Goal: Information Seeking & Learning: Learn about a topic

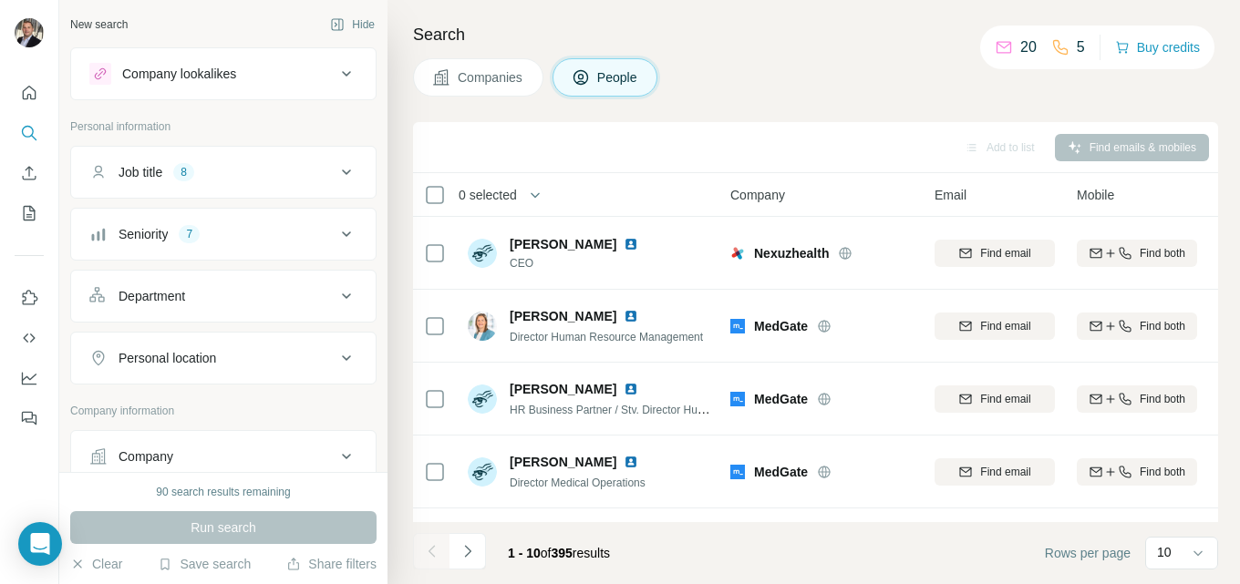
click at [342, 171] on icon at bounding box center [346, 172] width 9 height 5
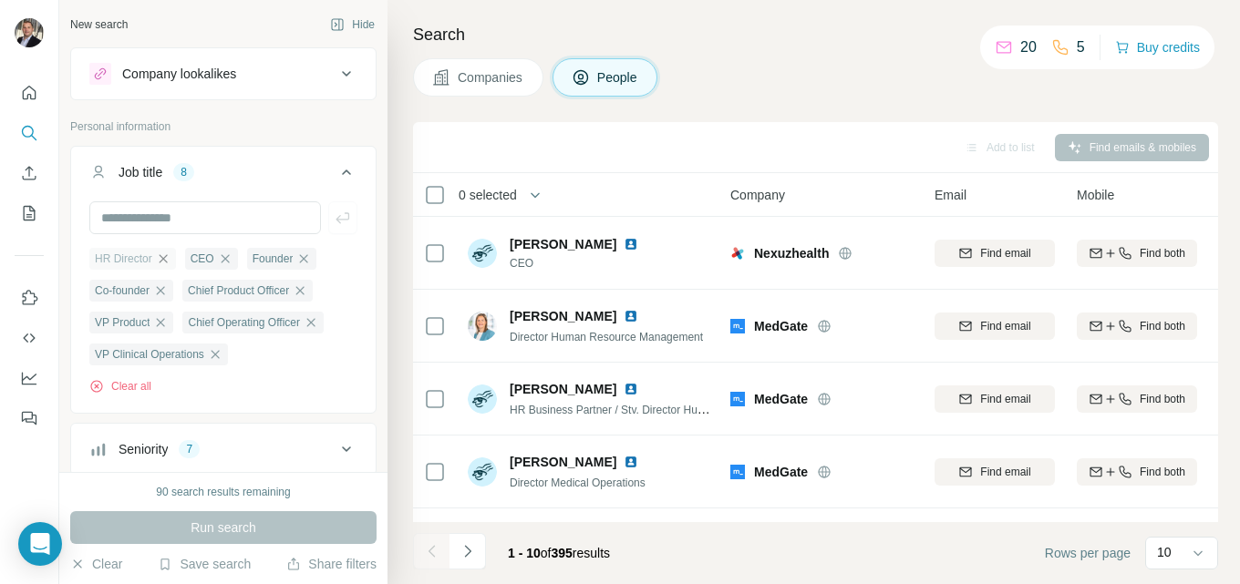
click at [169, 255] on icon "button" at bounding box center [163, 259] width 15 height 15
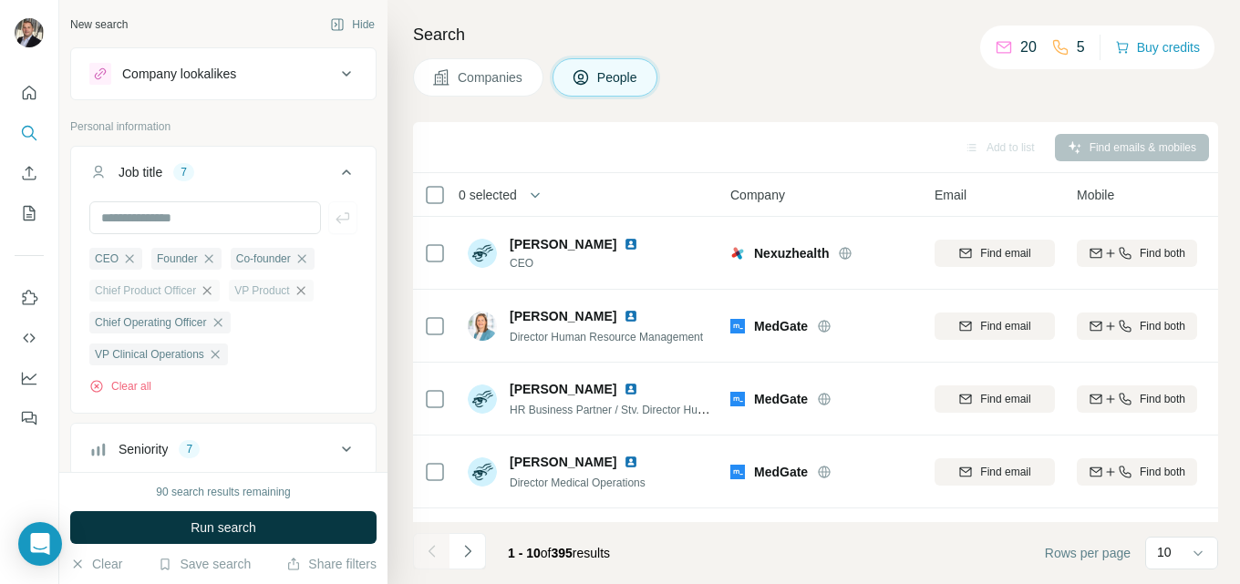
click at [306, 287] on icon "button" at bounding box center [301, 290] width 15 height 15
click at [214, 289] on icon "button" at bounding box center [207, 290] width 15 height 15
click at [222, 294] on icon "button" at bounding box center [218, 290] width 15 height 15
click at [216, 292] on icon "button" at bounding box center [215, 290] width 15 height 15
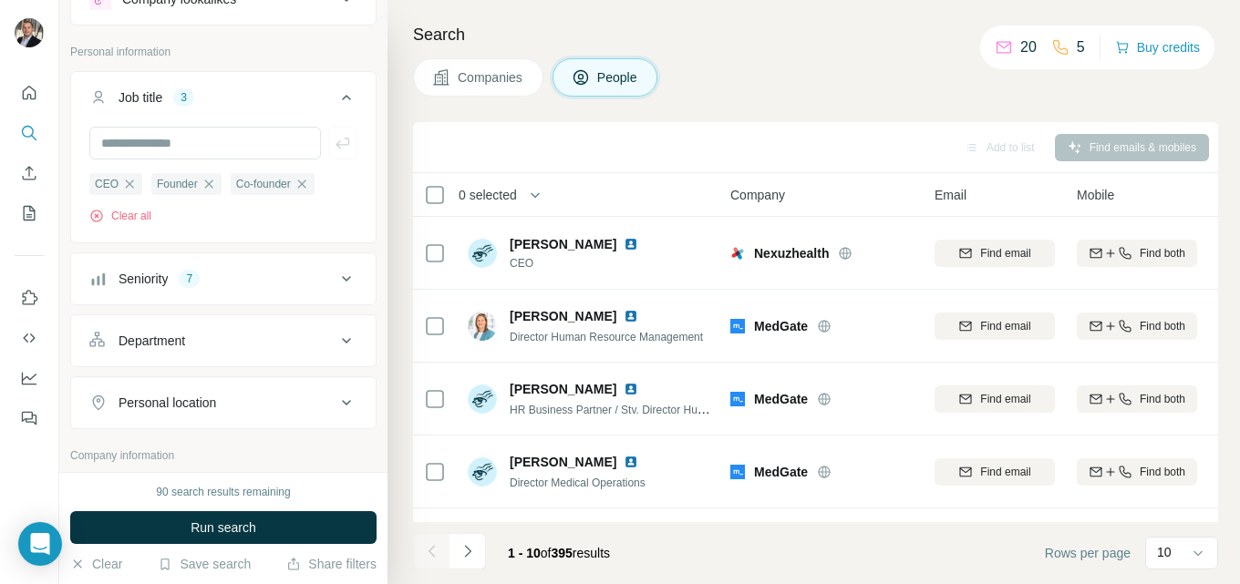
scroll to position [91, 0]
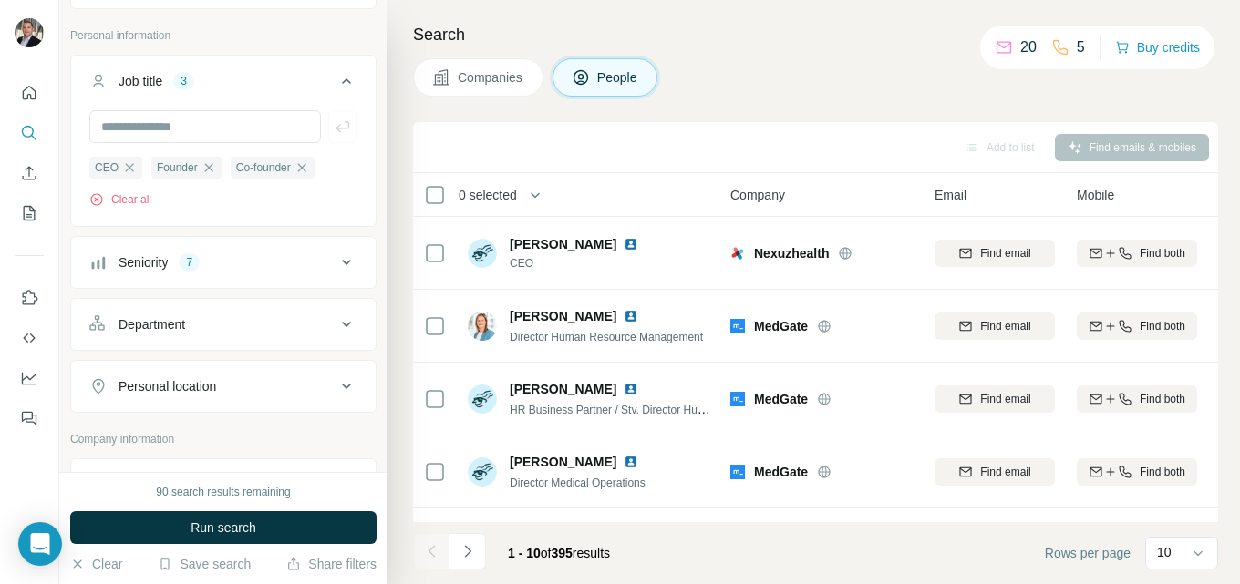
click at [337, 260] on icon at bounding box center [346, 263] width 22 height 22
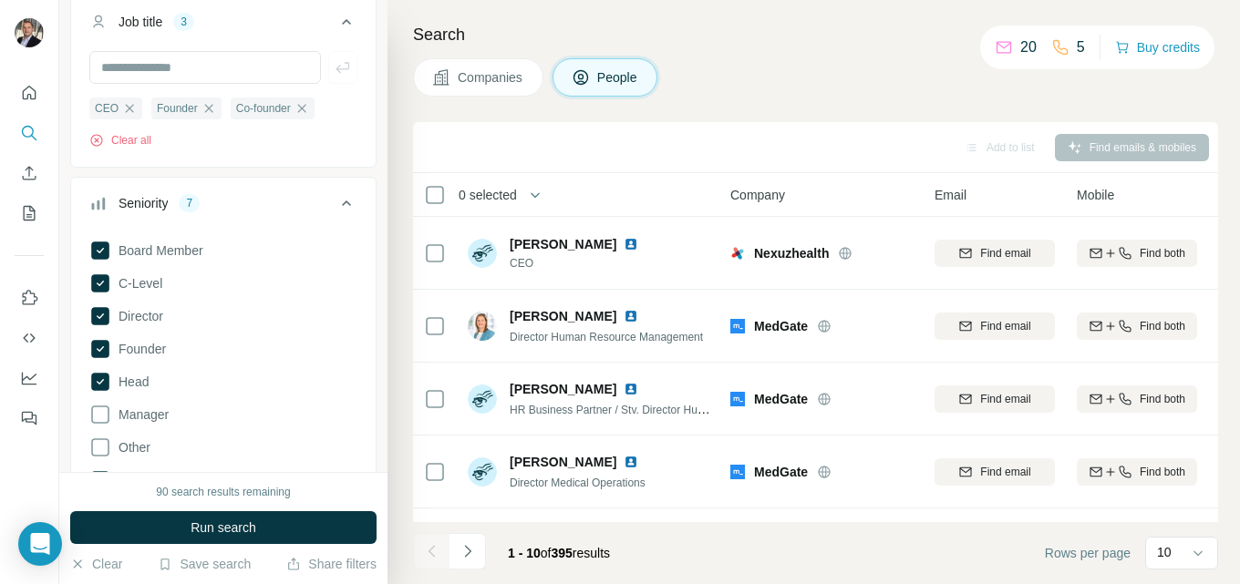
scroll to position [182, 0]
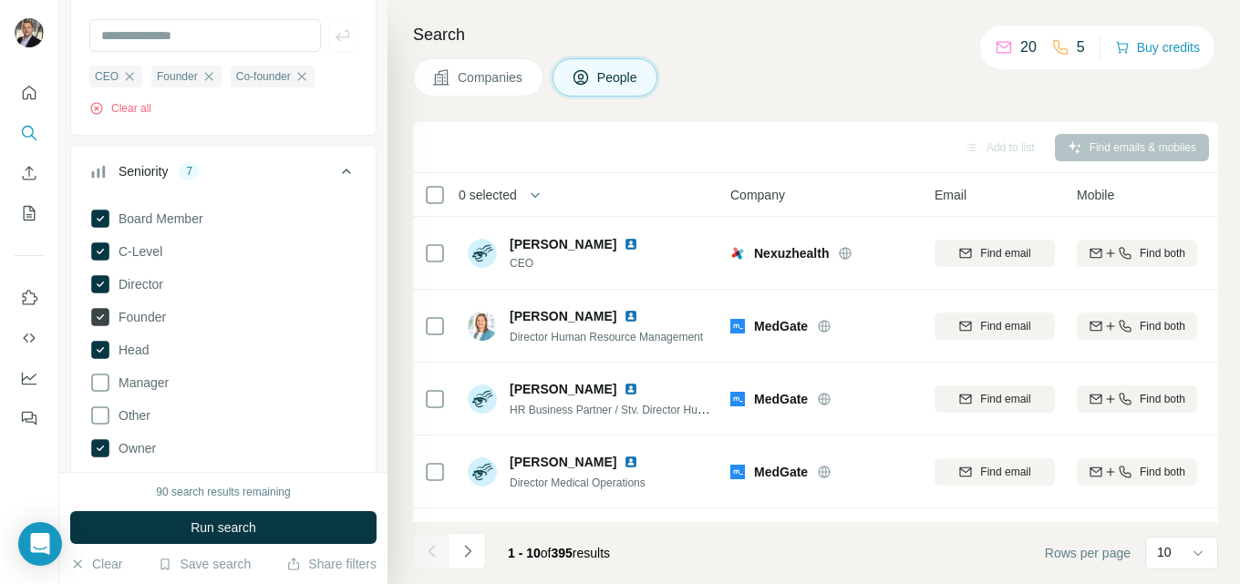
drag, startPoint x: 106, startPoint y: 347, endPoint x: 106, endPoint y: 327, distance: 20.1
click at [106, 348] on icon at bounding box center [100, 350] width 18 height 18
click at [107, 307] on icon at bounding box center [100, 317] width 22 height 22
click at [104, 284] on icon at bounding box center [100, 284] width 18 height 18
click at [103, 242] on icon at bounding box center [100, 252] width 22 height 22
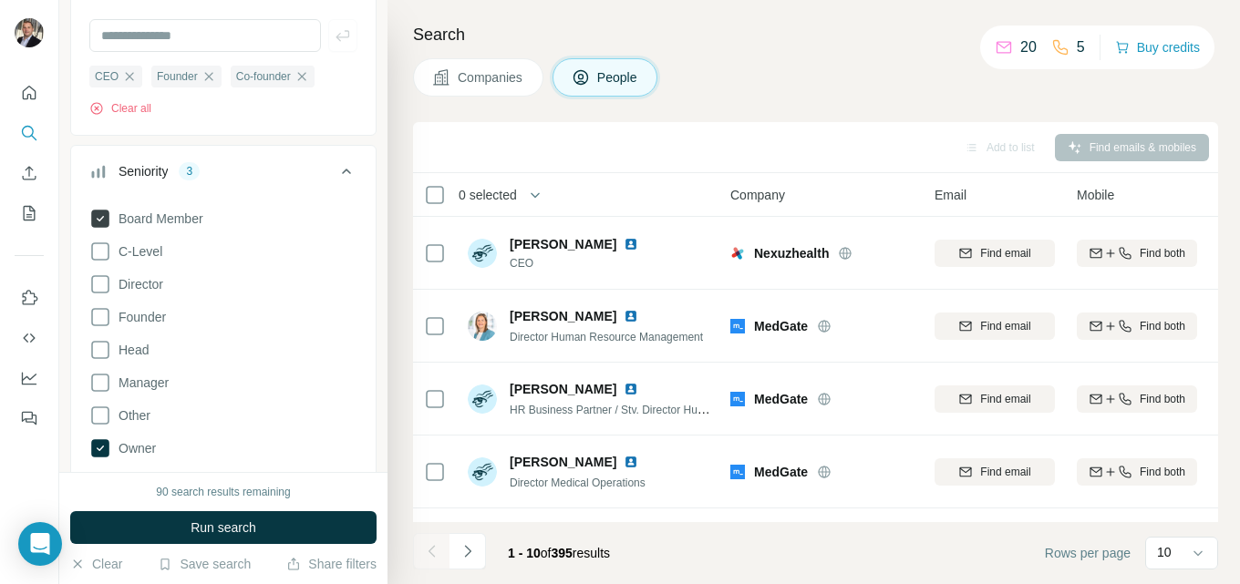
click at [103, 215] on icon at bounding box center [100, 219] width 18 height 18
click at [98, 444] on icon at bounding box center [100, 448] width 18 height 18
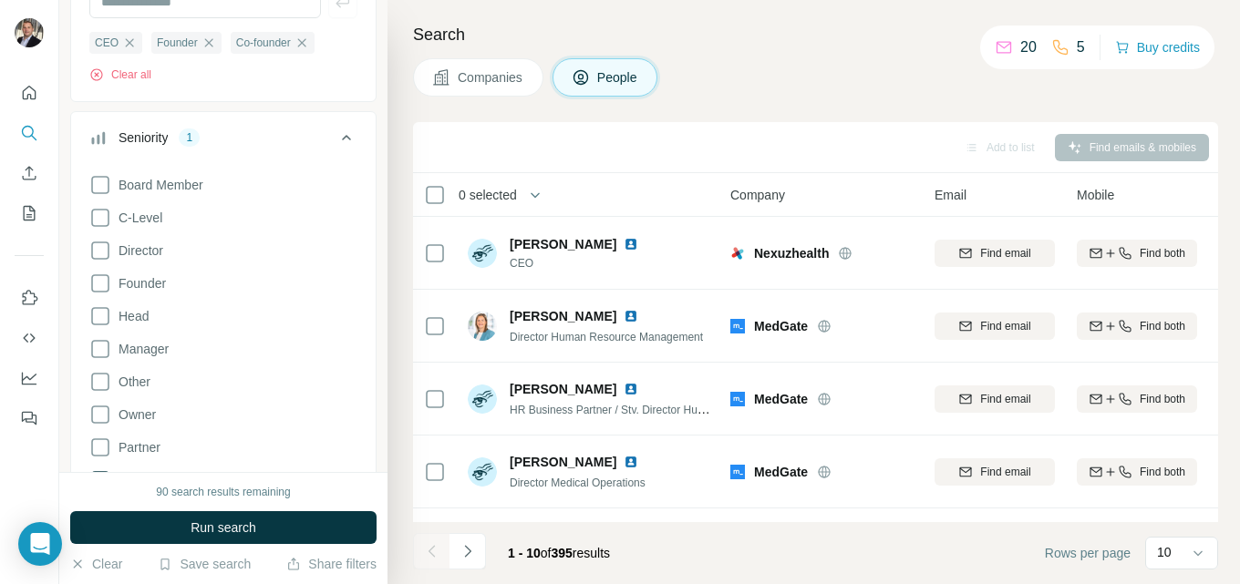
scroll to position [273, 0]
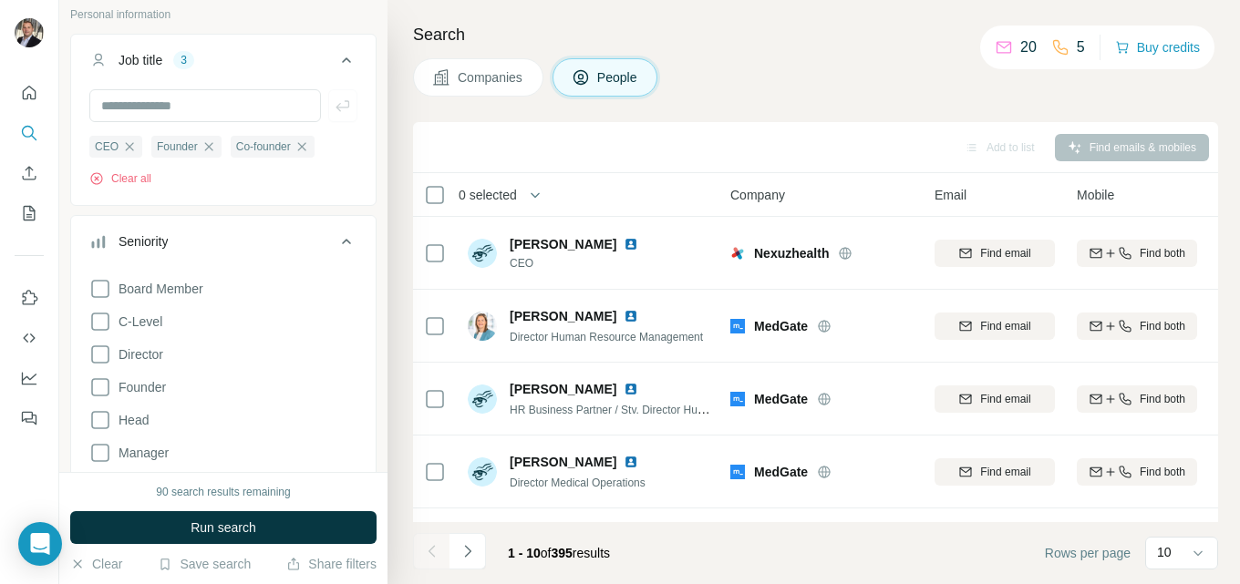
scroll to position [91, 0]
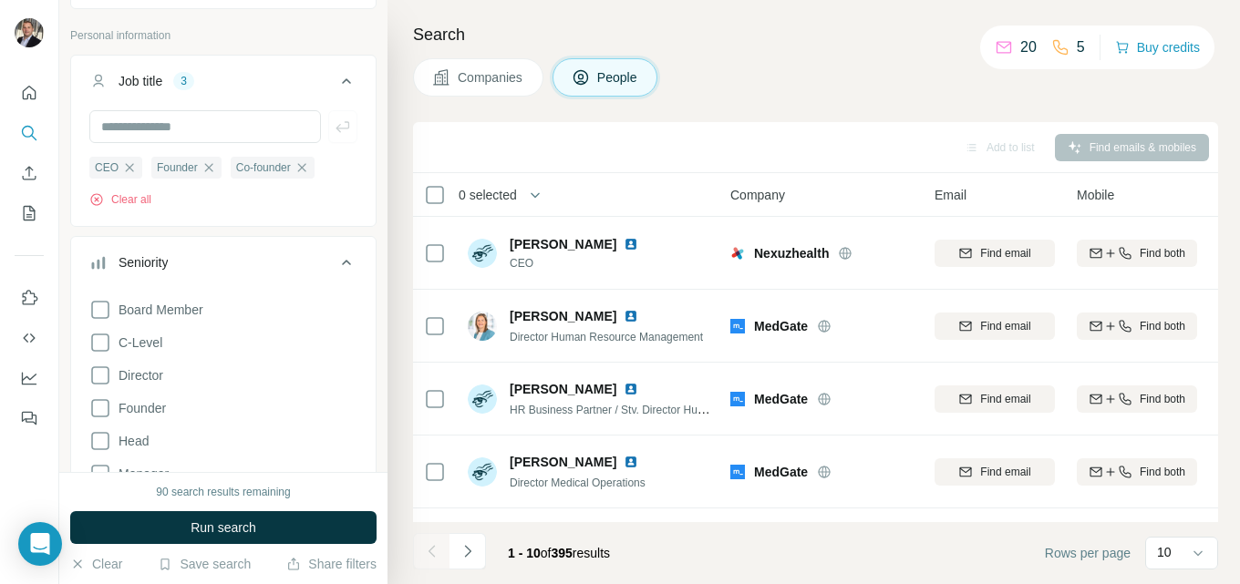
click at [336, 262] on icon at bounding box center [346, 263] width 22 height 22
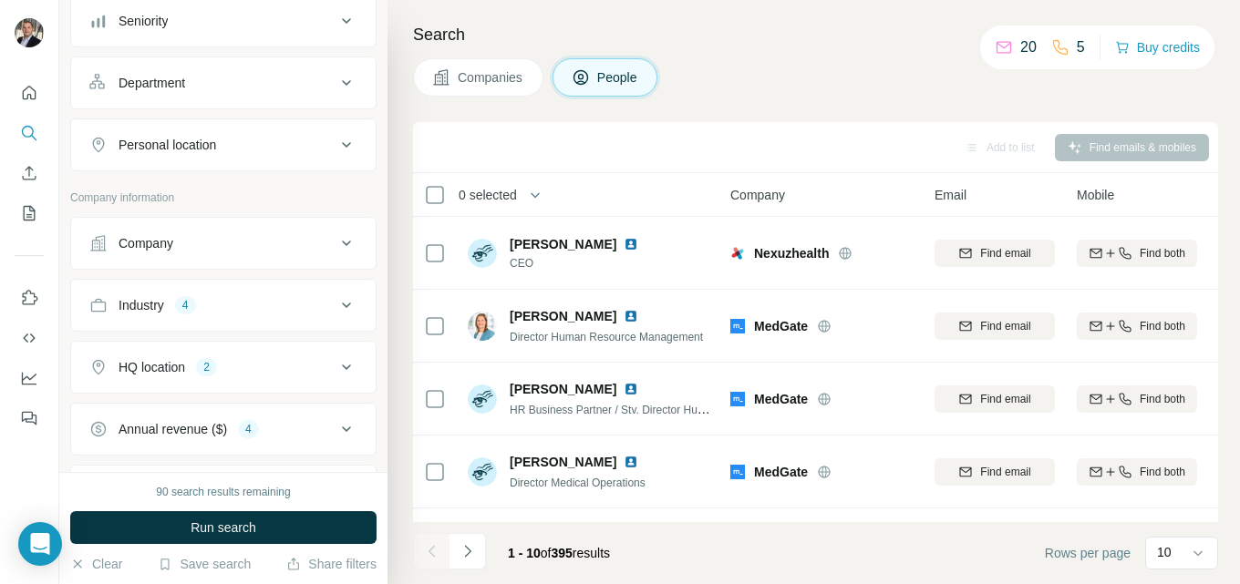
scroll to position [365, 0]
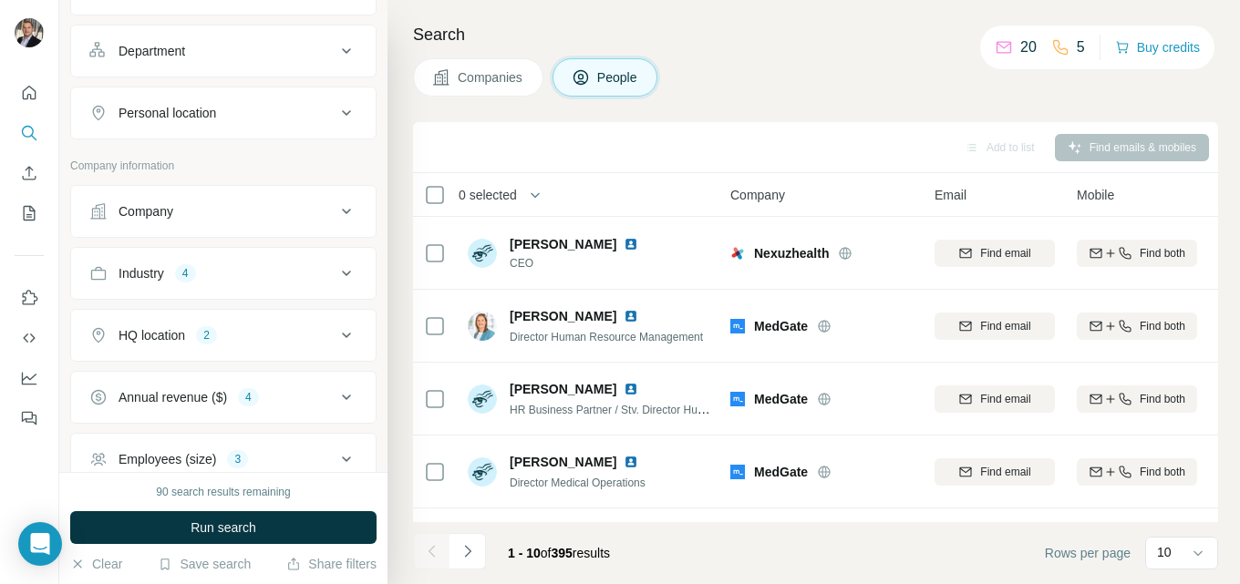
click at [335, 266] on icon at bounding box center [346, 274] width 22 height 22
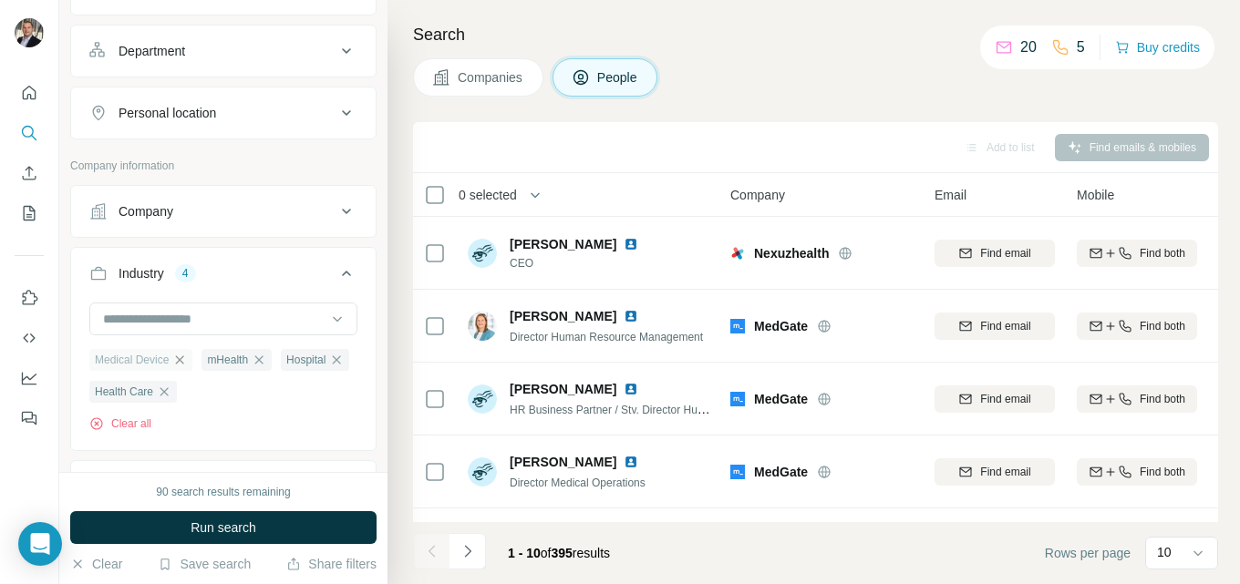
click at [180, 355] on icon "button" at bounding box center [179, 360] width 15 height 15
click at [150, 389] on button "Clear all" at bounding box center [120, 392] width 62 height 16
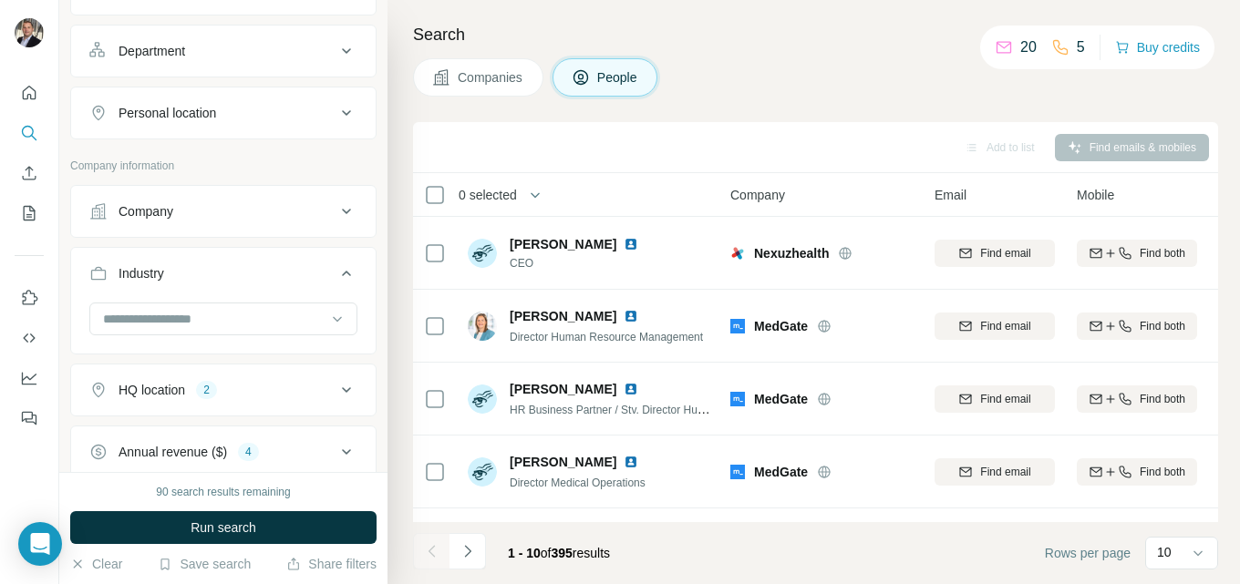
scroll to position [456, 0]
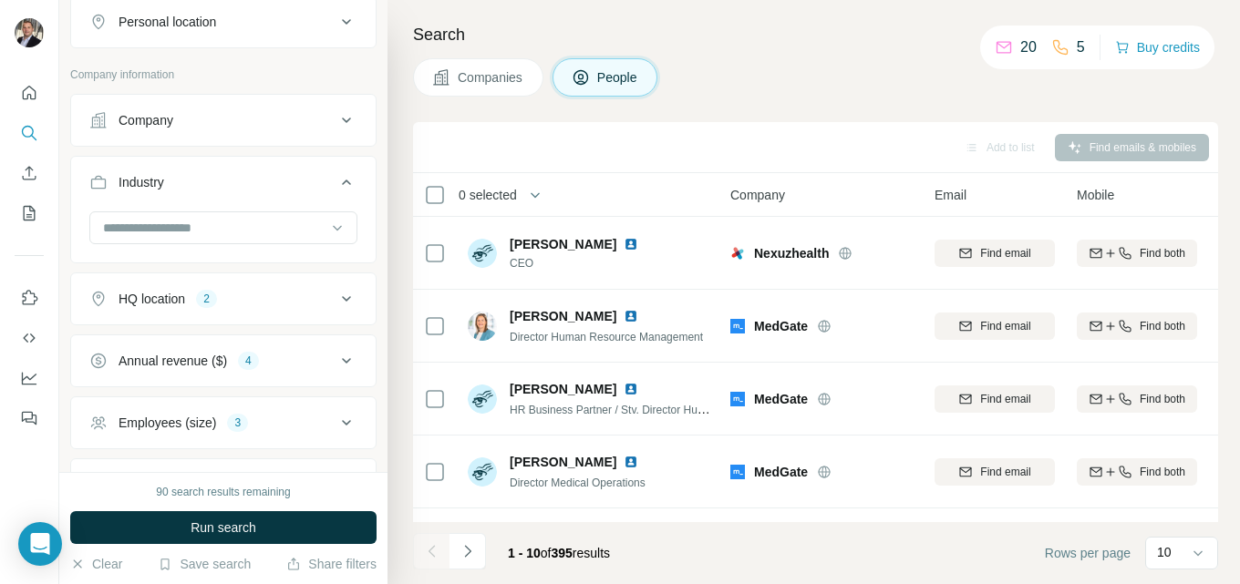
click at [335, 294] on icon at bounding box center [346, 299] width 22 height 22
click at [286, 384] on icon "button" at bounding box center [293, 385] width 15 height 15
click at [335, 294] on icon at bounding box center [346, 299] width 22 height 22
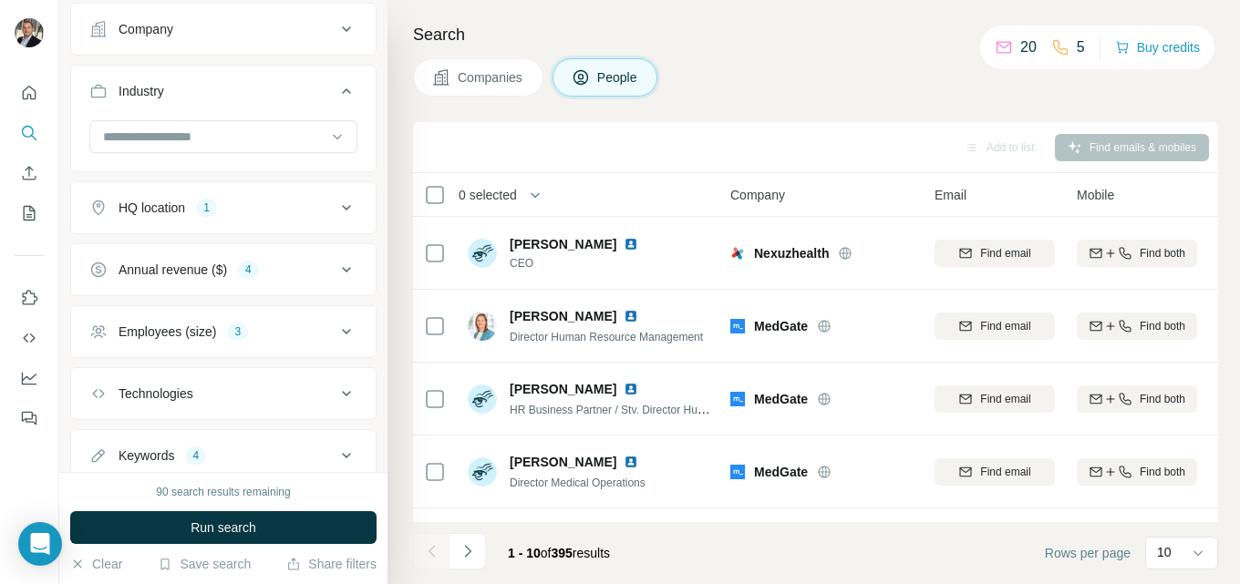
click at [338, 201] on icon at bounding box center [346, 208] width 22 height 22
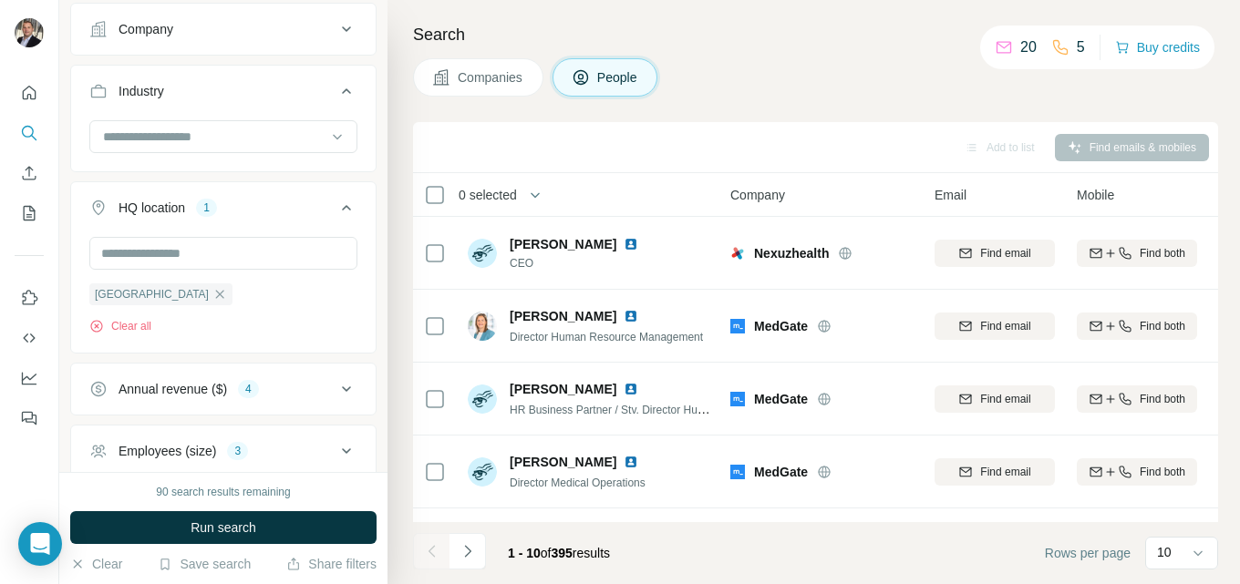
click at [338, 201] on icon at bounding box center [346, 208] width 22 height 22
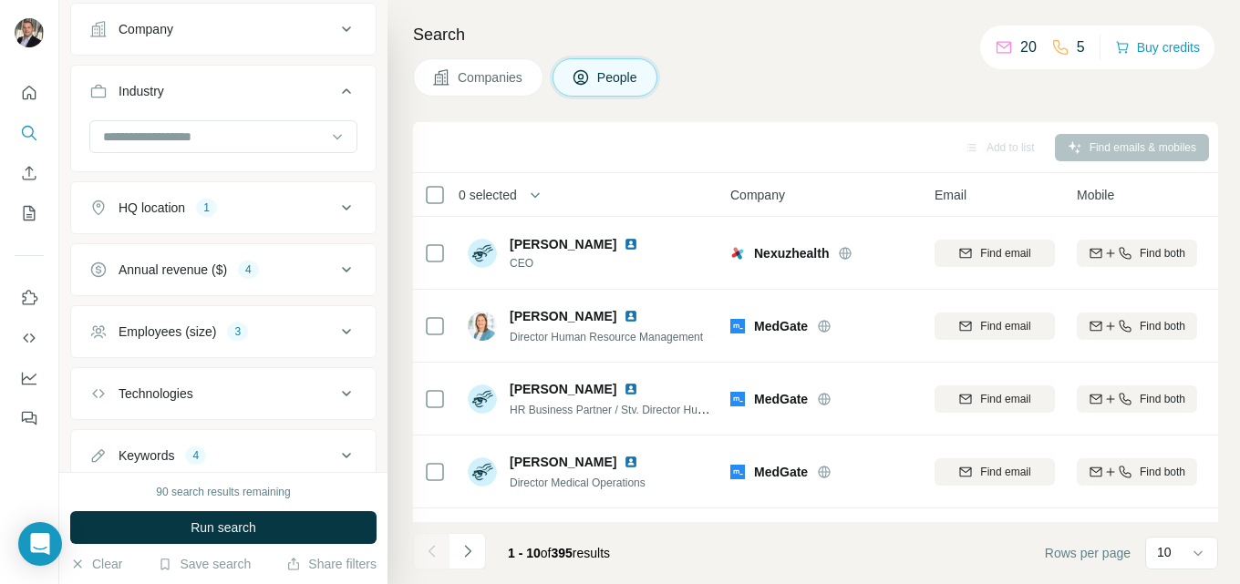
click at [335, 263] on icon at bounding box center [346, 270] width 22 height 22
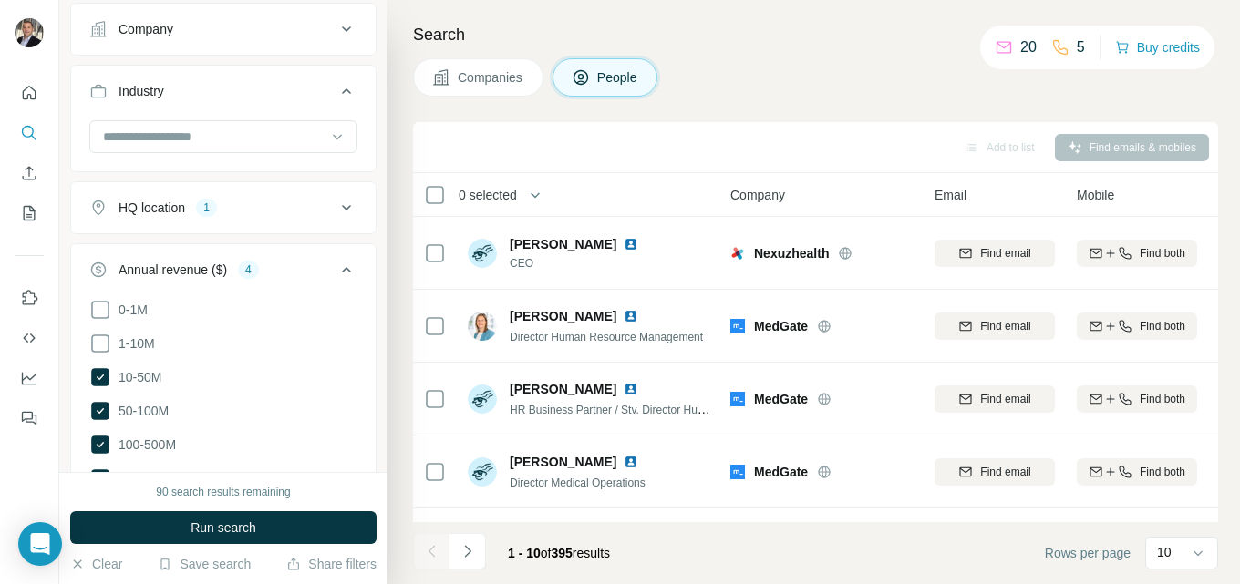
click at [335, 268] on icon at bounding box center [346, 270] width 22 height 22
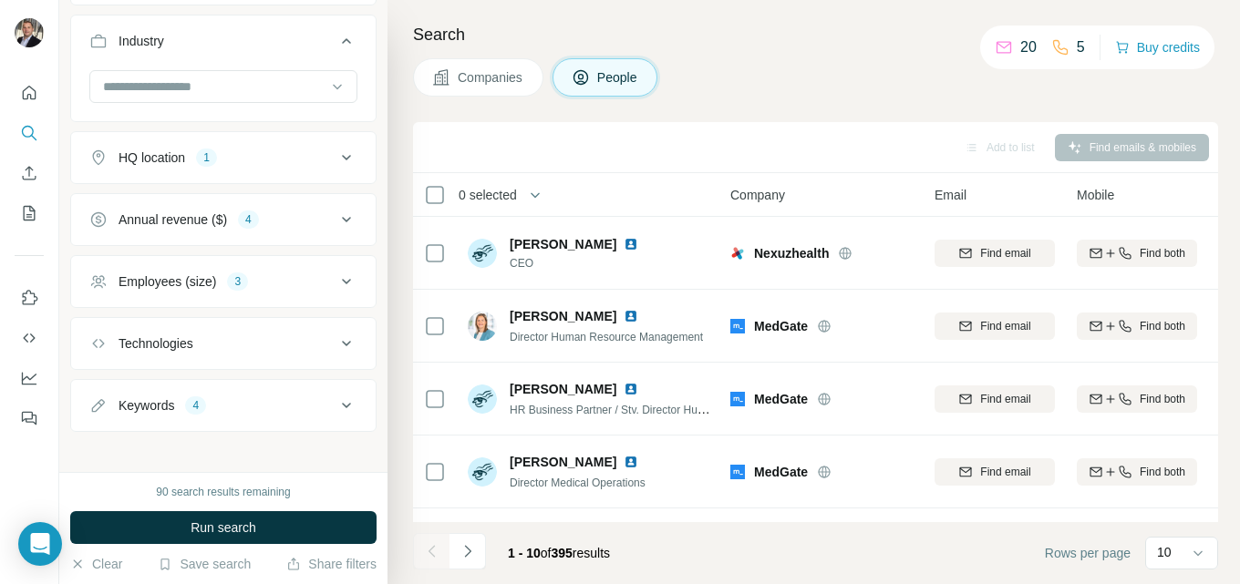
scroll to position [609, 0]
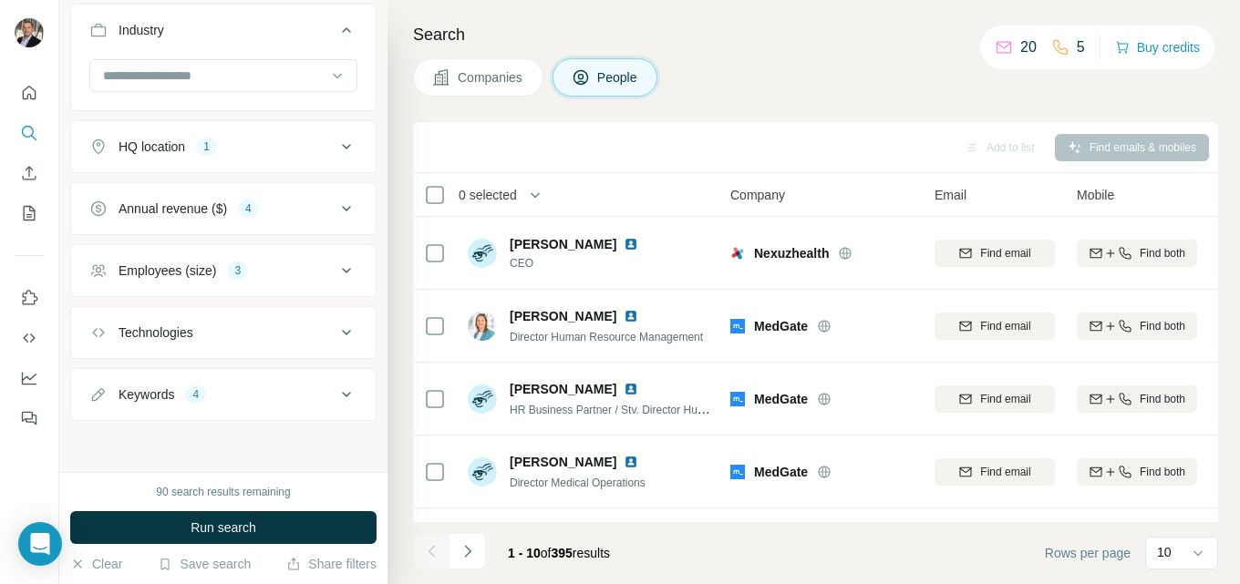
click at [335, 265] on icon at bounding box center [346, 271] width 22 height 22
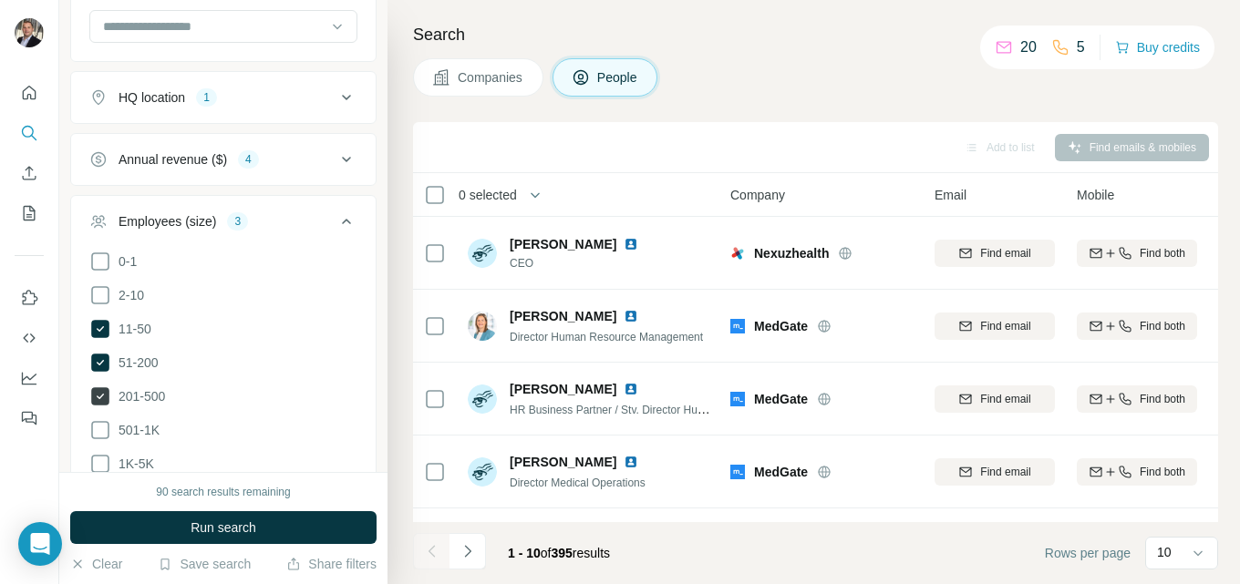
scroll to position [700, 0]
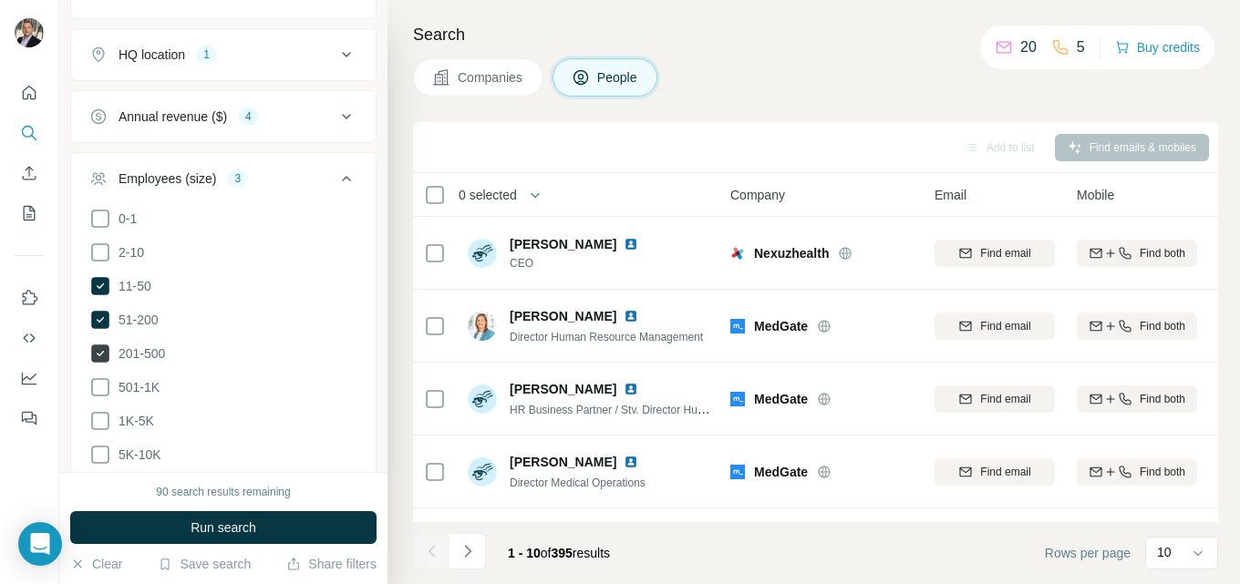
click at [99, 347] on icon at bounding box center [100, 354] width 18 height 18
click at [102, 313] on icon at bounding box center [100, 320] width 18 height 18
click at [98, 246] on icon at bounding box center [100, 253] width 22 height 22
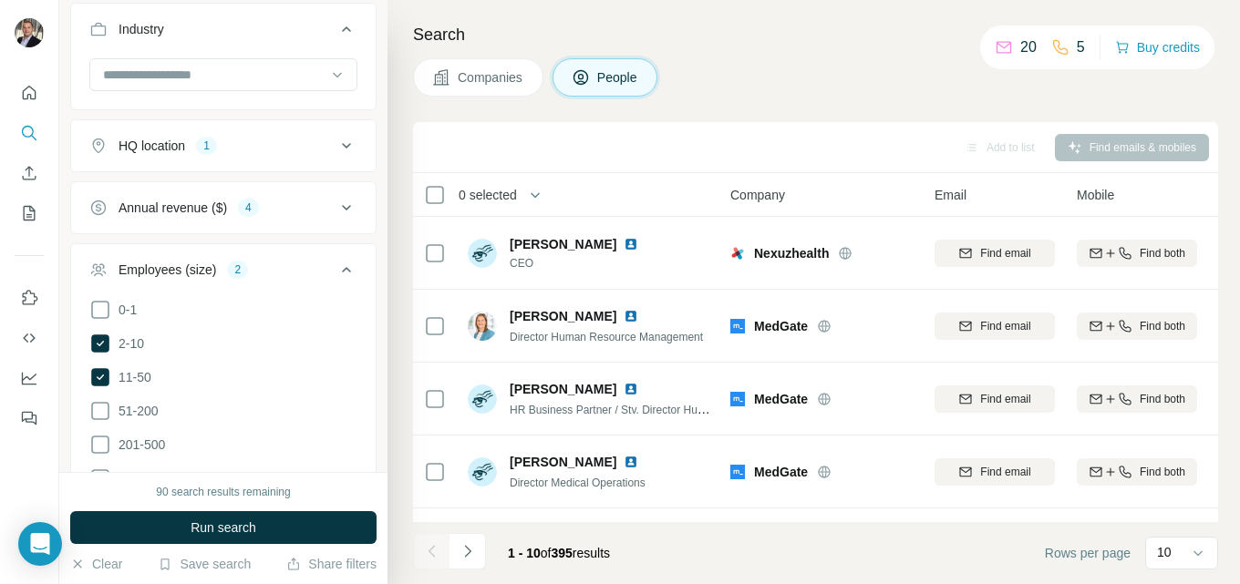
click at [335, 264] on icon at bounding box center [346, 270] width 22 height 22
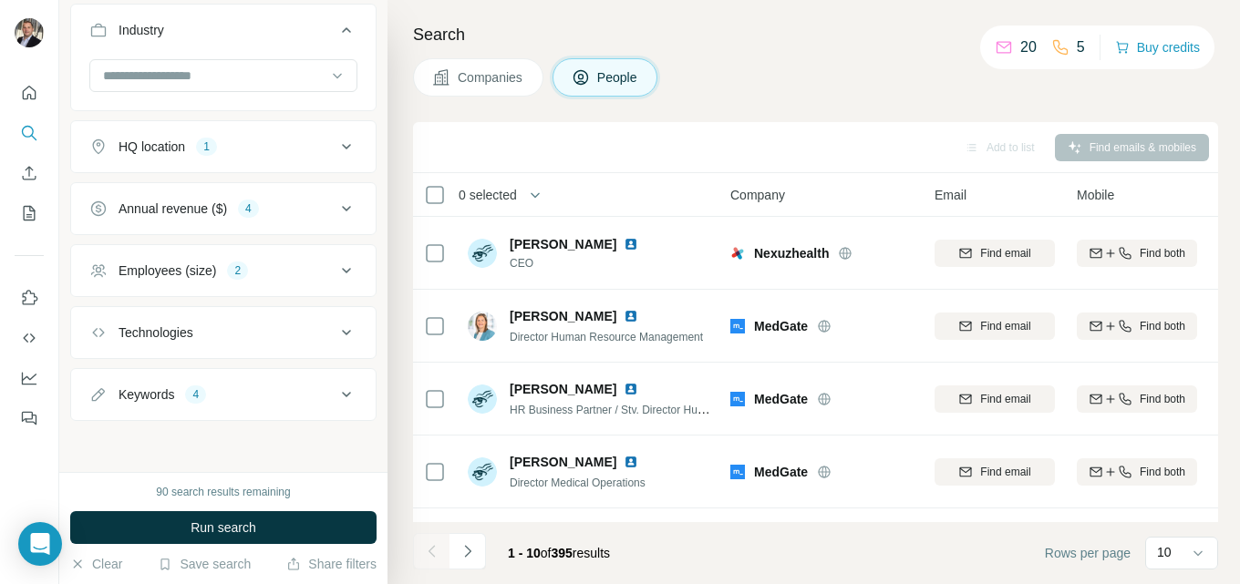
click at [335, 385] on icon at bounding box center [346, 395] width 22 height 22
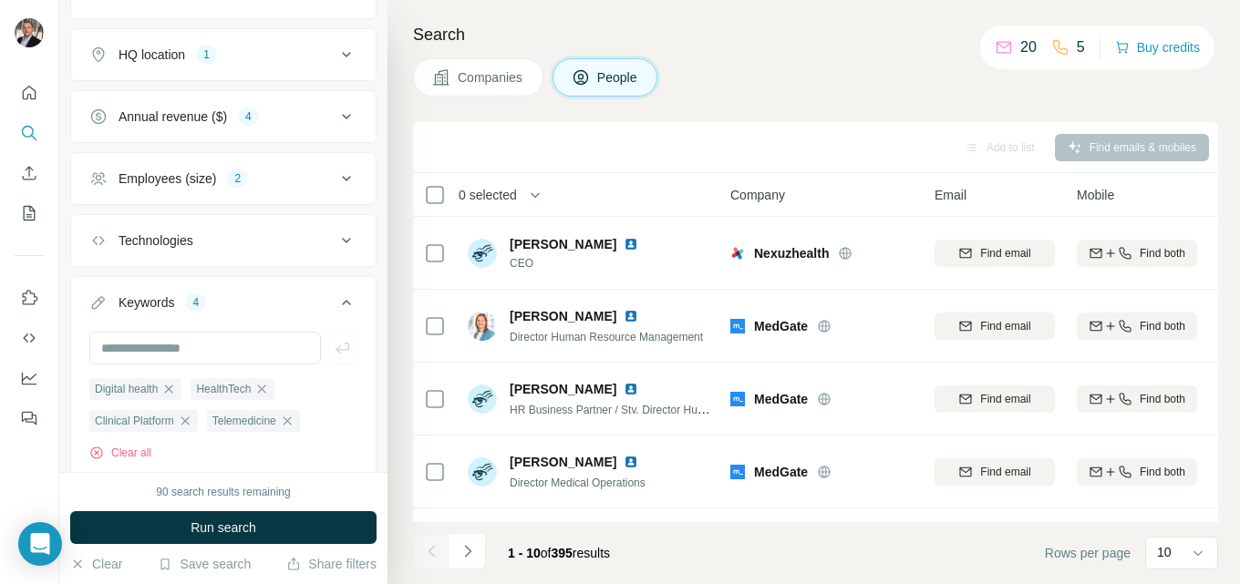
scroll to position [762, 0]
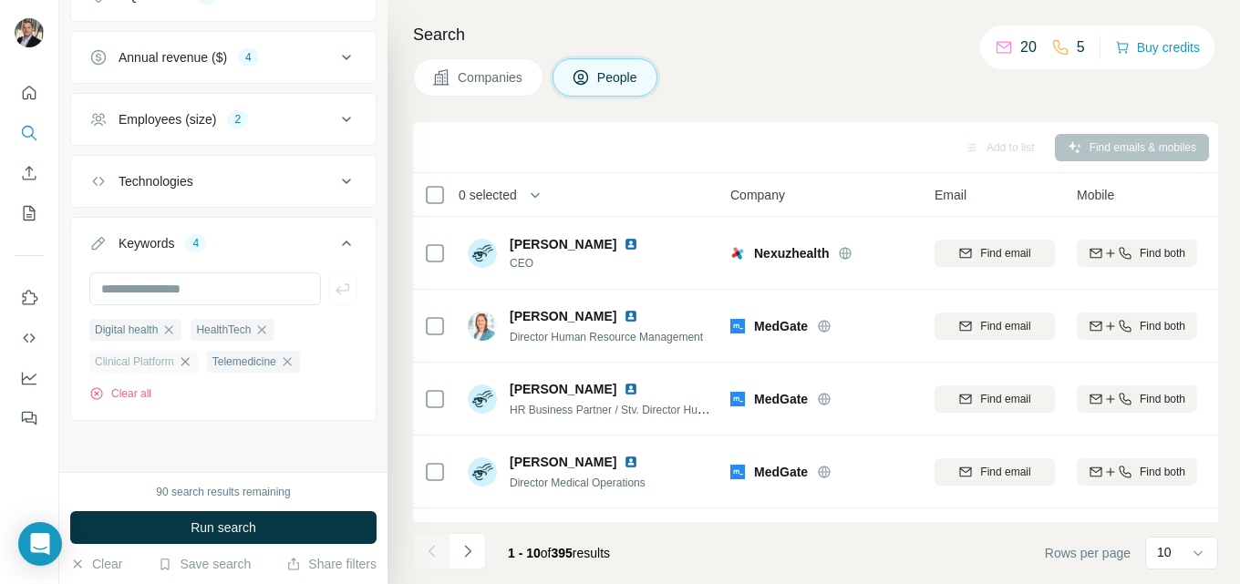
click at [187, 362] on icon "button" at bounding box center [185, 362] width 15 height 15
click at [173, 326] on icon "button" at bounding box center [169, 329] width 8 height 8
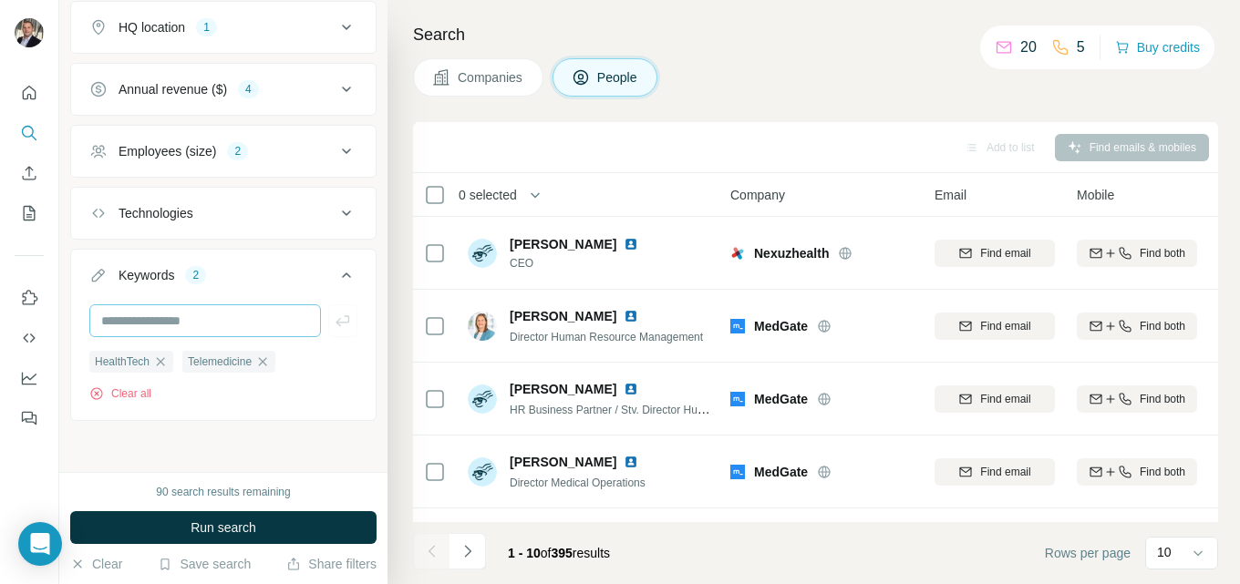
scroll to position [729, 0]
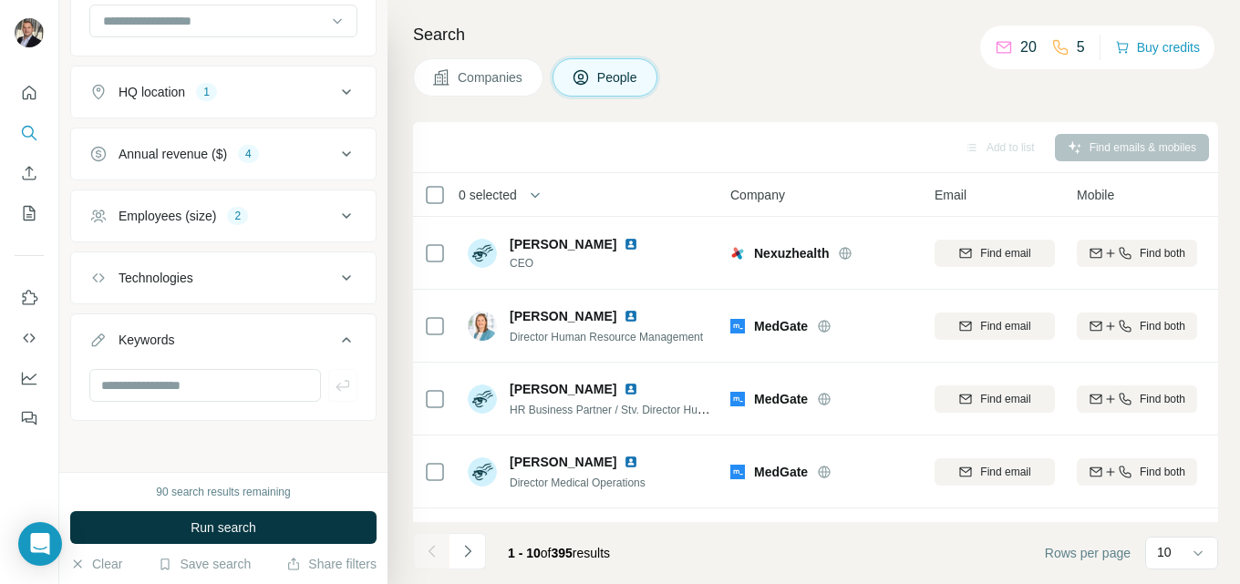
scroll to position [664, 0]
click at [336, 331] on icon at bounding box center [346, 340] width 22 height 22
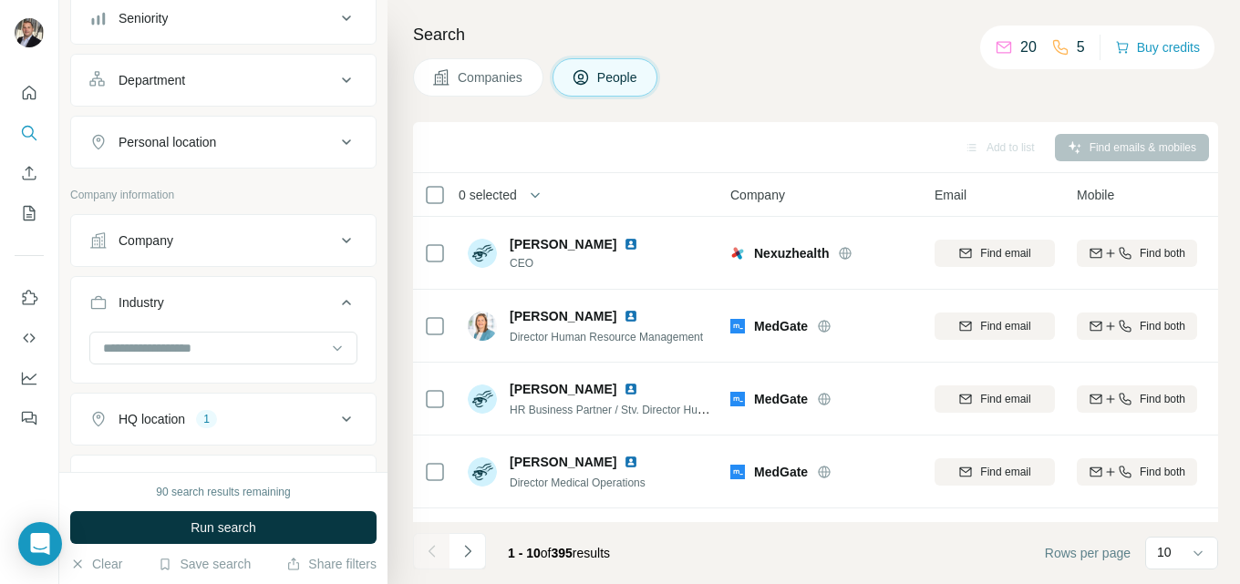
scroll to position [427, 0]
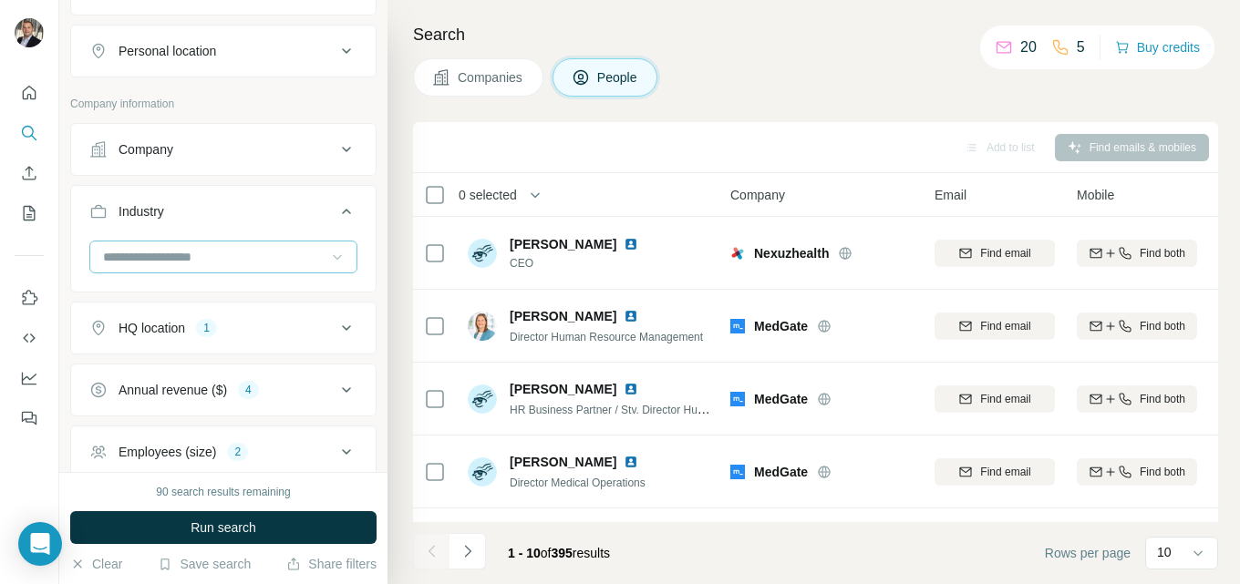
click at [328, 258] on icon at bounding box center [337, 257] width 18 height 18
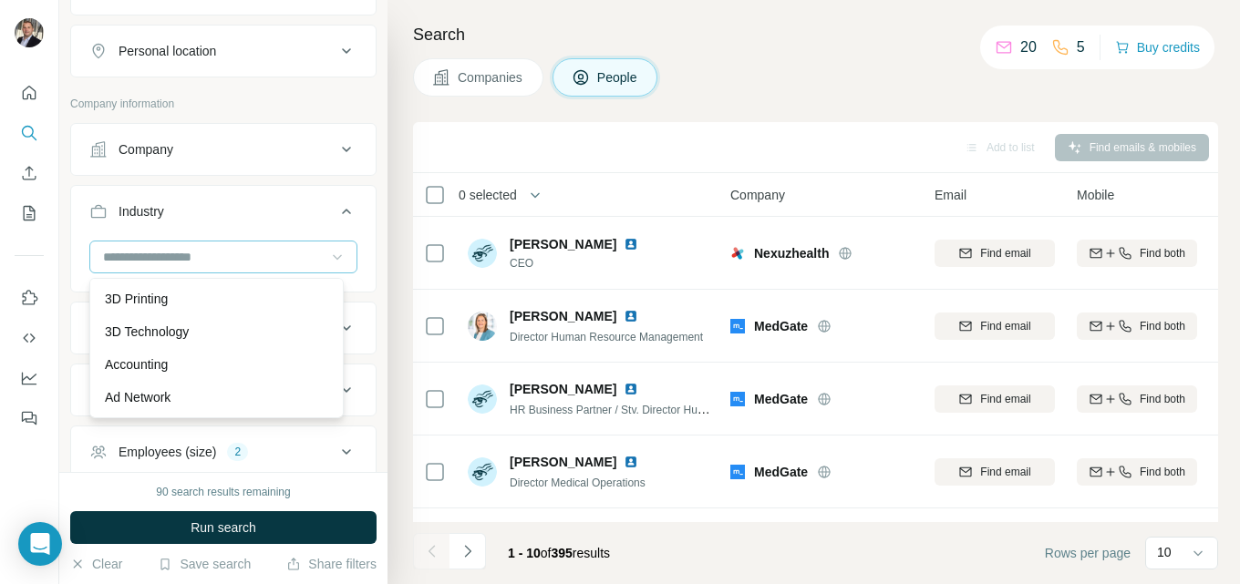
click at [328, 258] on icon at bounding box center [337, 257] width 18 height 18
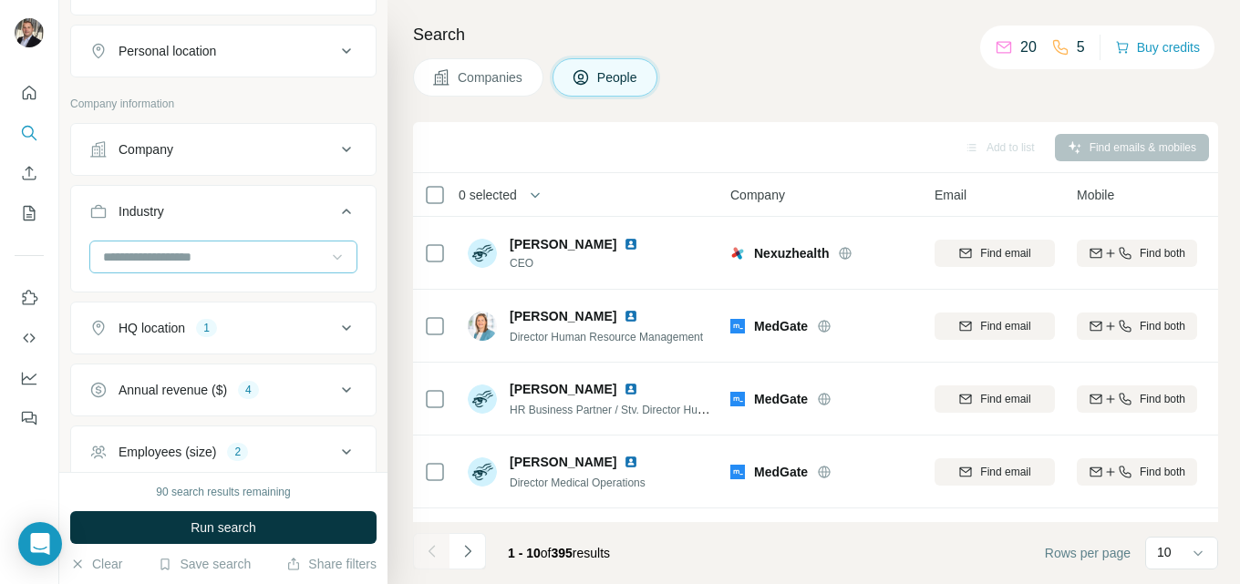
click at [217, 252] on input at bounding box center [213, 257] width 225 height 20
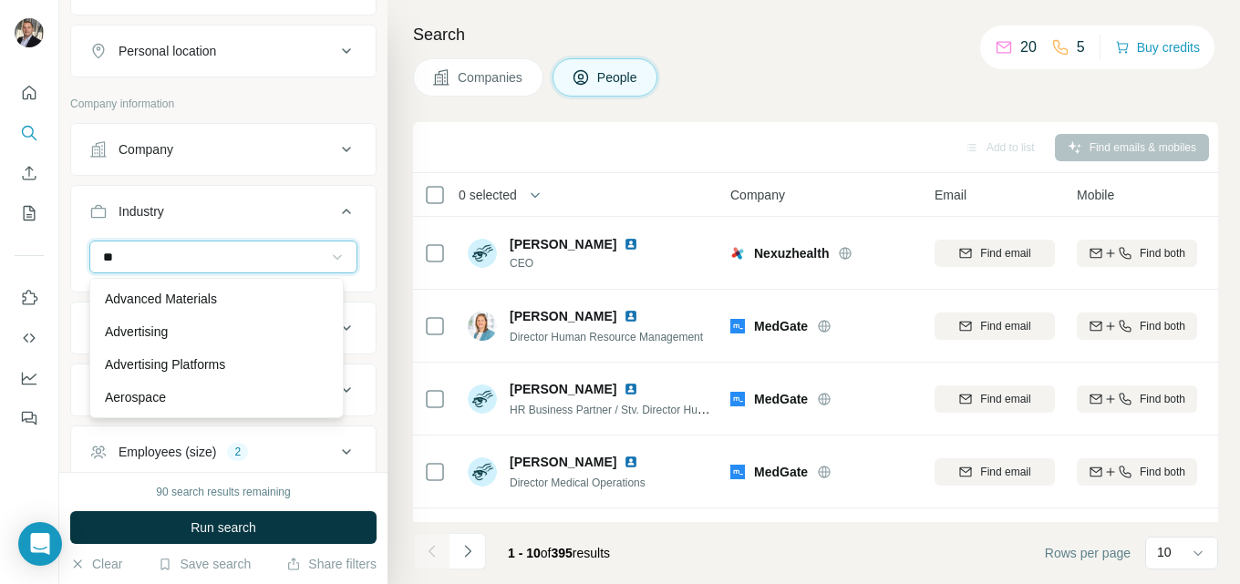
type input "*"
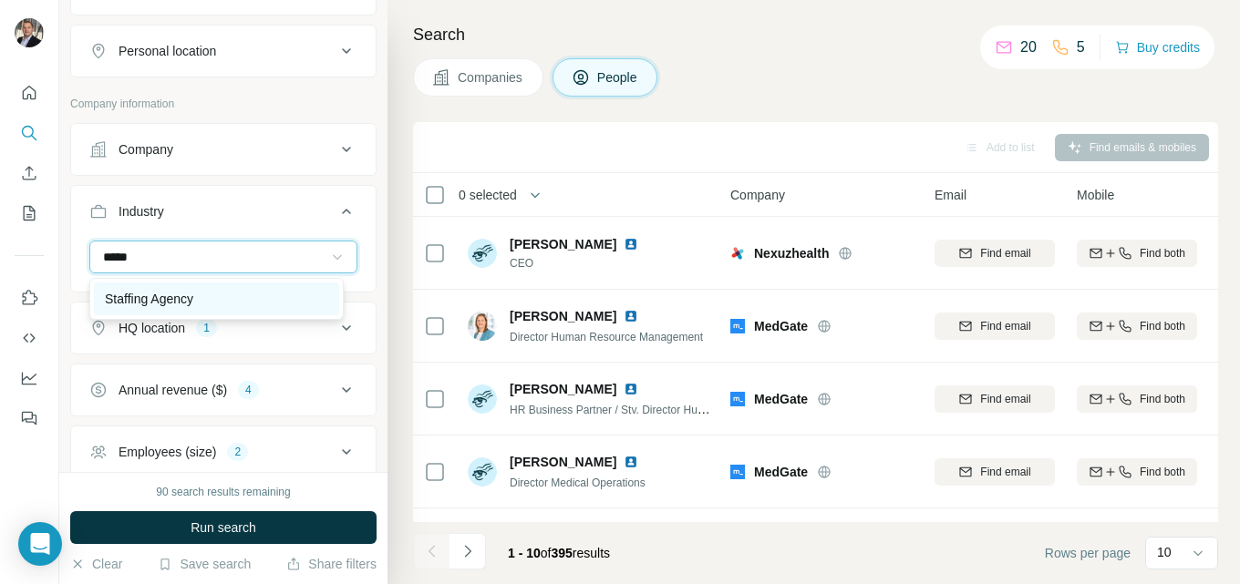
type input "*****"
click at [214, 296] on div "Staffing Agency" at bounding box center [216, 299] width 223 height 18
click at [214, 273] on div "*****" at bounding box center [223, 257] width 268 height 33
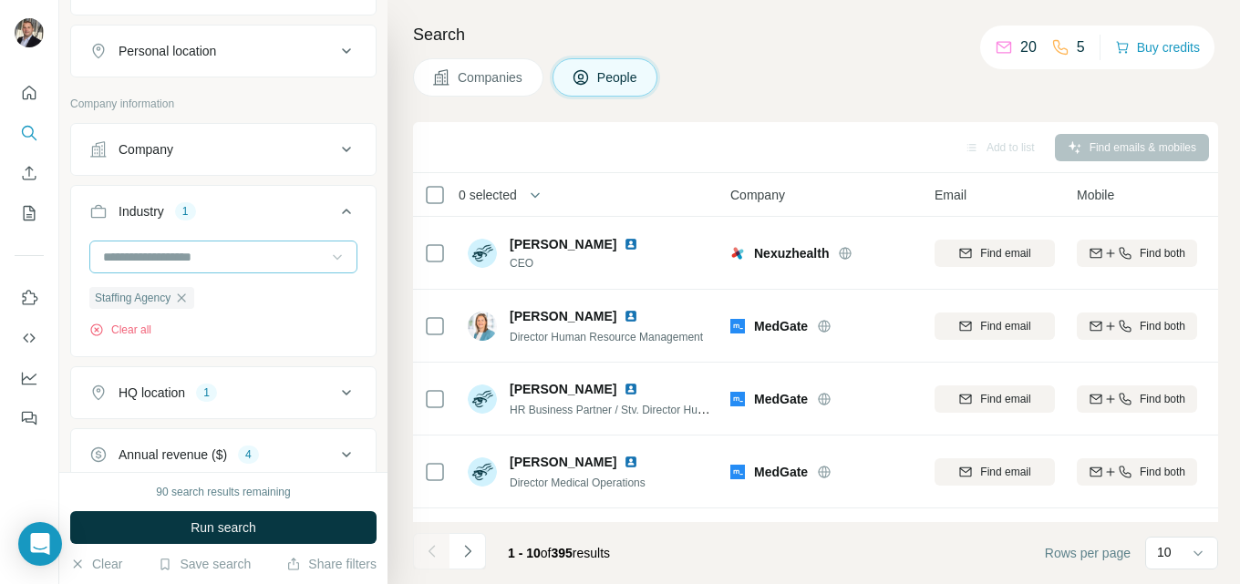
click at [182, 253] on input at bounding box center [213, 257] width 225 height 20
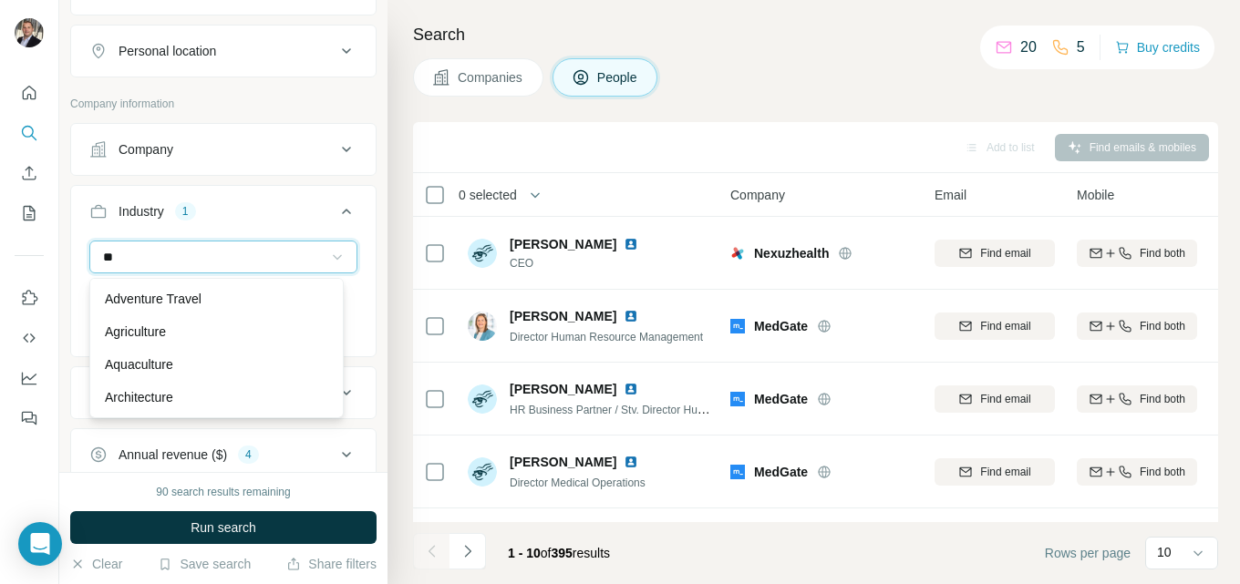
type input "*"
type input "***"
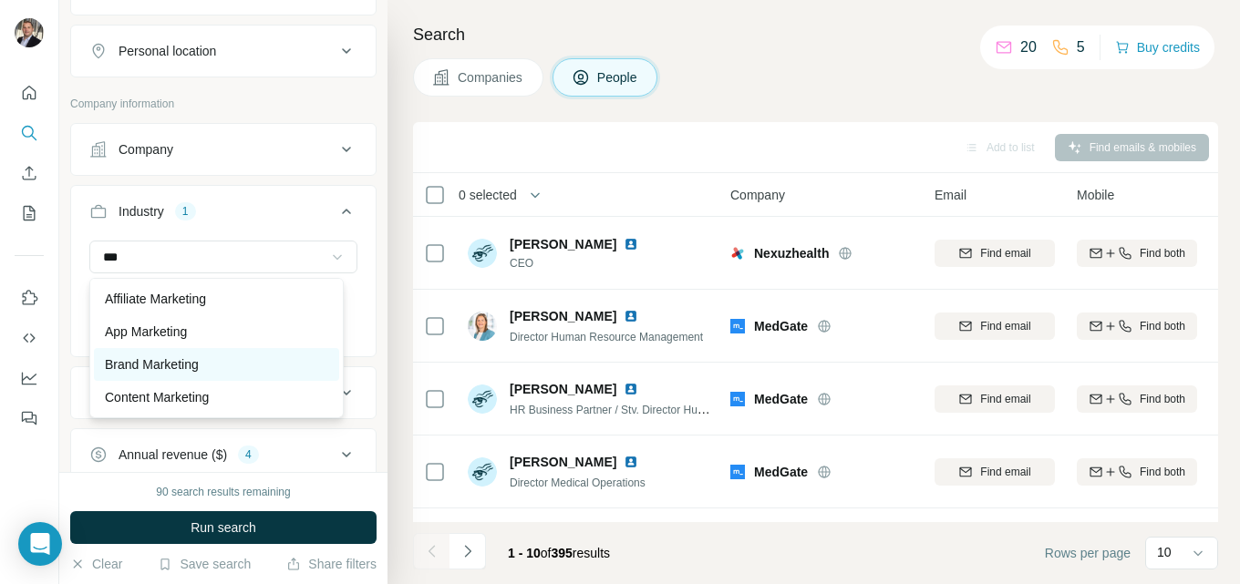
click at [163, 360] on p "Brand Marketing" at bounding box center [152, 365] width 94 height 18
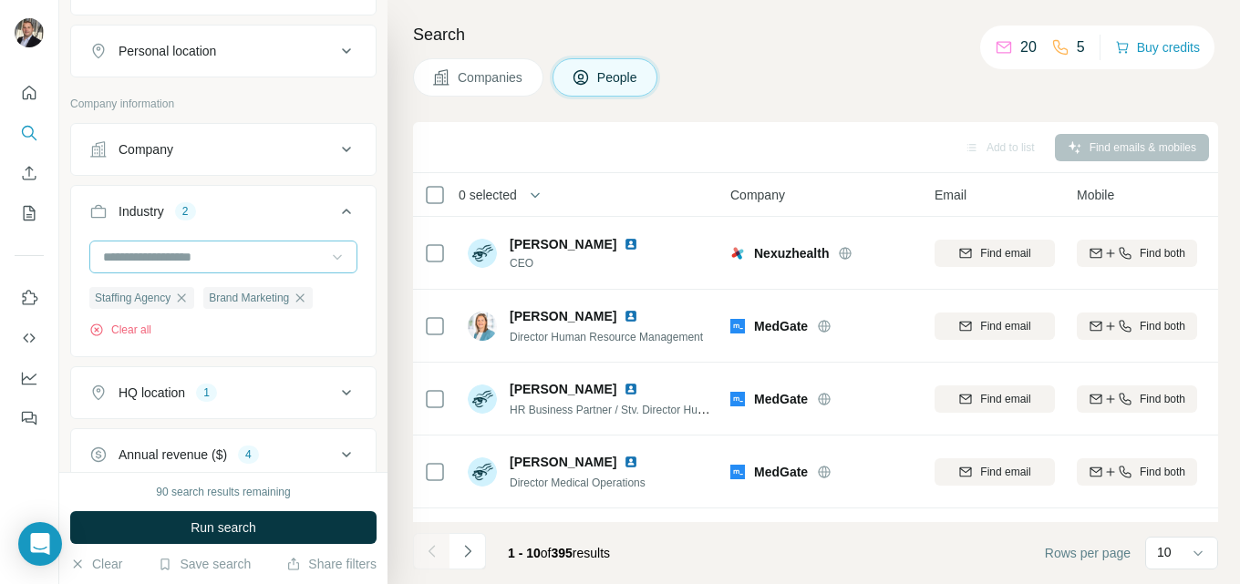
click at [187, 248] on input at bounding box center [213, 257] width 225 height 20
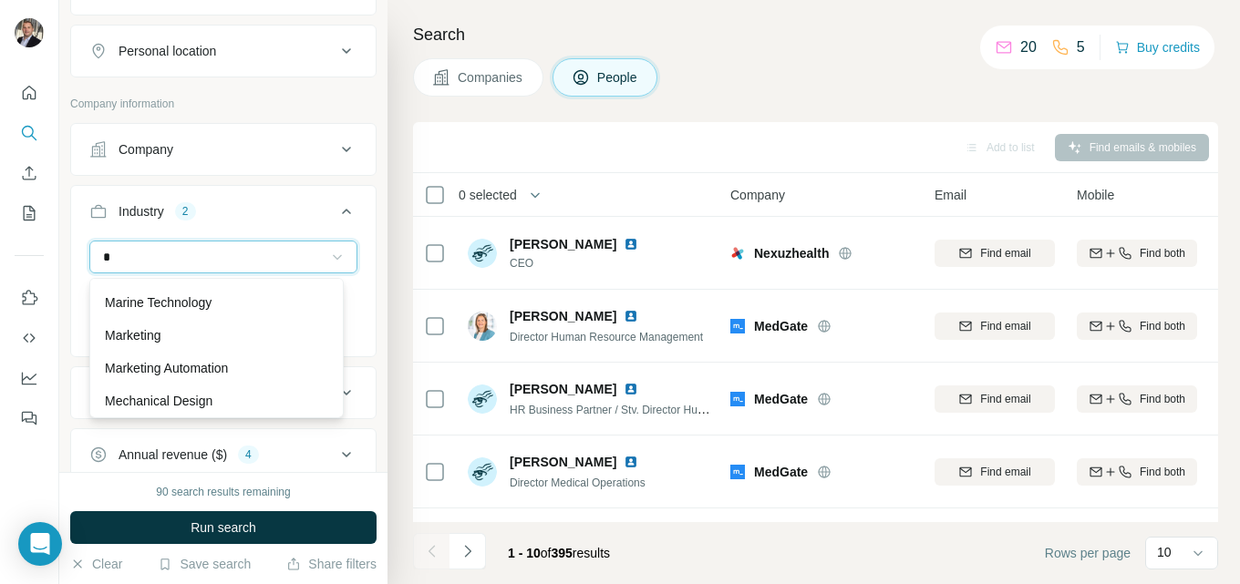
scroll to position [4831, 0]
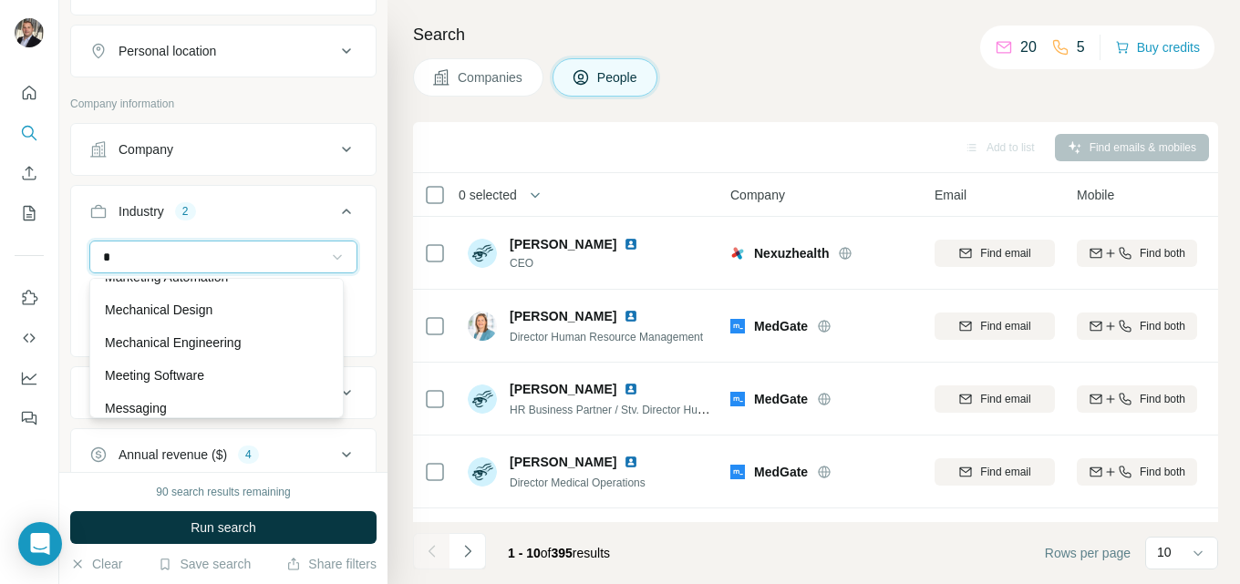
type input "*"
click at [154, 253] on p "Marketing" at bounding box center [133, 244] width 56 height 18
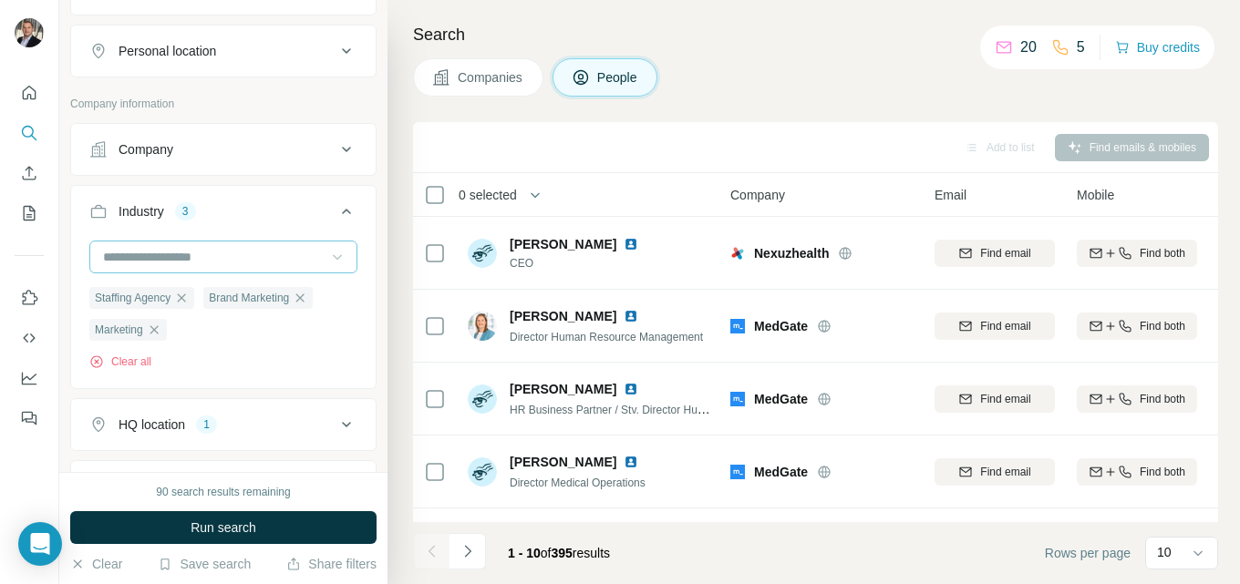
click at [232, 260] on input at bounding box center [213, 257] width 225 height 20
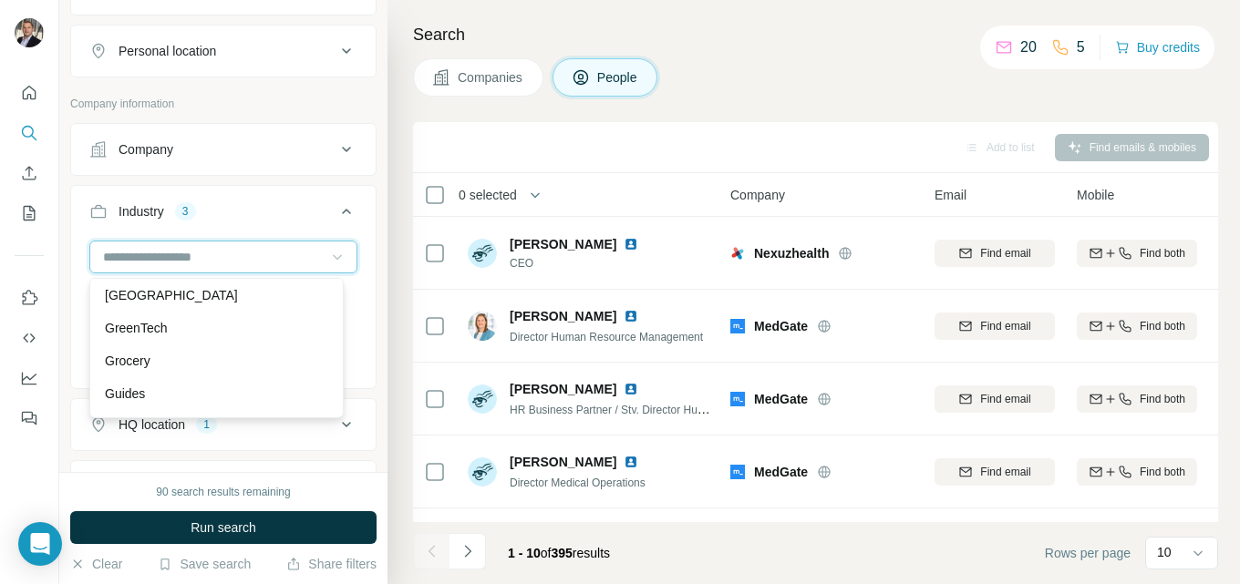
scroll to position [8660, 0]
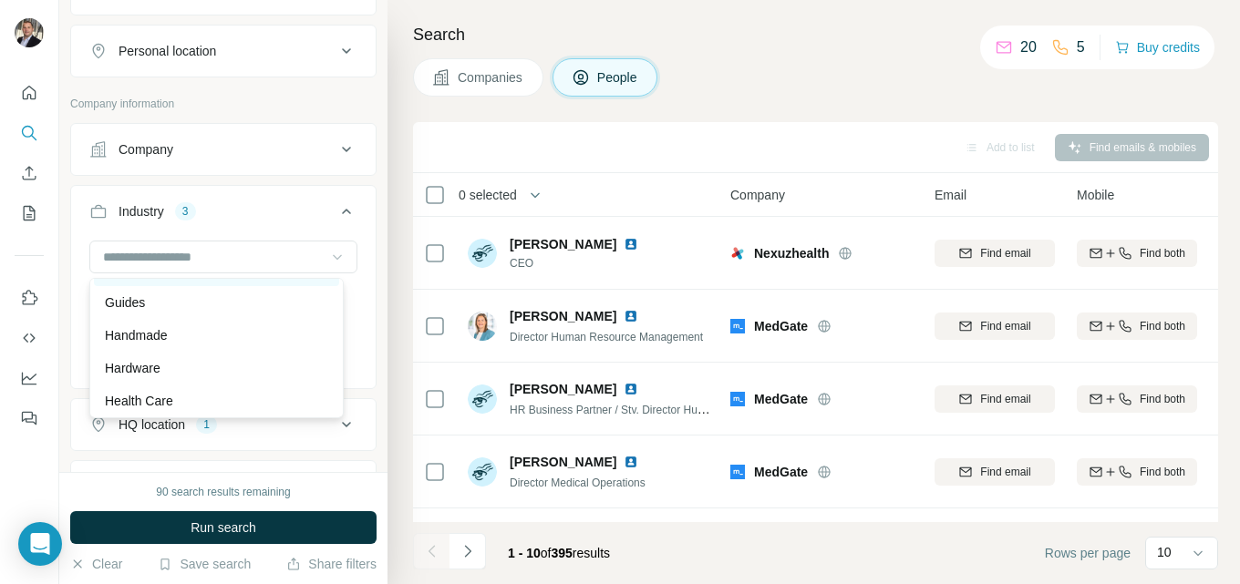
click at [149, 279] on p "Grocery" at bounding box center [128, 270] width 46 height 18
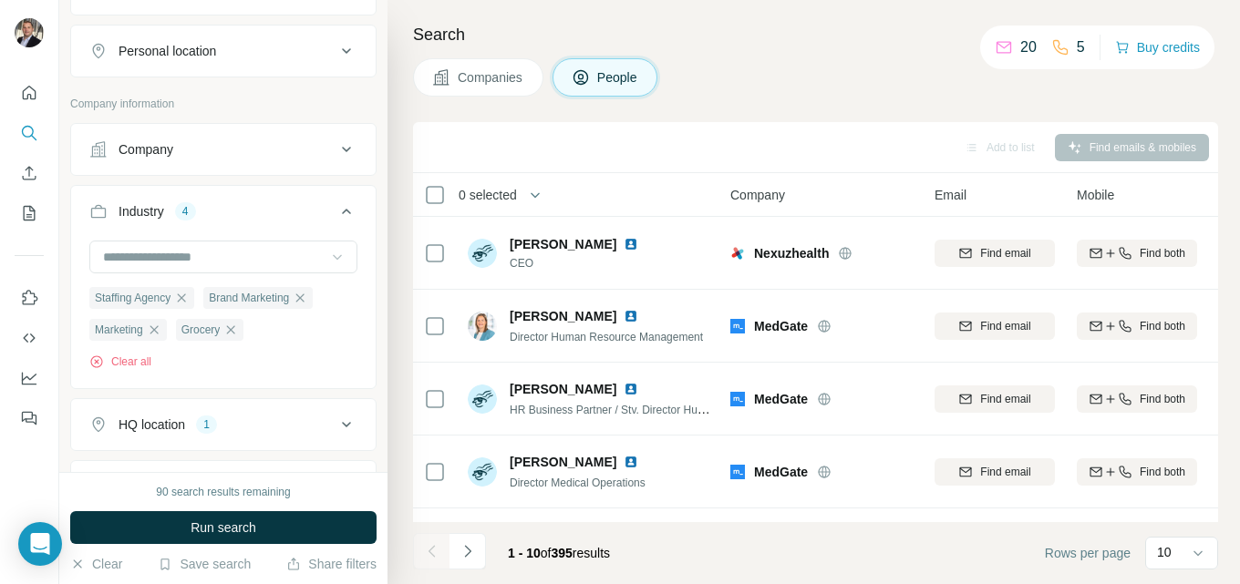
click at [336, 210] on icon at bounding box center [346, 212] width 22 height 22
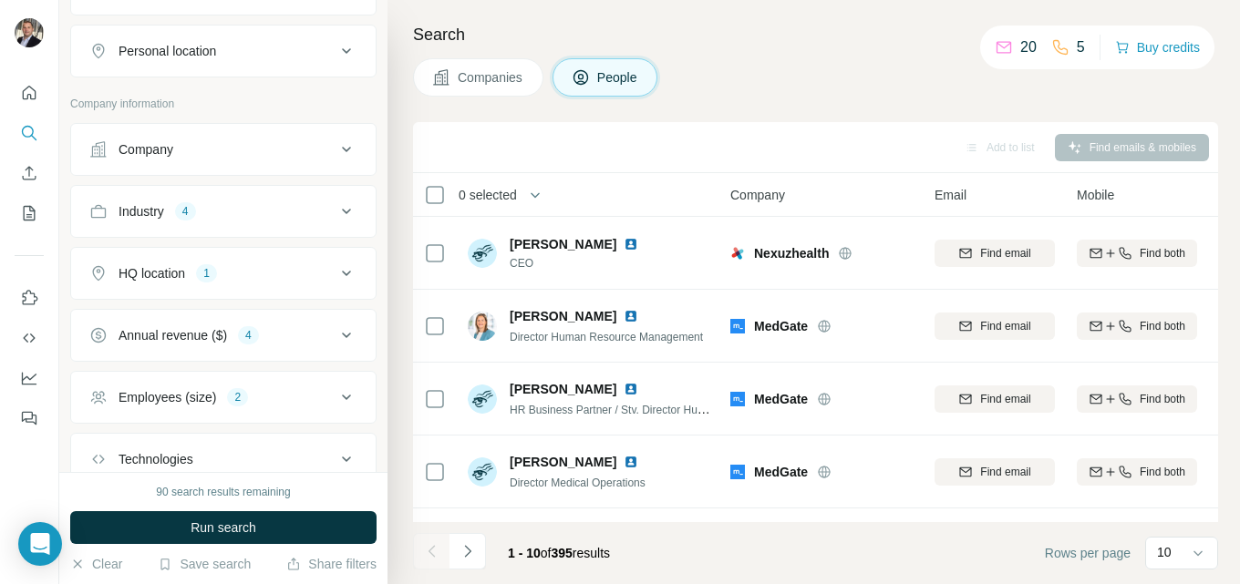
click at [335, 206] on icon at bounding box center [346, 212] width 22 height 22
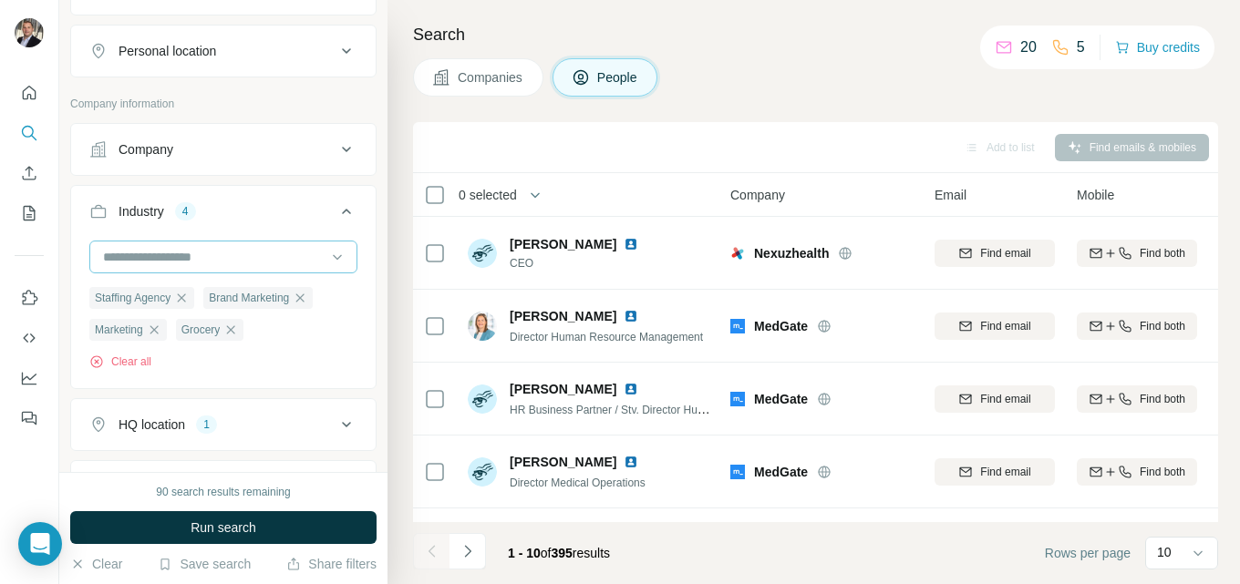
click at [220, 250] on input at bounding box center [213, 257] width 225 height 20
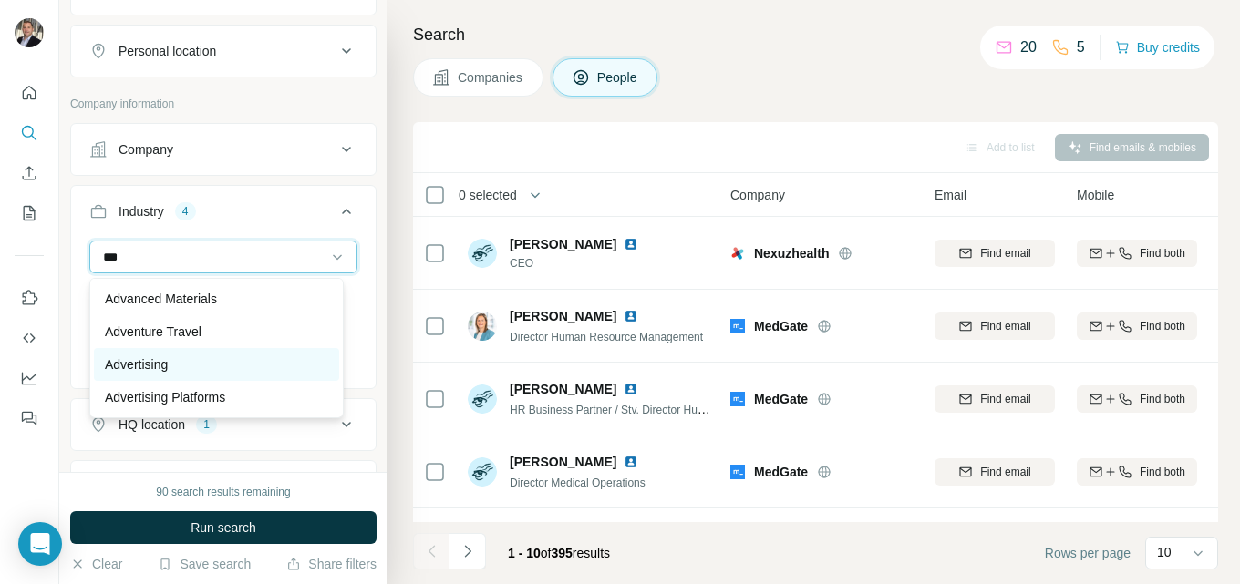
type input "***"
click at [182, 362] on div "Advertising" at bounding box center [216, 365] width 223 height 18
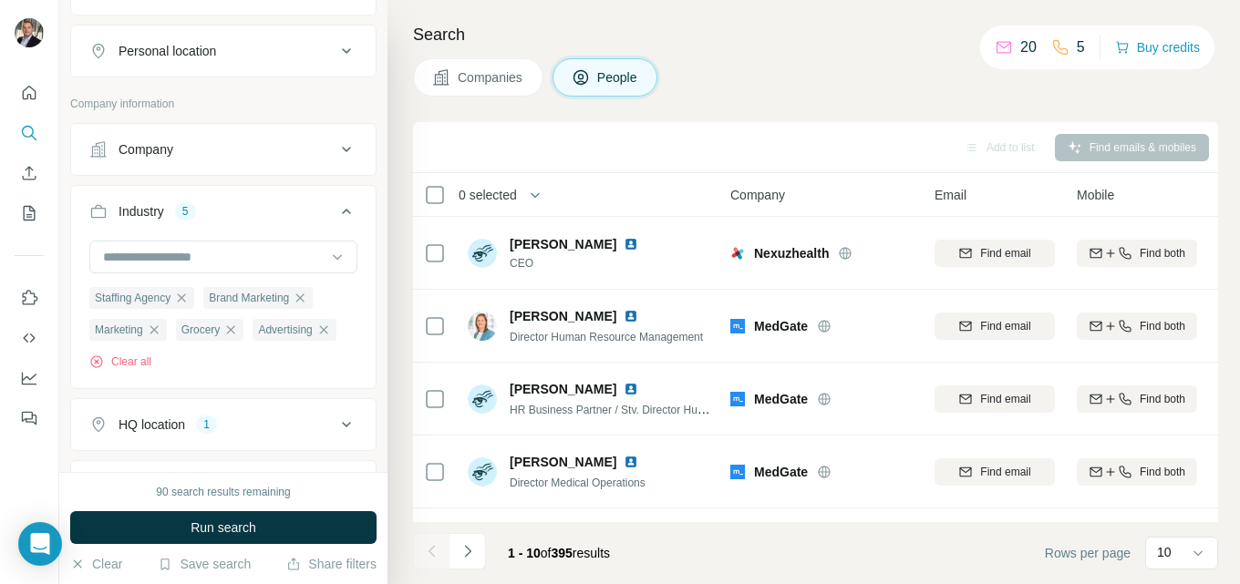
click at [342, 211] on icon at bounding box center [346, 211] width 9 height 5
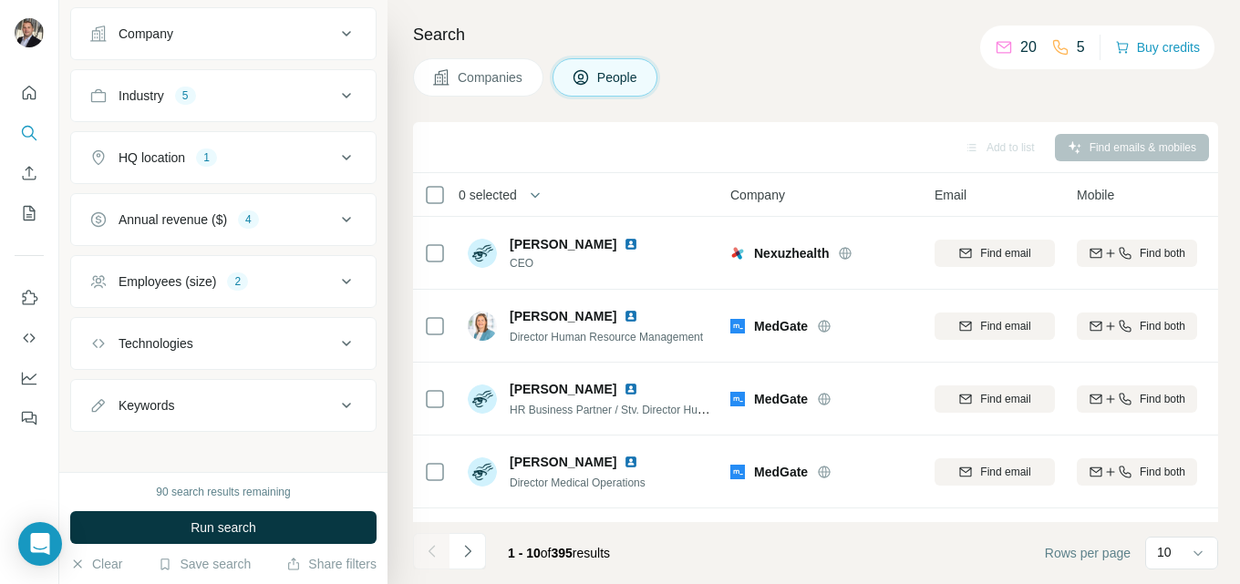
scroll to position [554, 0]
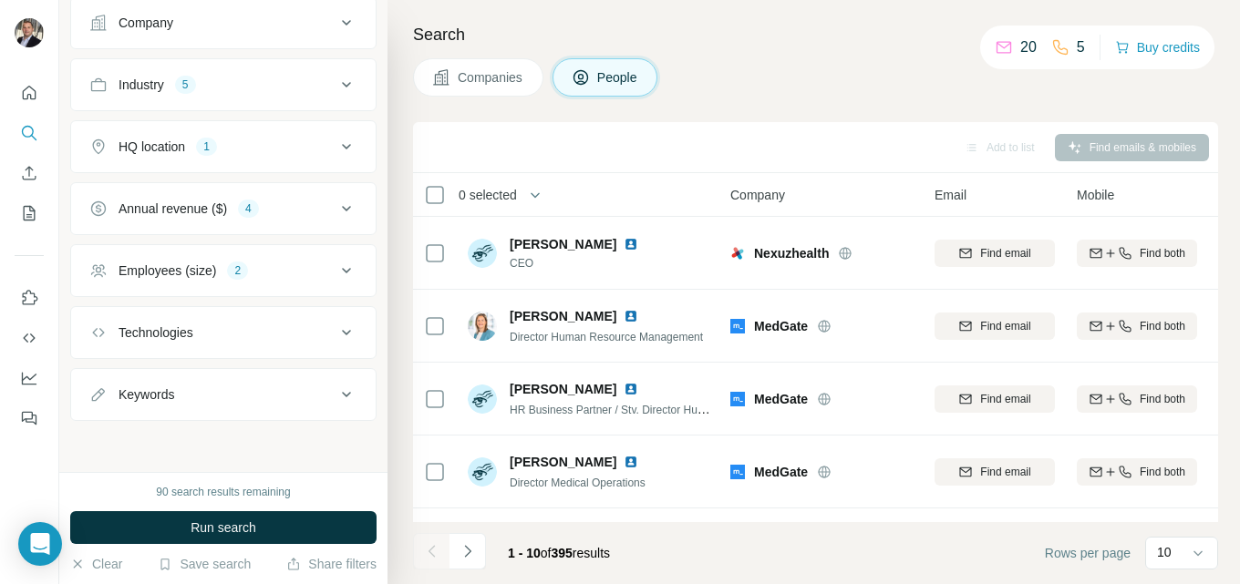
click at [335, 389] on icon at bounding box center [346, 395] width 22 height 22
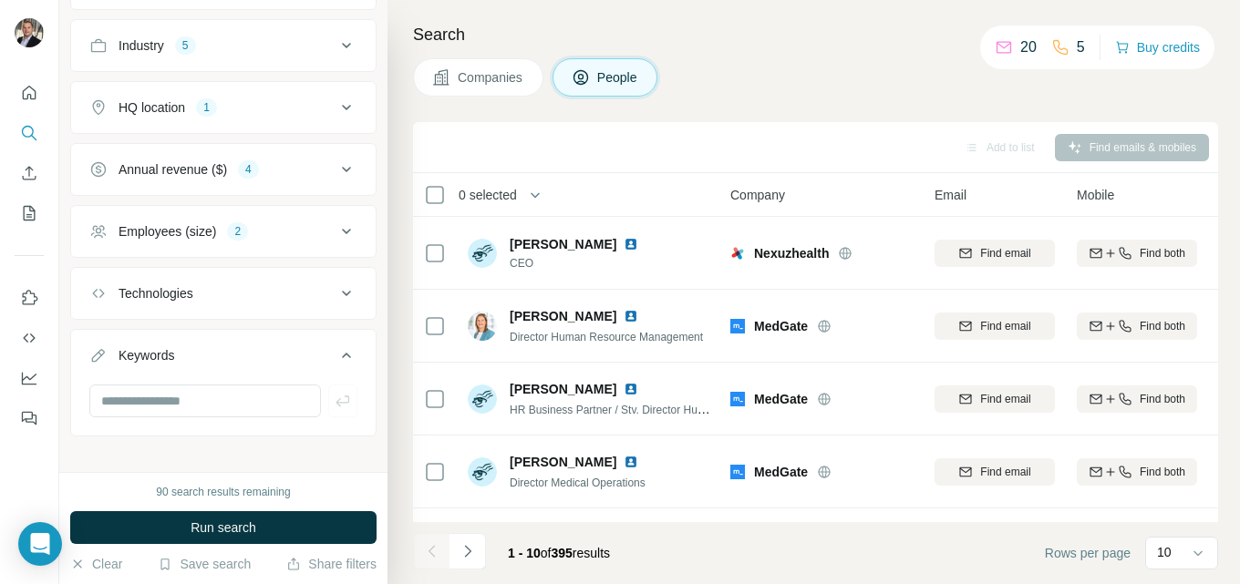
scroll to position [609, 0]
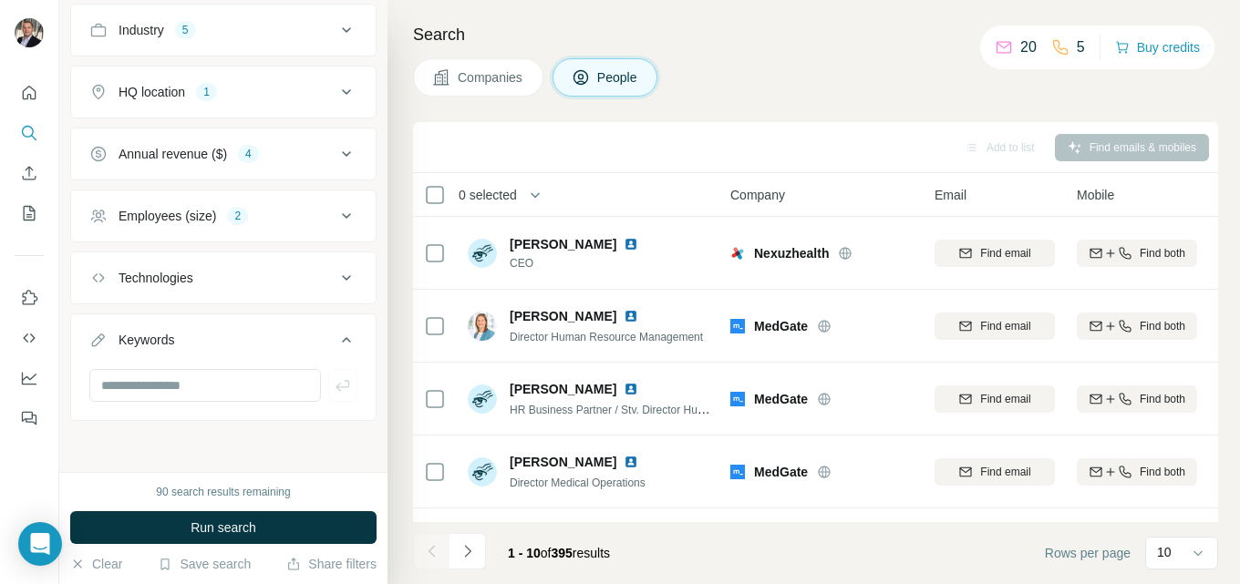
click at [335, 334] on icon at bounding box center [346, 340] width 22 height 22
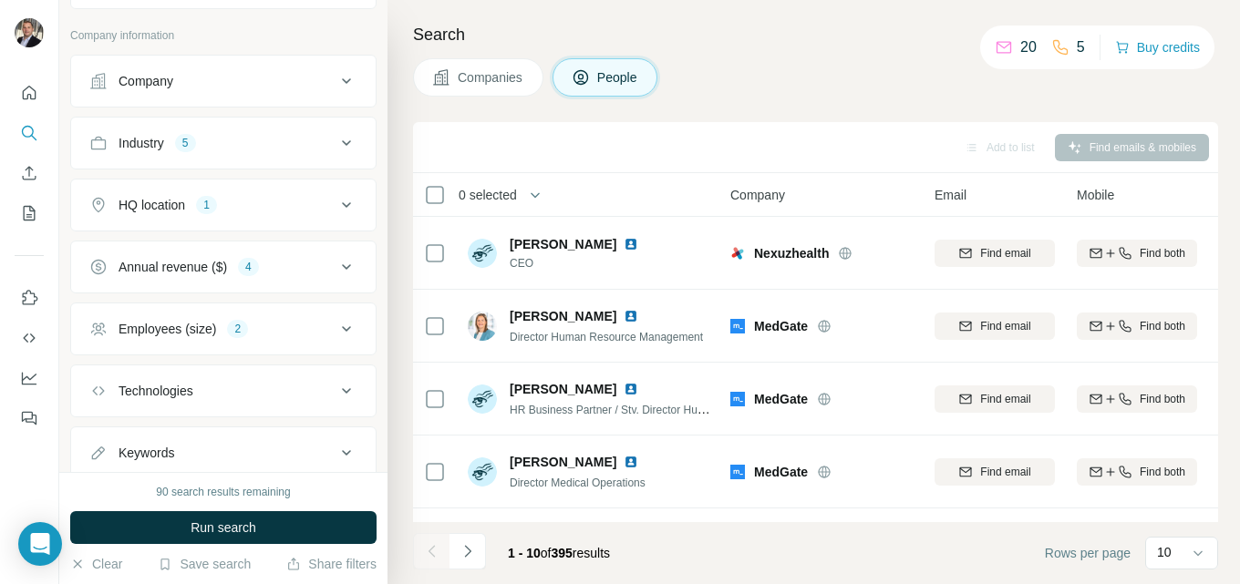
scroll to position [463, 0]
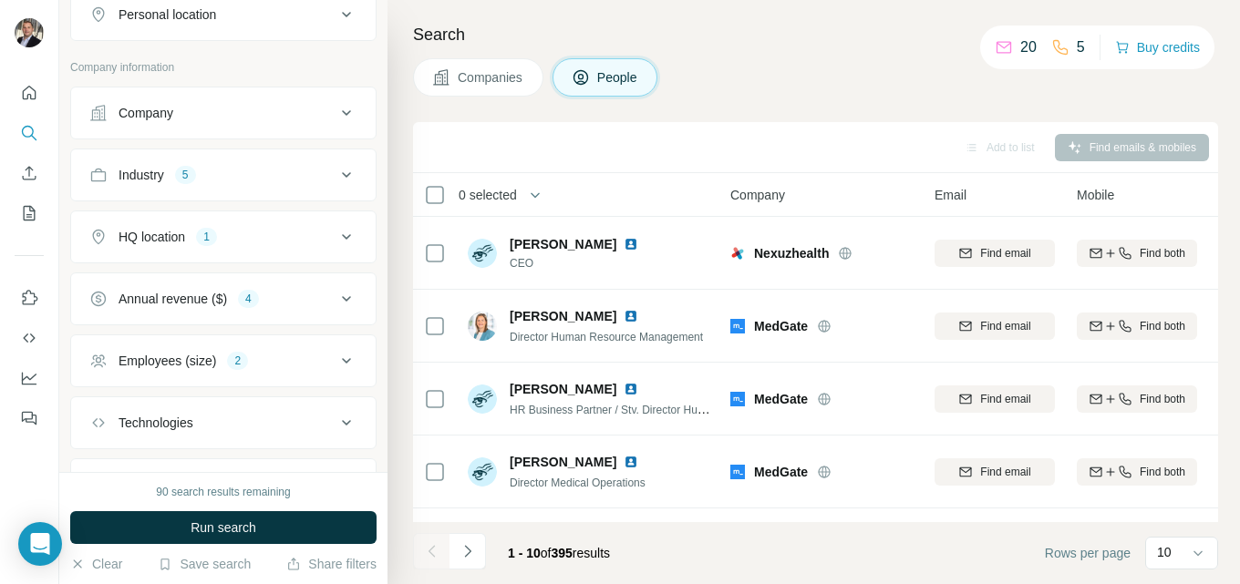
click at [335, 168] on icon at bounding box center [346, 175] width 22 height 22
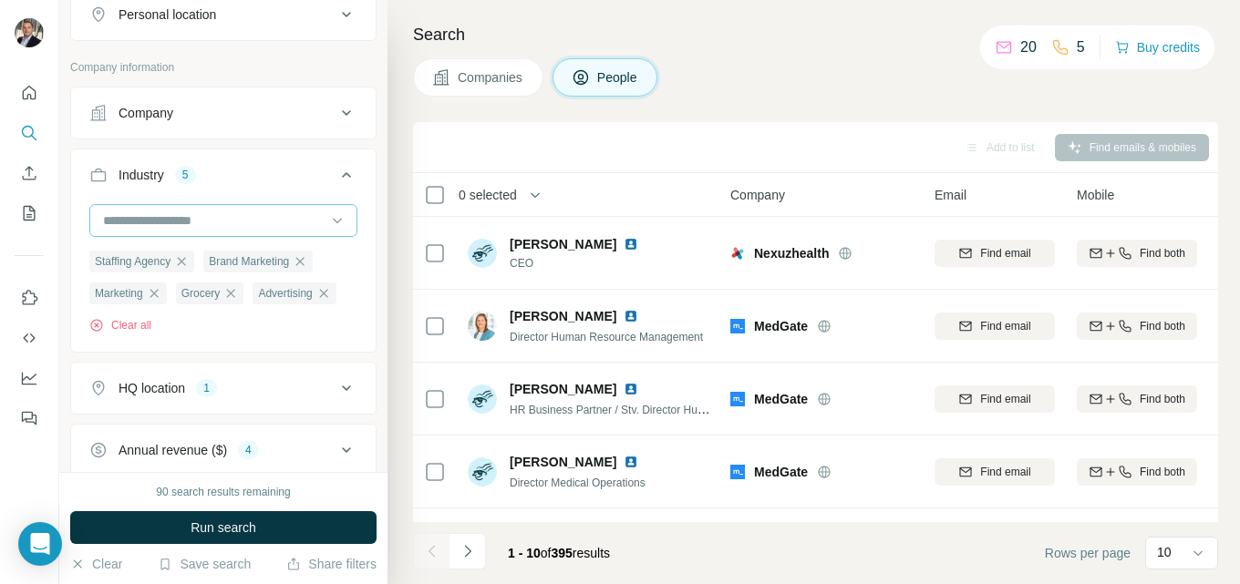
click at [179, 218] on input at bounding box center [213, 221] width 225 height 20
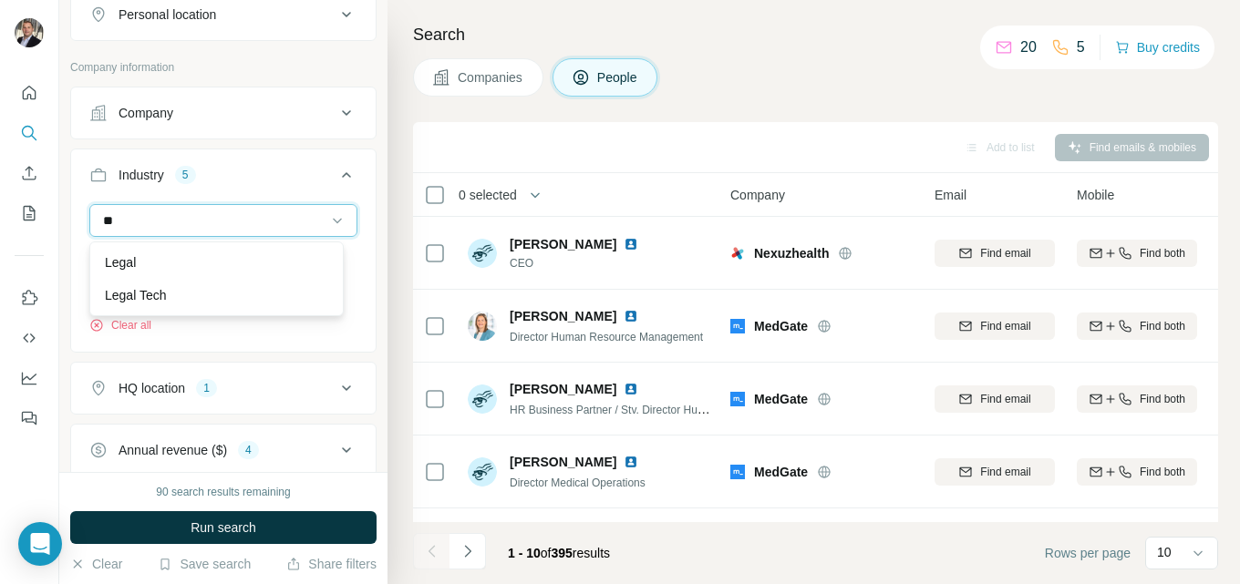
type input "*"
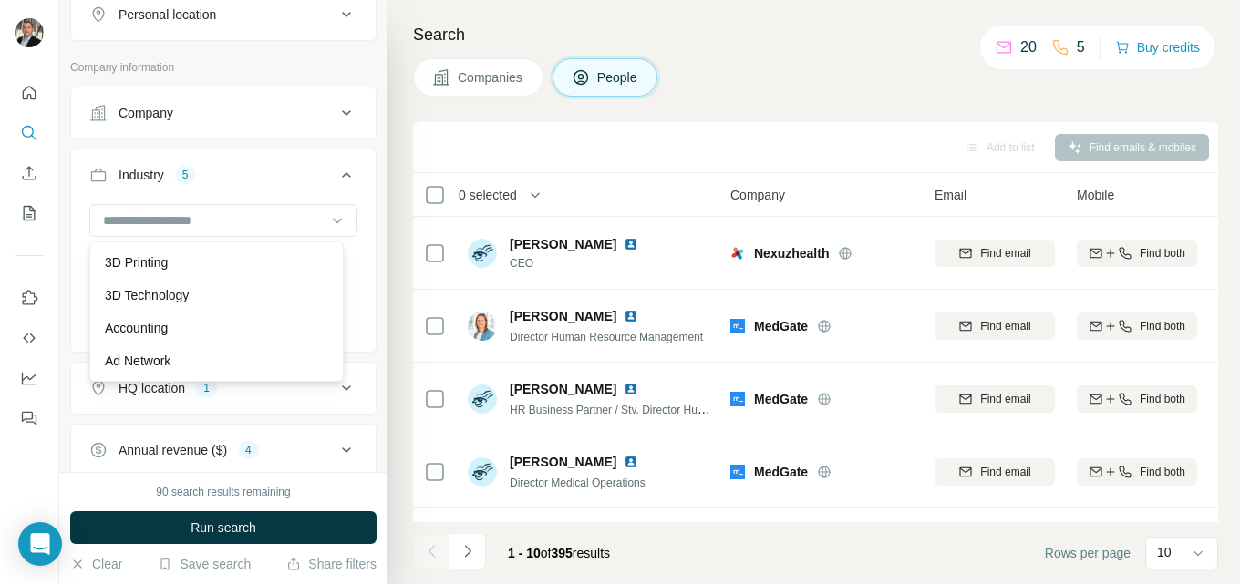
click at [335, 177] on icon at bounding box center [346, 175] width 22 height 22
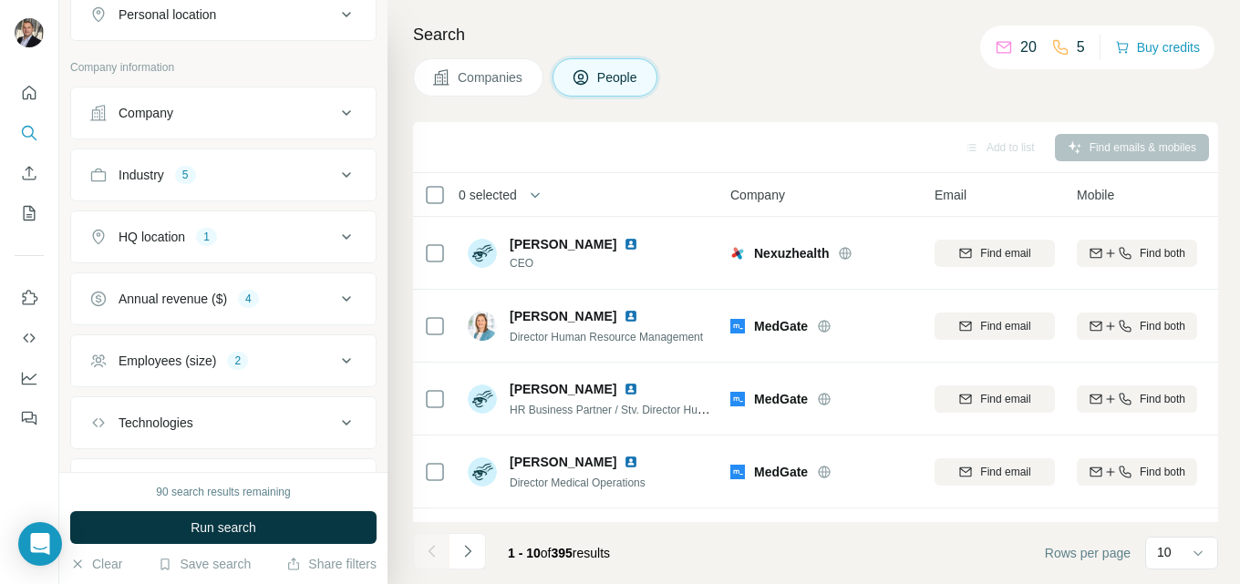
scroll to position [91, 0]
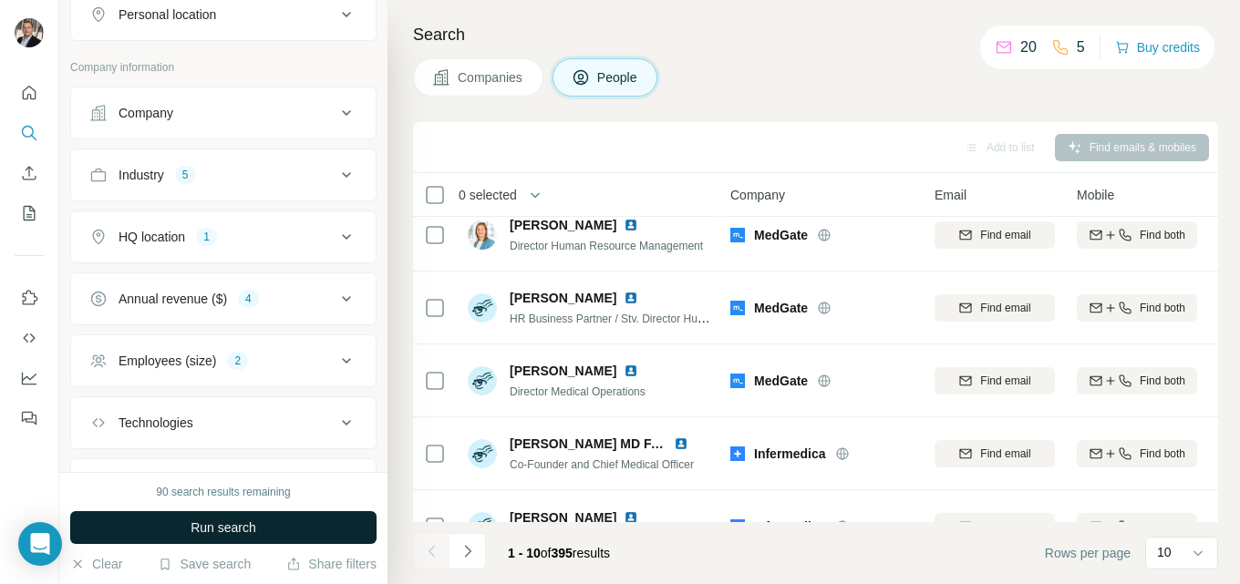
click at [242, 529] on span "Run search" at bounding box center [224, 528] width 66 height 18
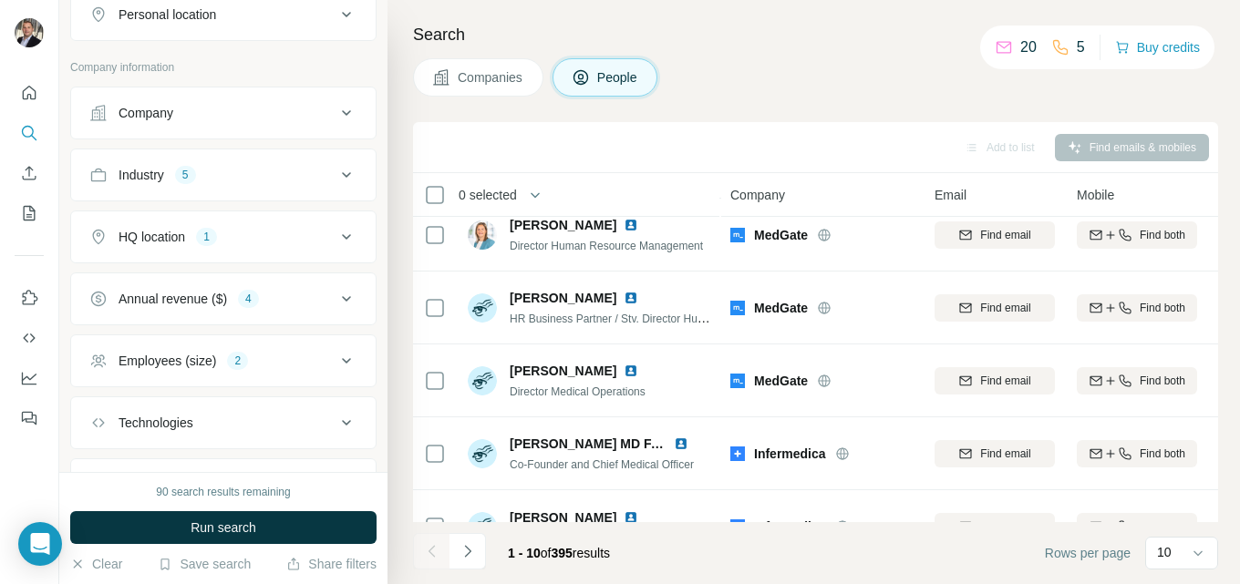
drag, startPoint x: 242, startPoint y: 529, endPoint x: 294, endPoint y: 512, distance: 54.5
click at [243, 527] on div "Run search" at bounding box center [223, 527] width 306 height 33
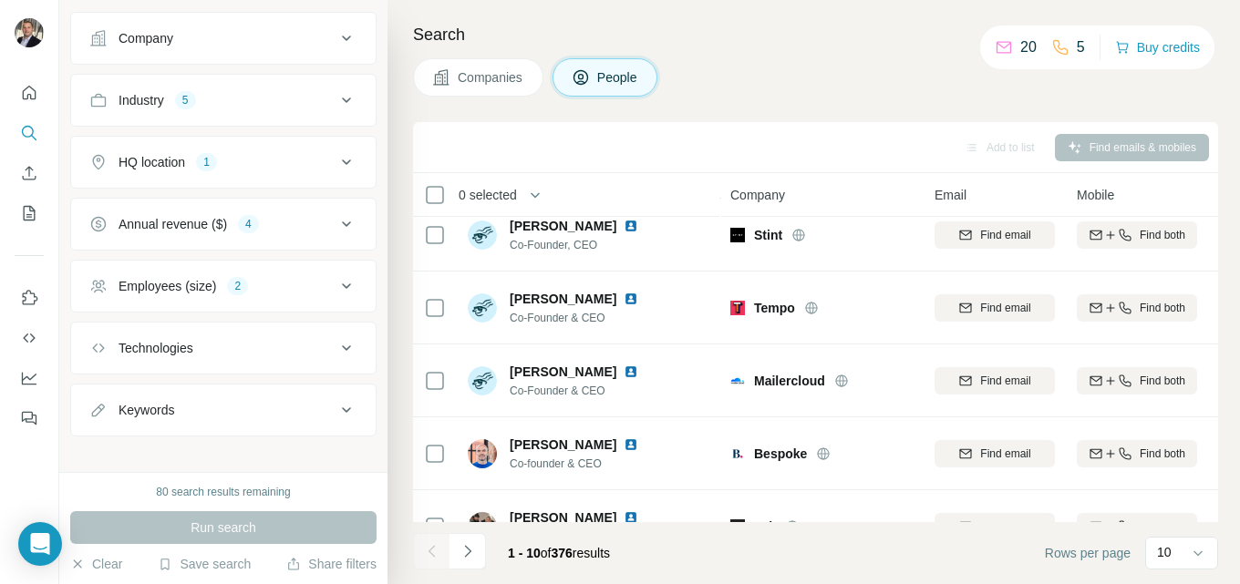
scroll to position [554, 0]
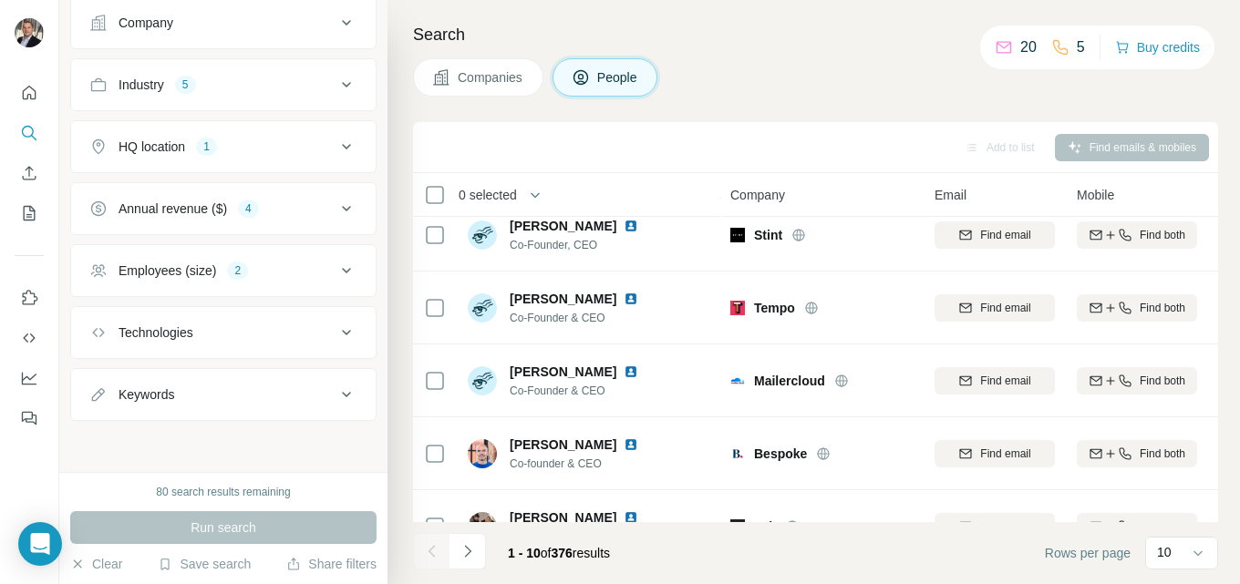
click at [335, 326] on icon at bounding box center [346, 333] width 22 height 22
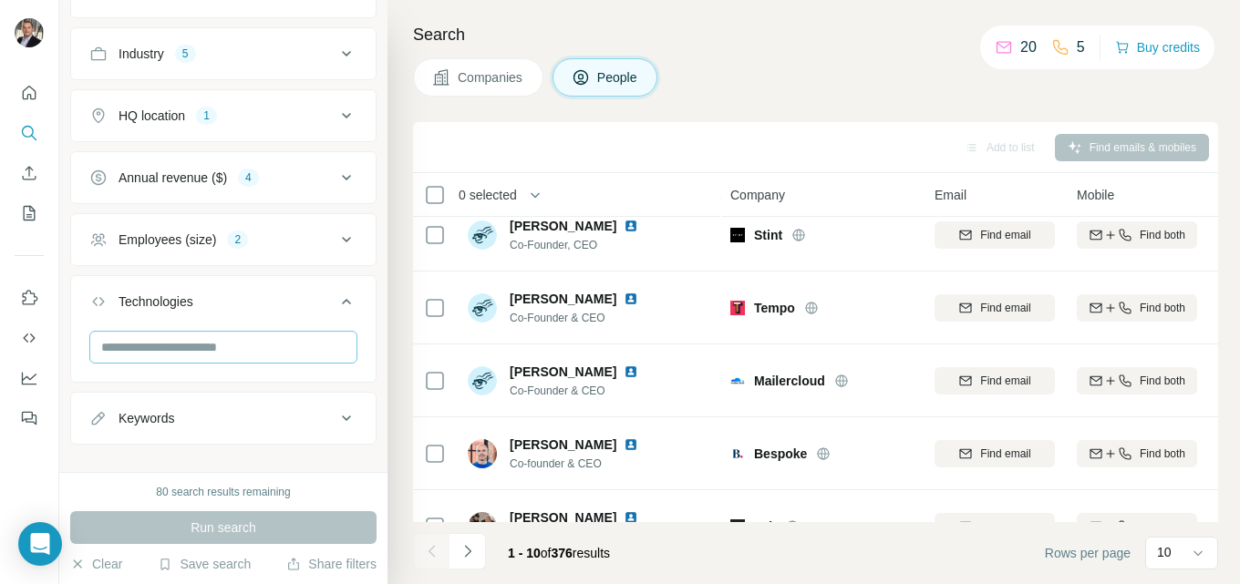
scroll to position [609, 0]
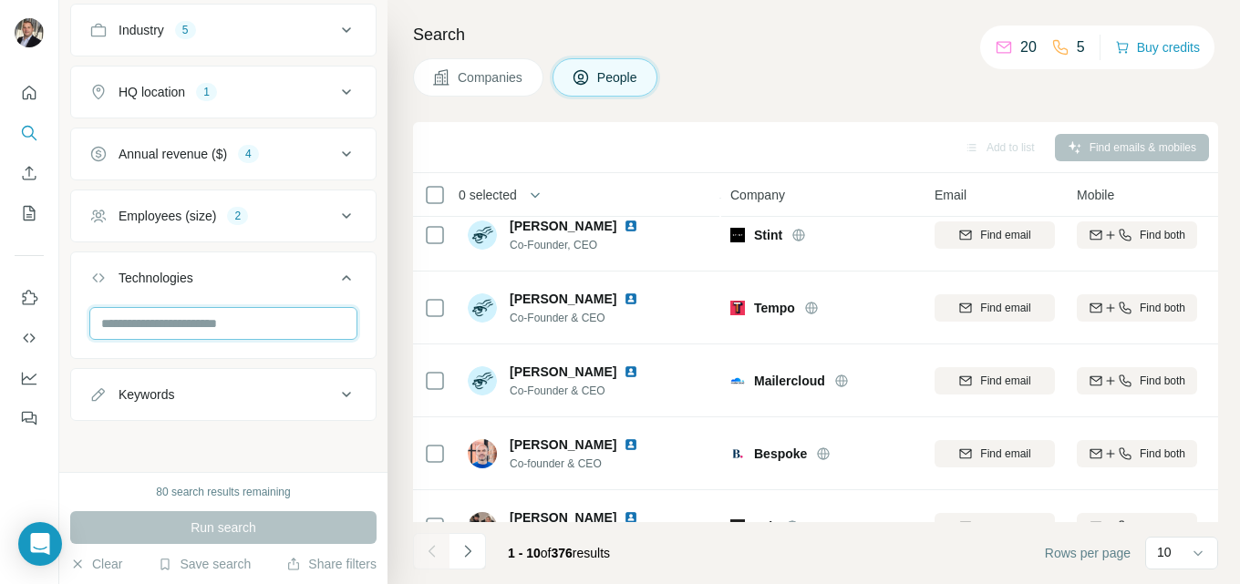
click at [229, 318] on input "text" at bounding box center [223, 323] width 268 height 33
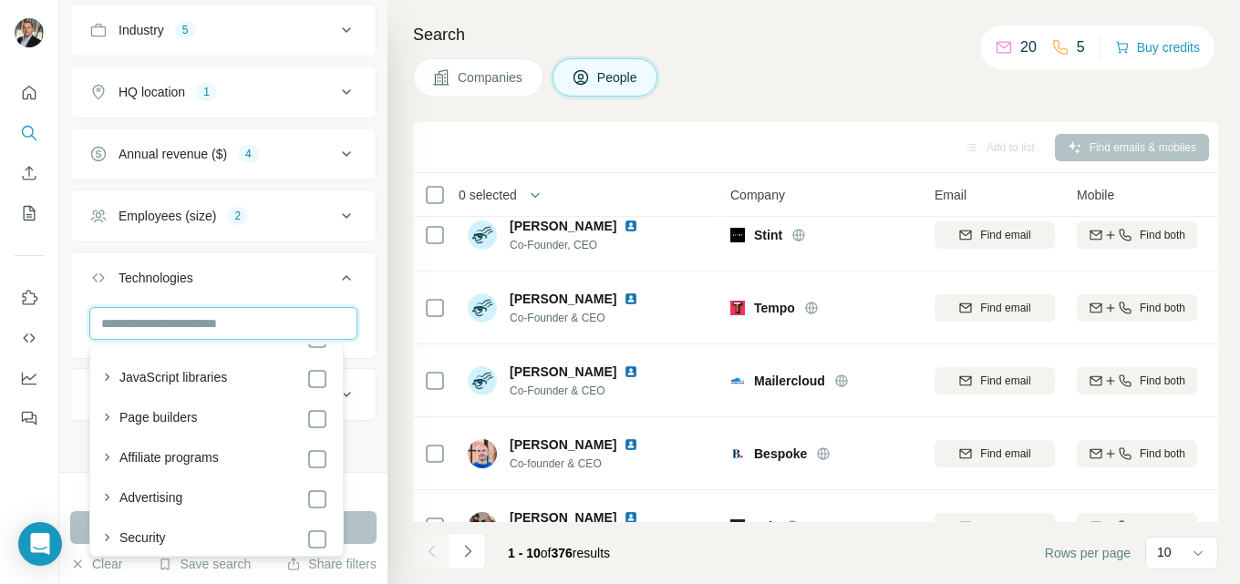
scroll to position [729, 0]
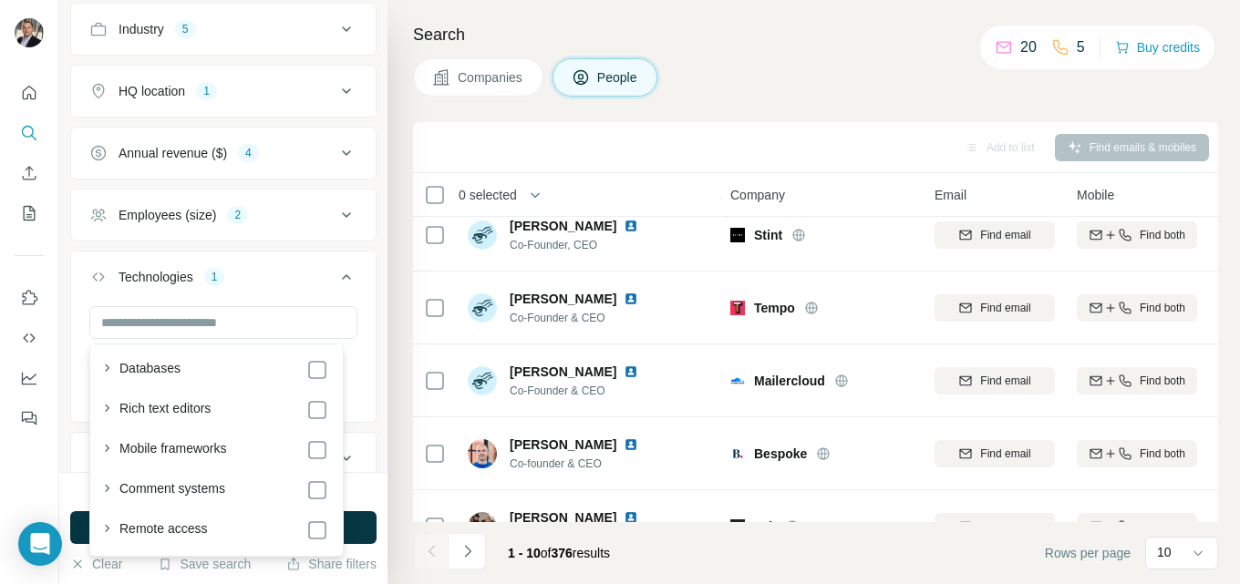
scroll to position [3449, 0]
click at [342, 277] on icon at bounding box center [346, 276] width 9 height 5
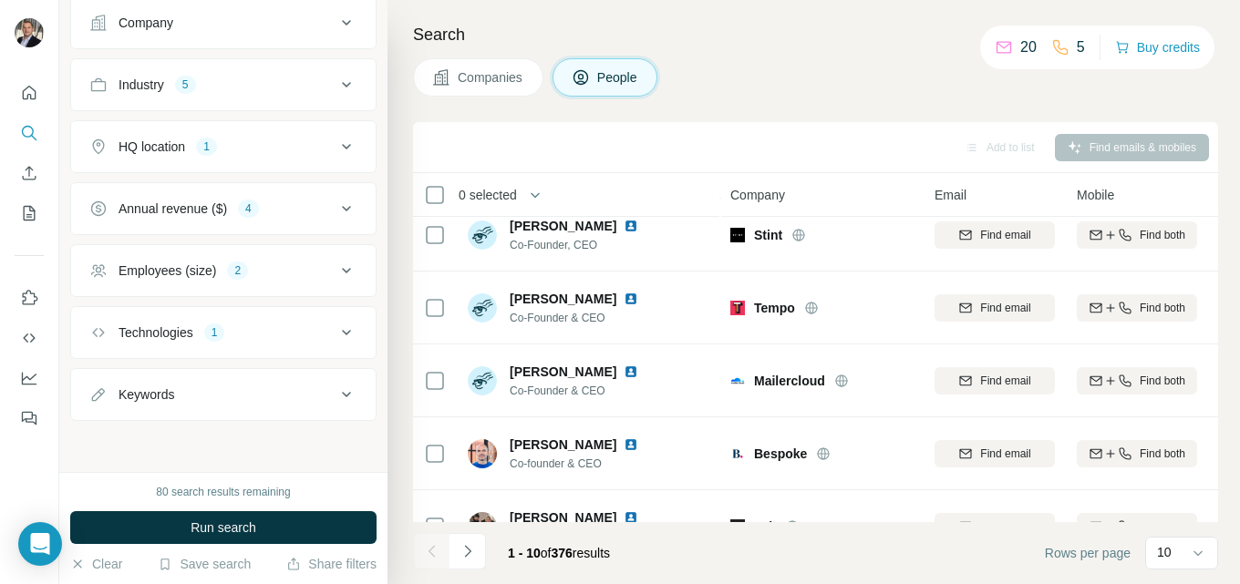
scroll to position [554, 0]
click at [339, 388] on icon at bounding box center [346, 395] width 22 height 22
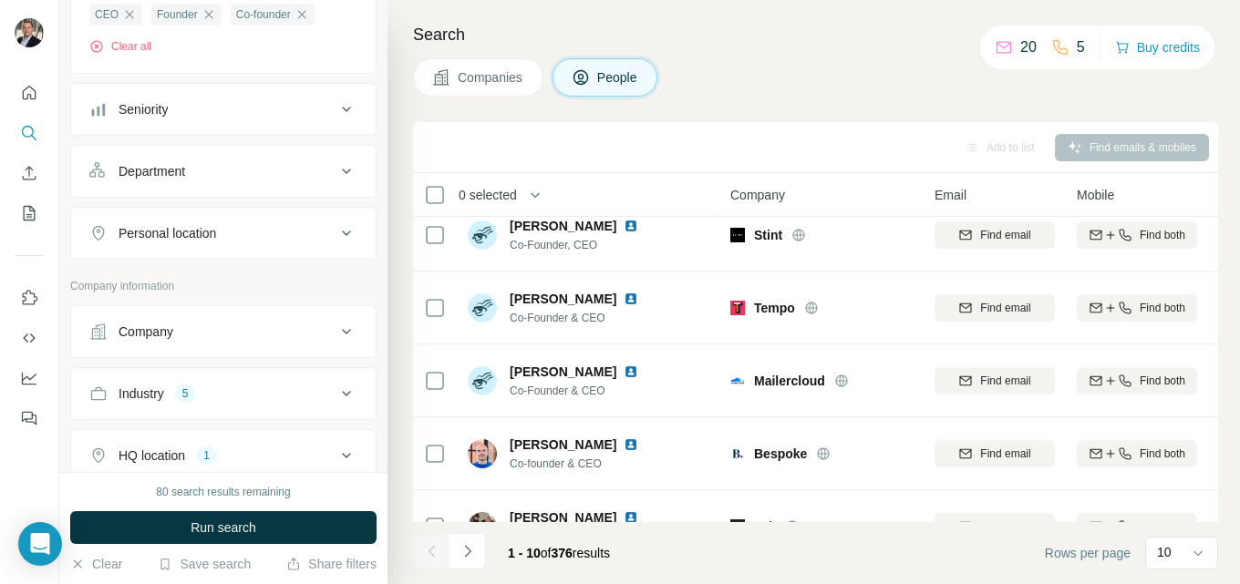
scroll to position [153, 0]
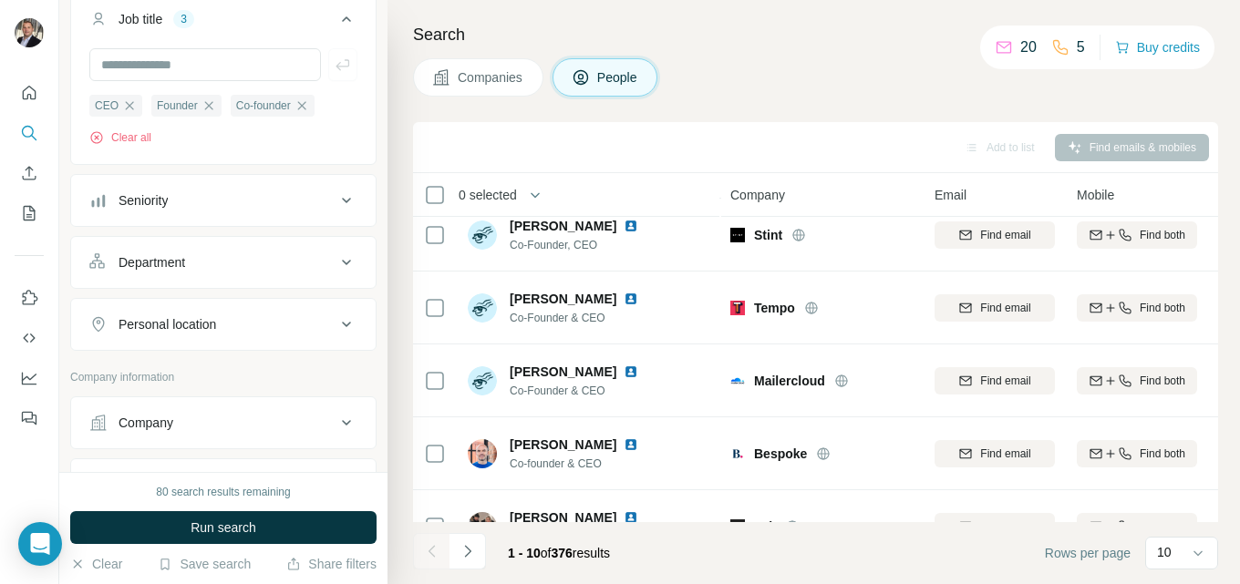
click at [335, 255] on icon at bounding box center [346, 263] width 22 height 22
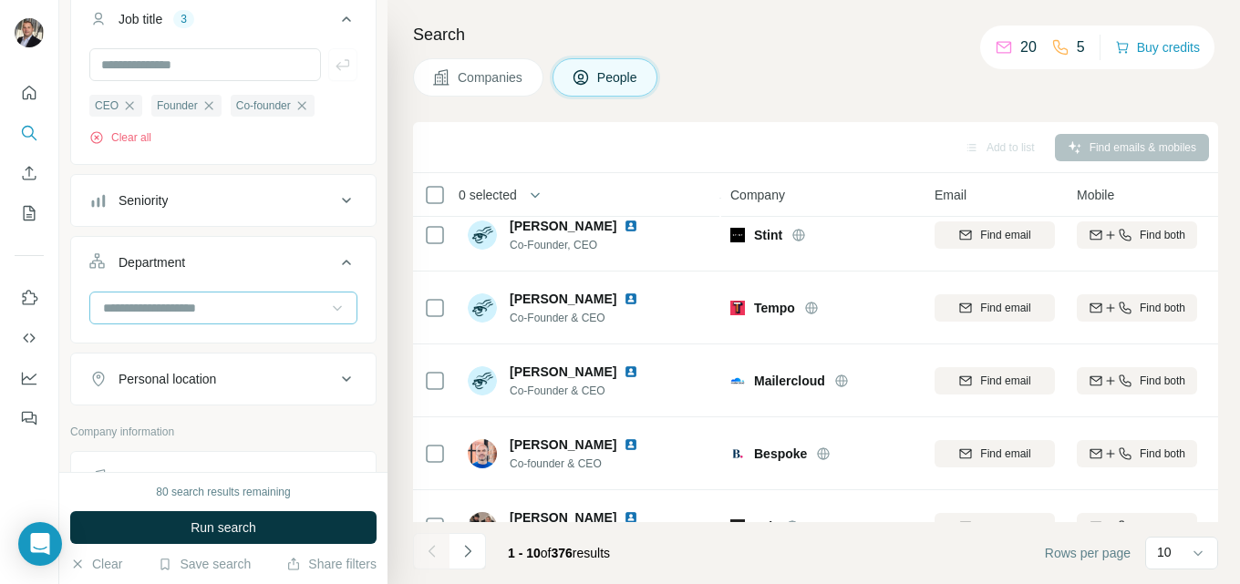
click at [328, 304] on icon at bounding box center [337, 308] width 18 height 18
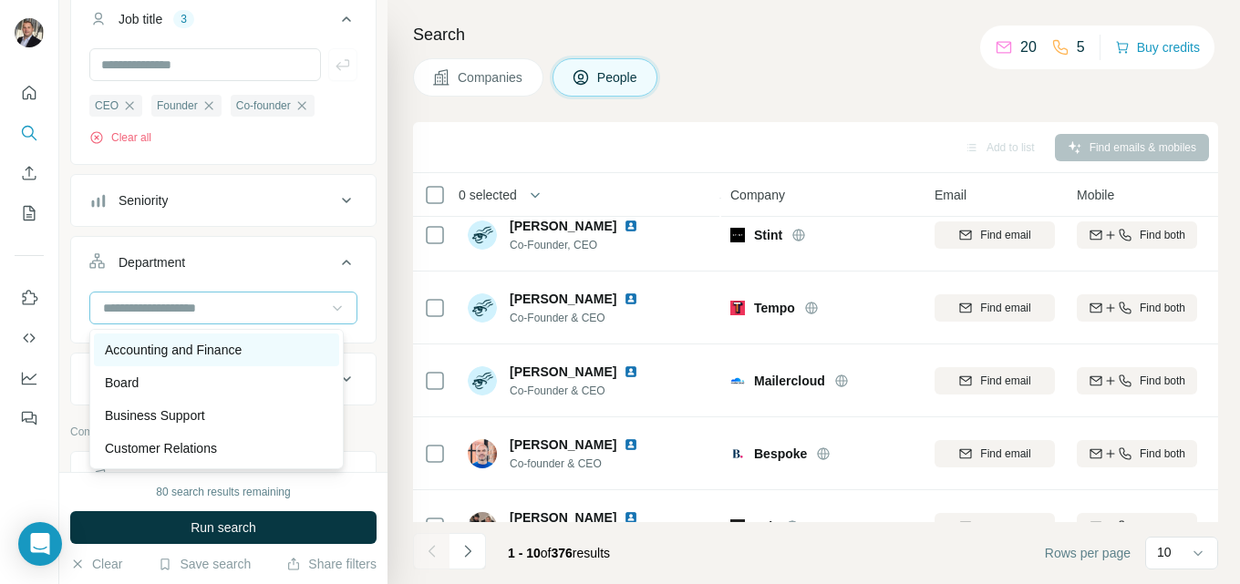
click at [211, 343] on p "Accounting and Finance" at bounding box center [173, 350] width 137 height 18
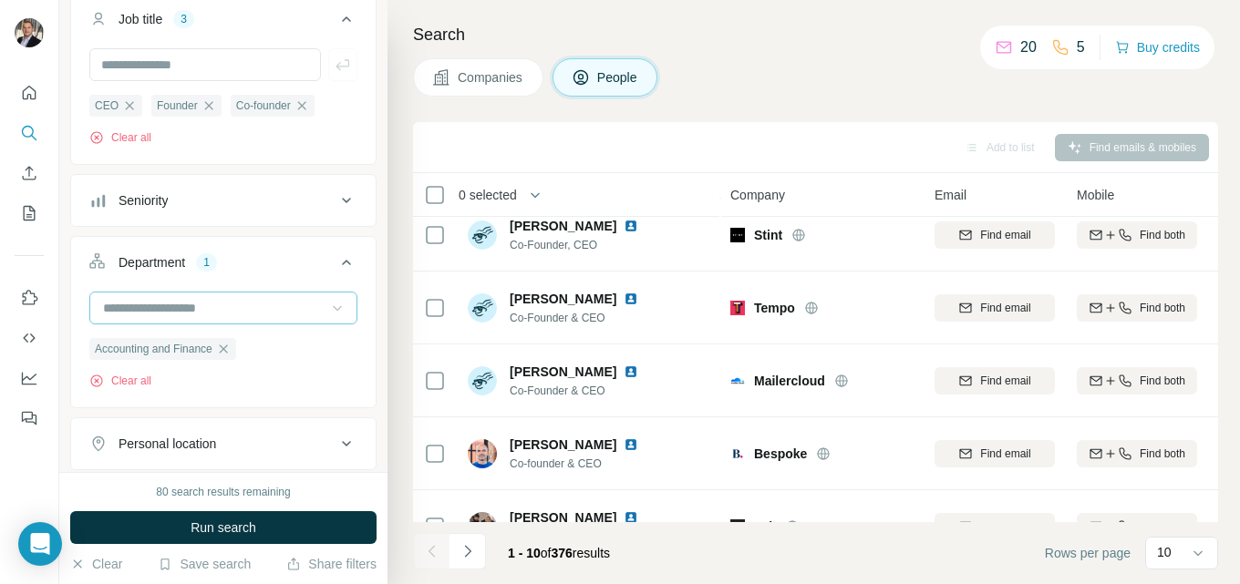
click at [328, 302] on icon at bounding box center [337, 308] width 18 height 18
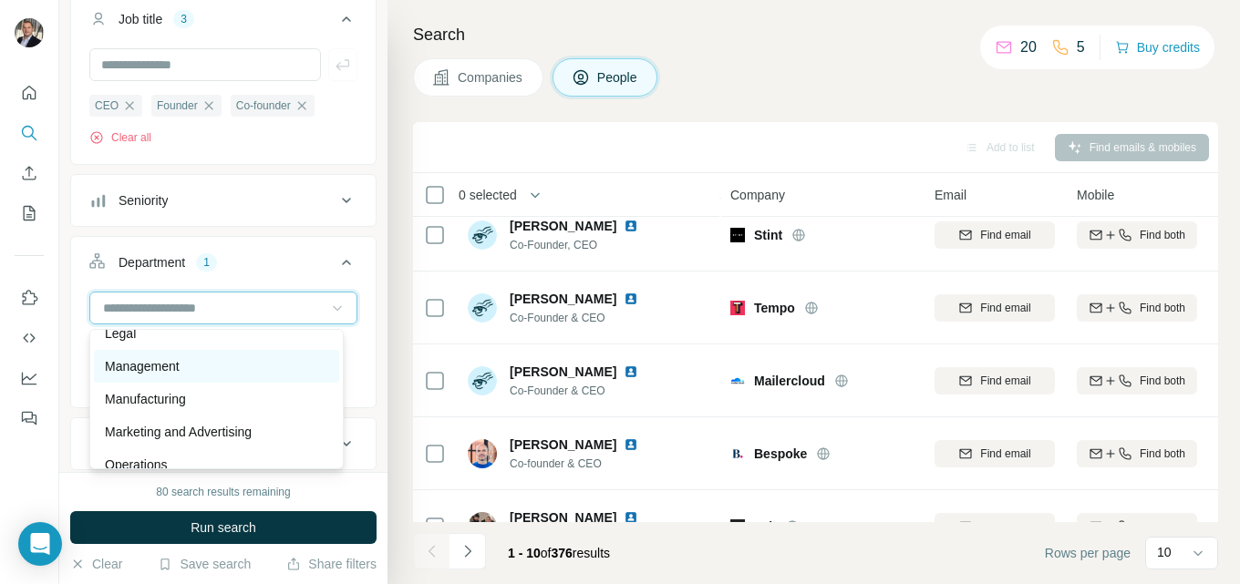
scroll to position [365, 0]
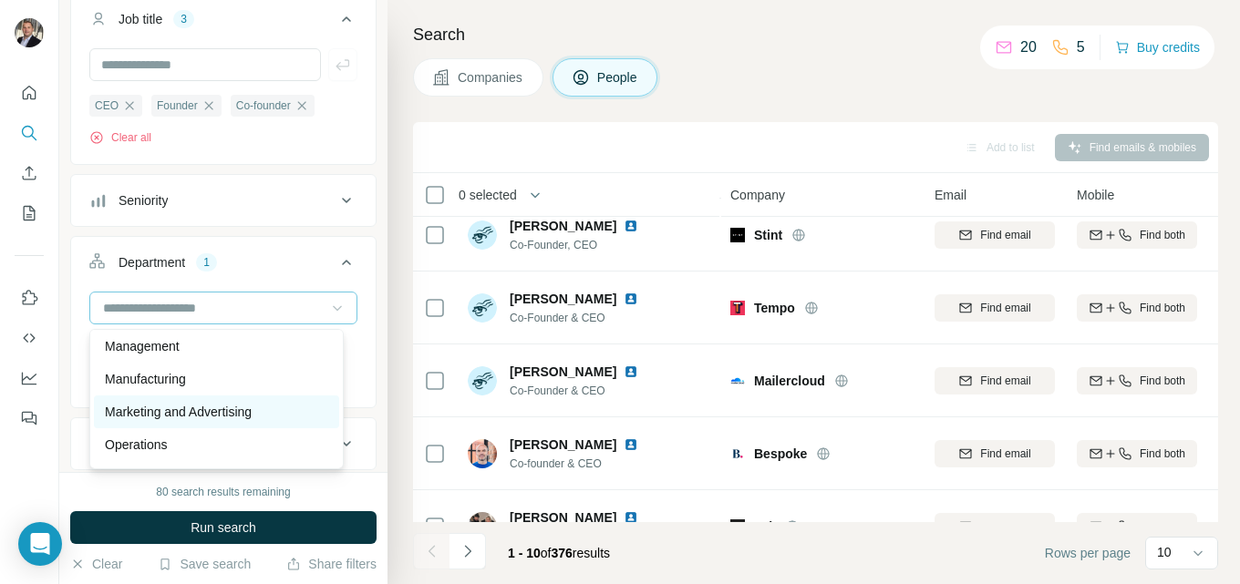
click at [210, 402] on div "Marketing and Advertising" at bounding box center [216, 412] width 245 height 33
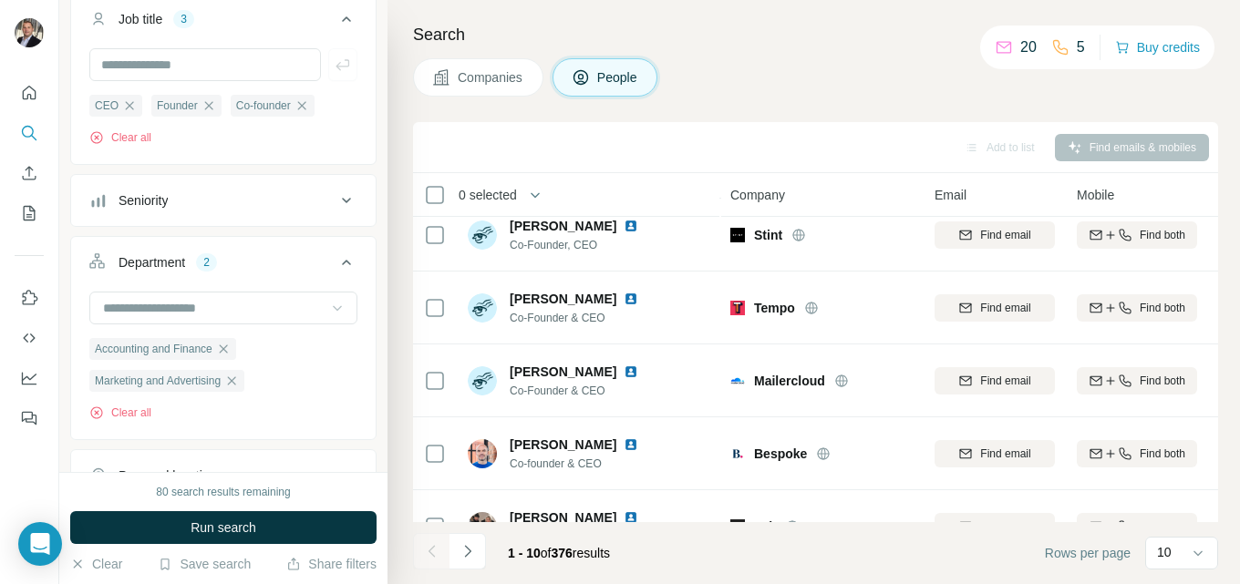
click at [328, 304] on icon at bounding box center [337, 308] width 18 height 18
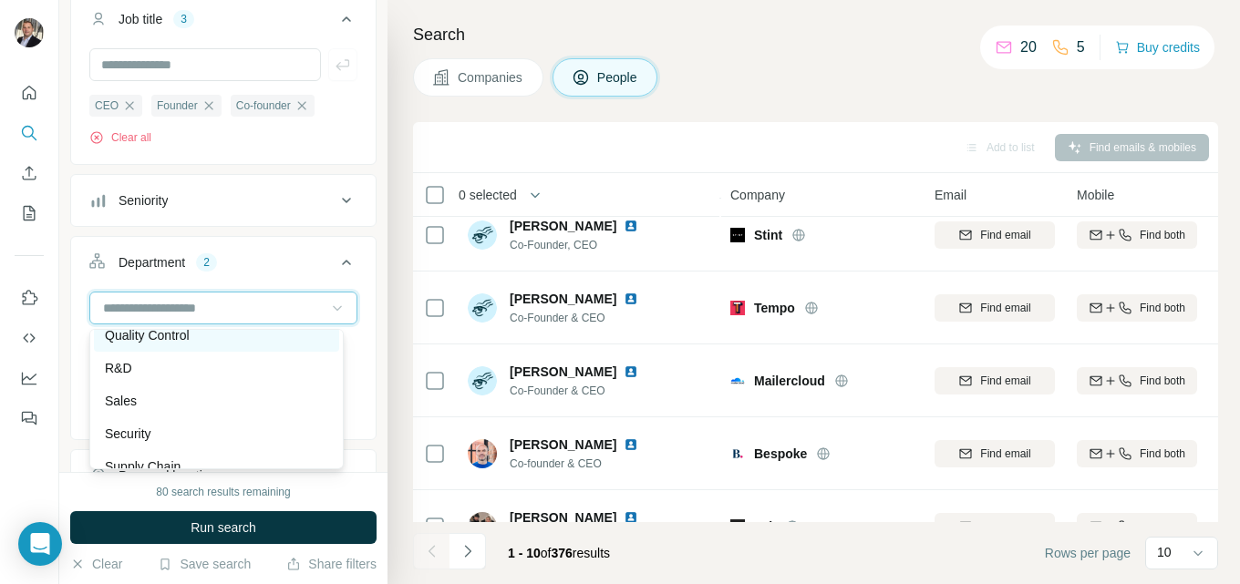
scroll to position [656, 0]
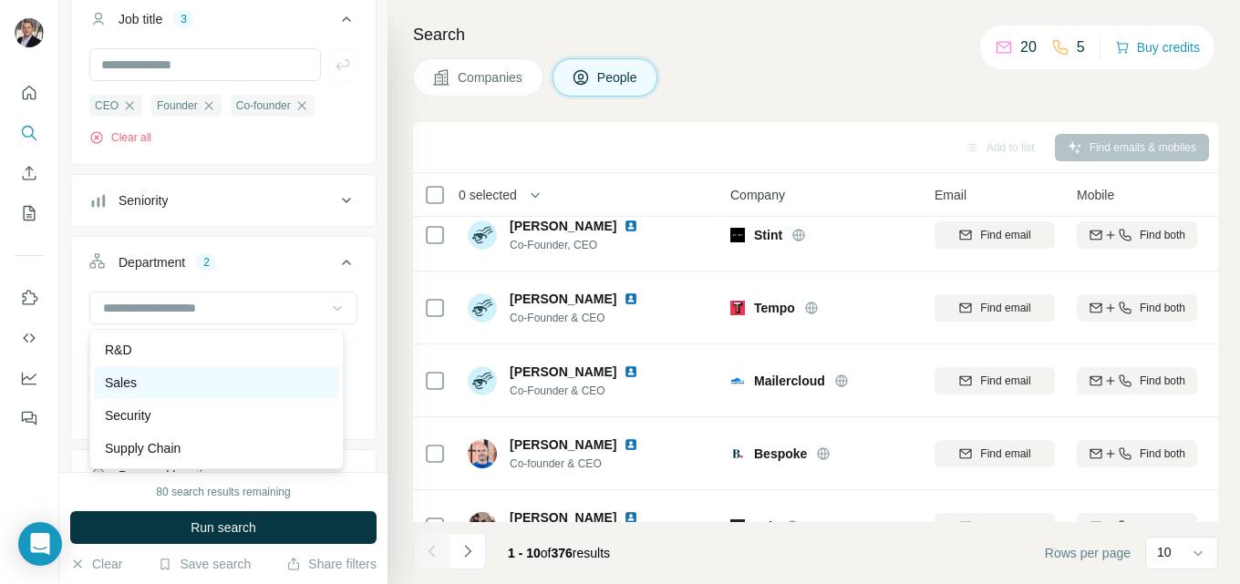
click at [143, 377] on div "Sales" at bounding box center [216, 383] width 223 height 18
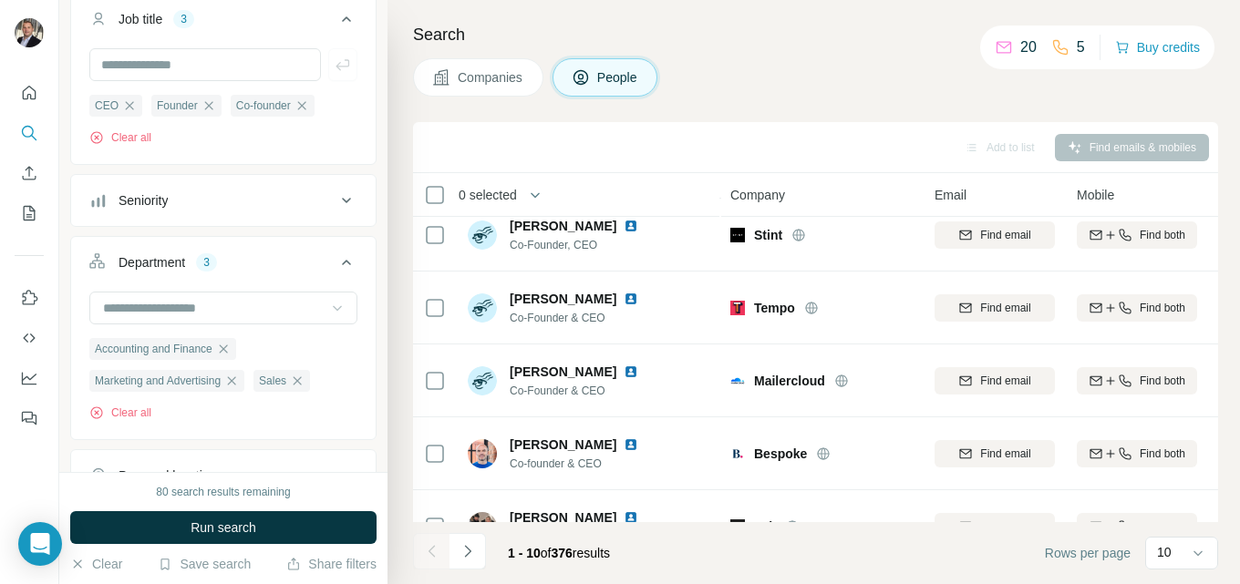
click at [328, 305] on icon at bounding box center [337, 308] width 18 height 18
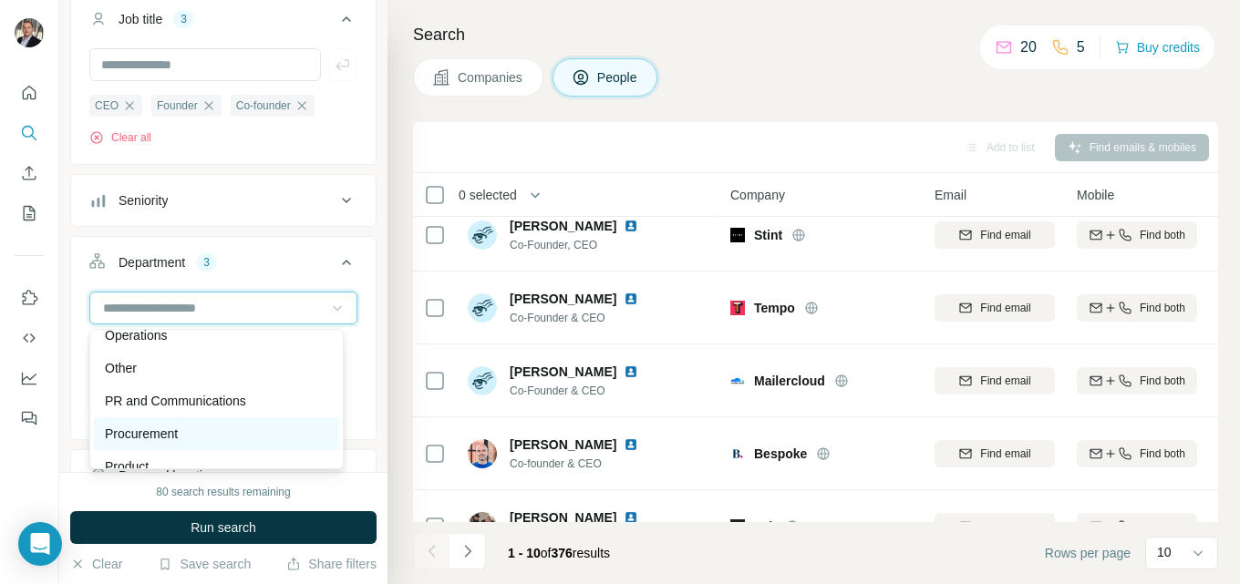
scroll to position [565, 0]
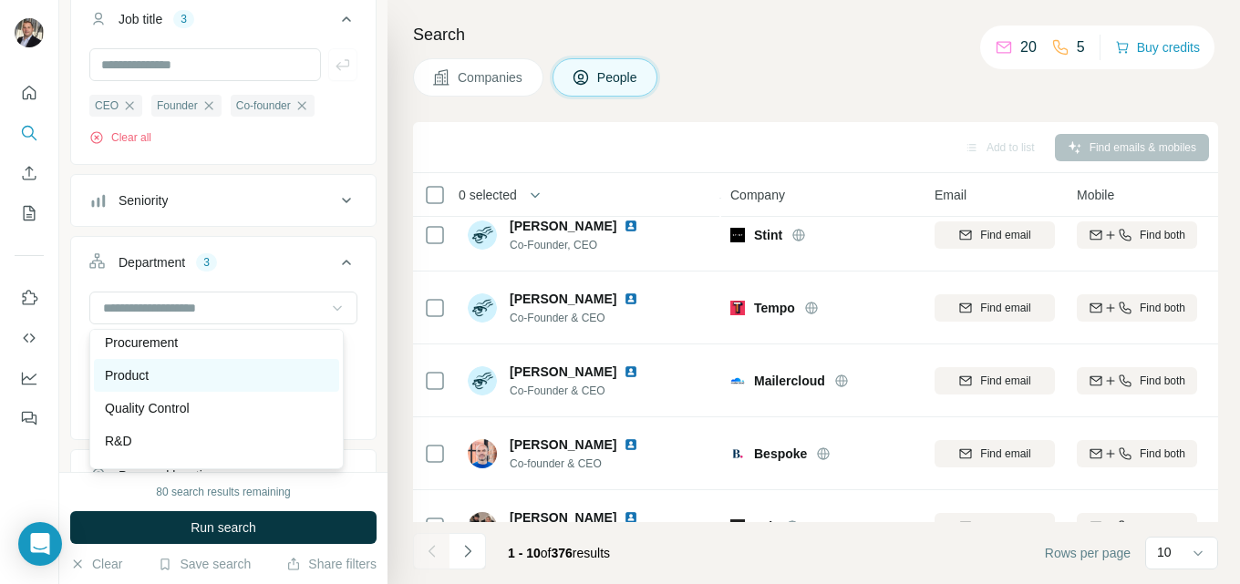
click at [141, 366] on p "Product" at bounding box center [127, 375] width 44 height 18
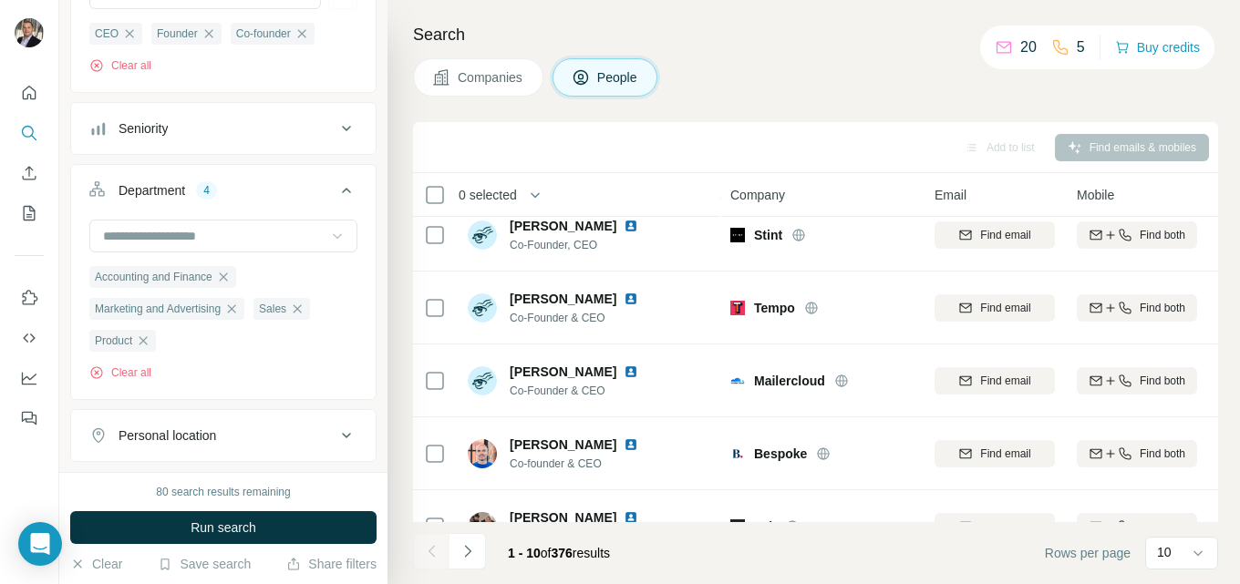
scroll to position [244, 0]
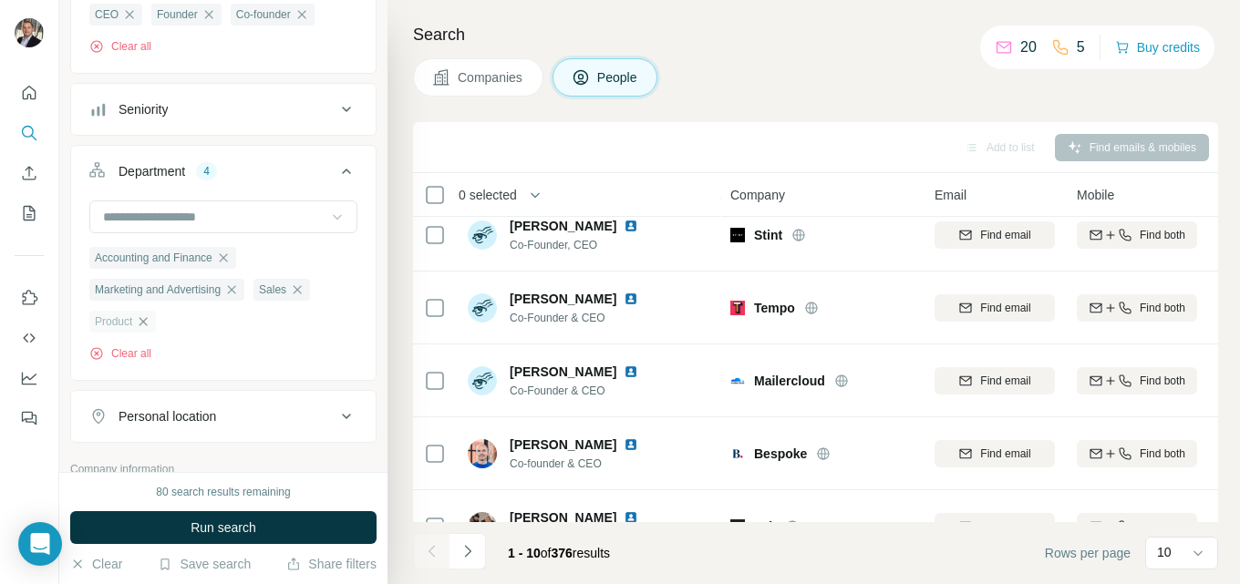
click at [149, 319] on icon "button" at bounding box center [143, 321] width 15 height 15
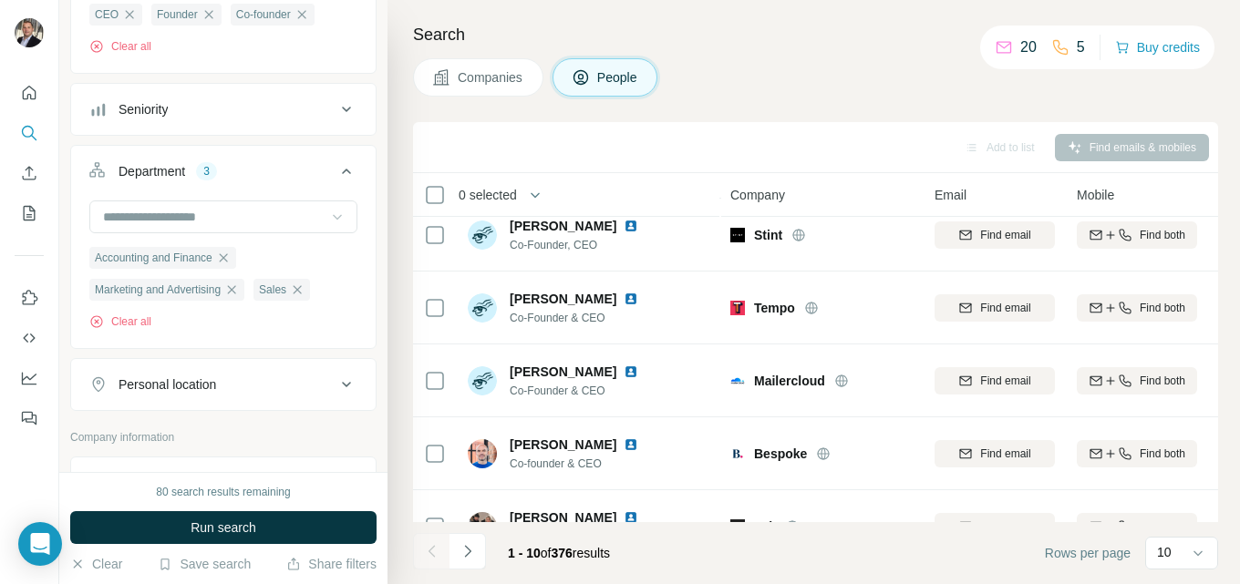
click at [335, 166] on icon at bounding box center [346, 171] width 22 height 22
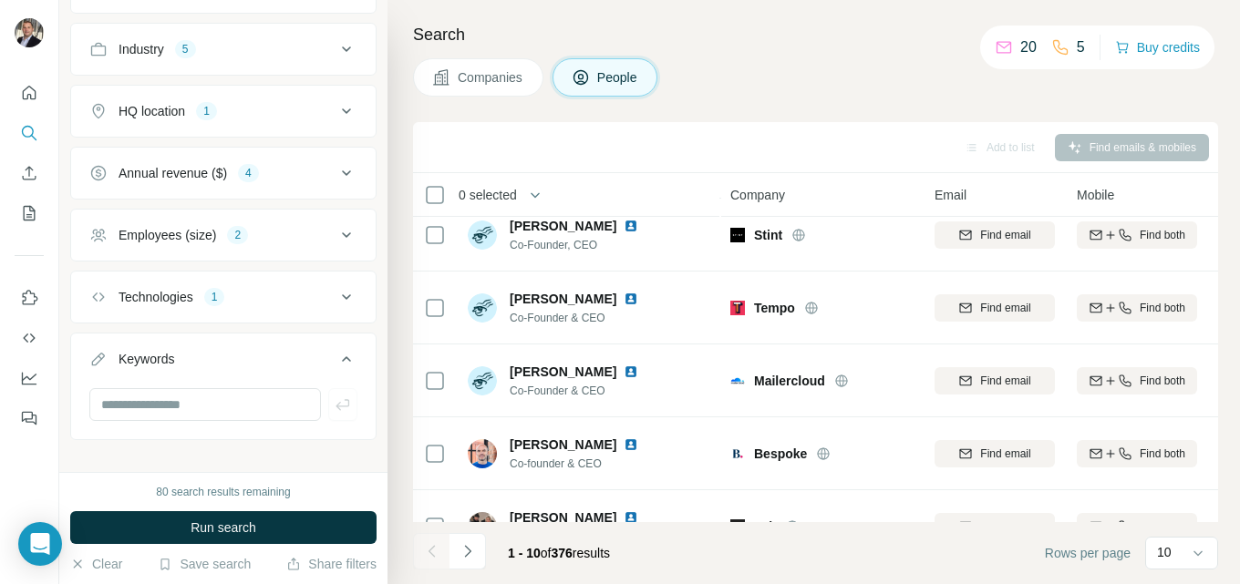
scroll to position [609, 0]
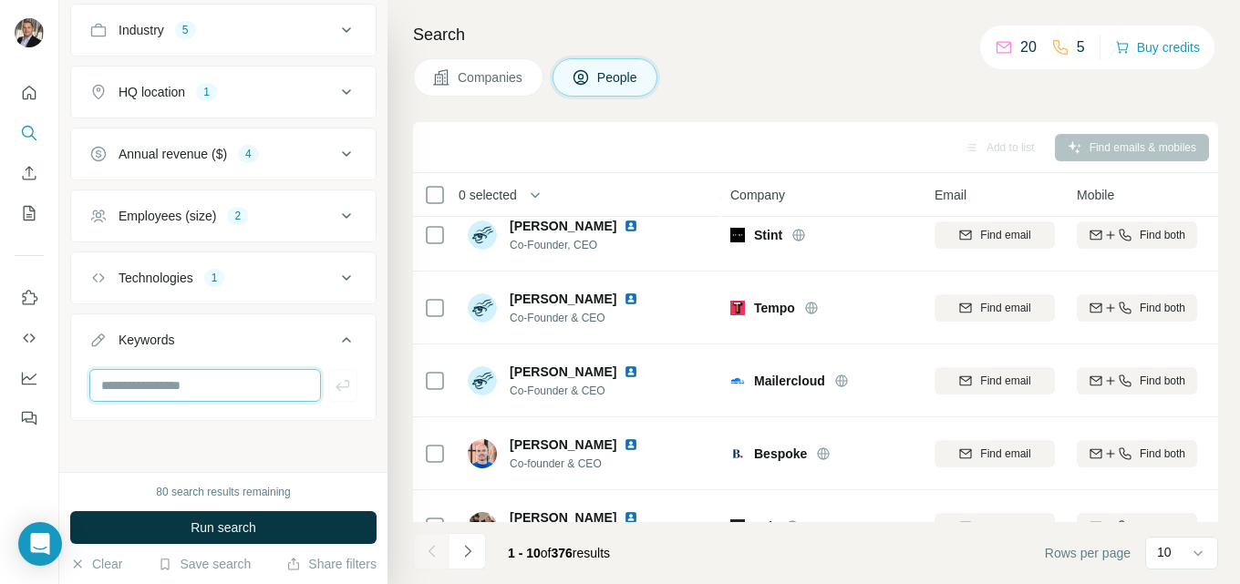
click at [193, 387] on input "text" at bounding box center [205, 385] width 232 height 33
type input "********"
click at [201, 387] on input "text" at bounding box center [205, 384] width 232 height 33
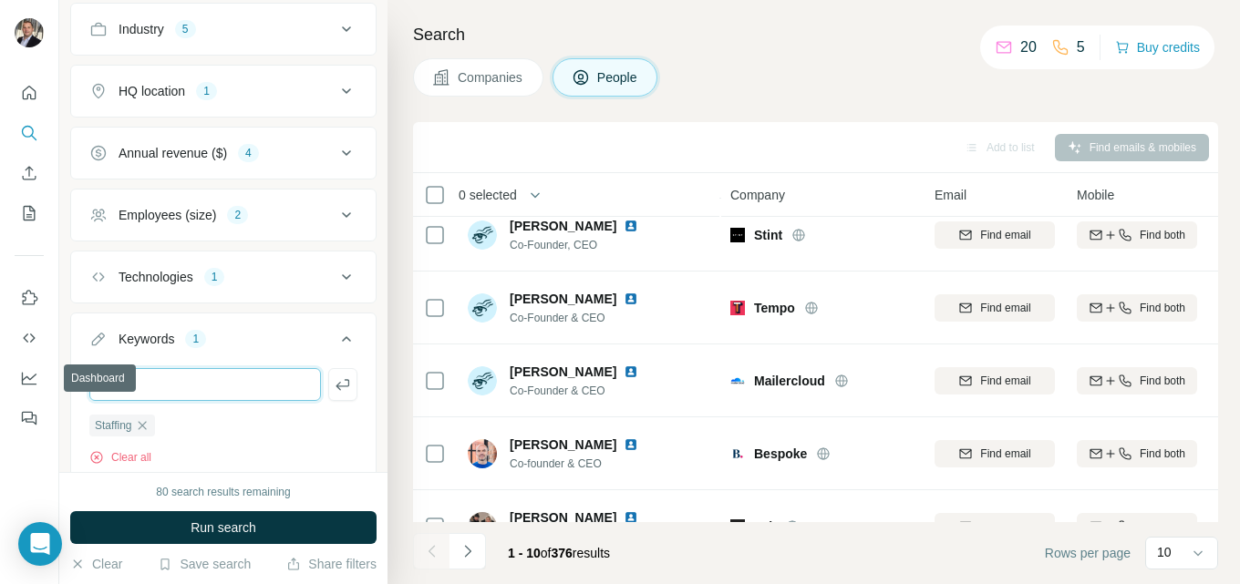
drag, startPoint x: 15, startPoint y: 386, endPoint x: 46, endPoint y: 385, distance: 31.9
click at [15, 386] on div "New search Hide Company lookalikes Personal information Job title 3 CEO Founder…" at bounding box center [620, 292] width 1240 height 584
paste input "**********"
type input "**********"
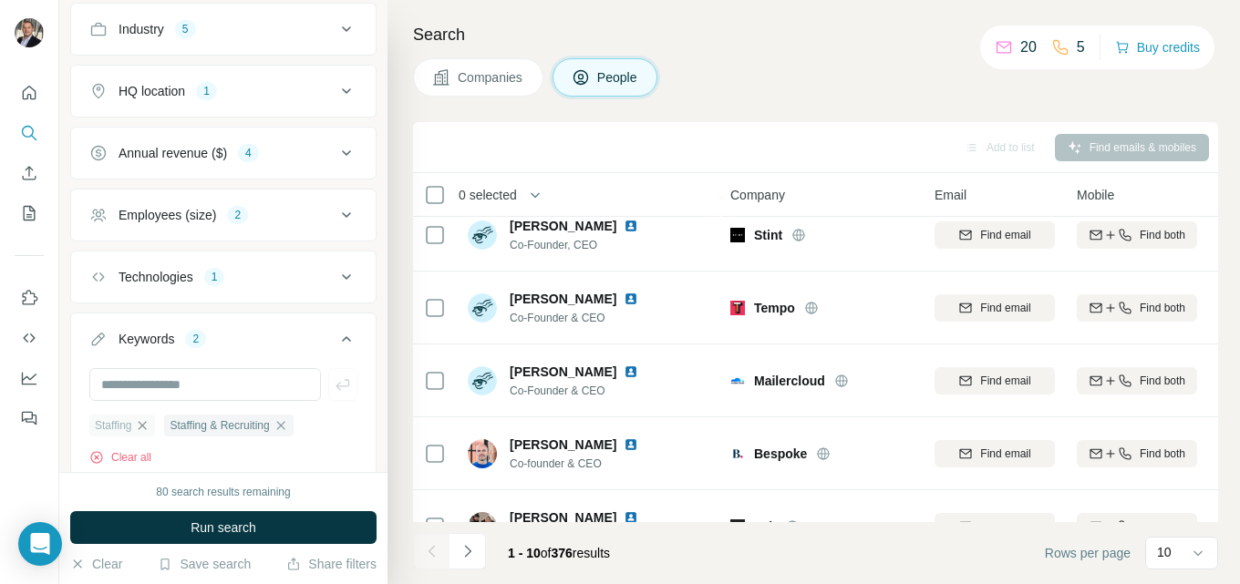
click at [144, 426] on icon "button" at bounding box center [142, 425] width 15 height 15
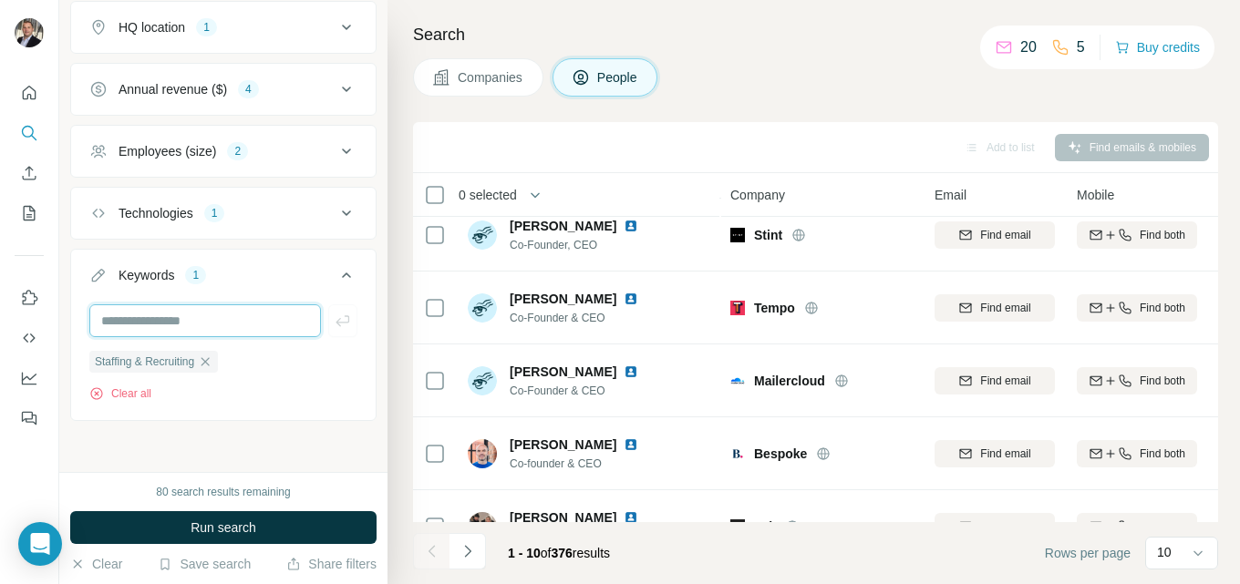
click at [177, 322] on input "text" at bounding box center [205, 320] width 232 height 33
type input "**********"
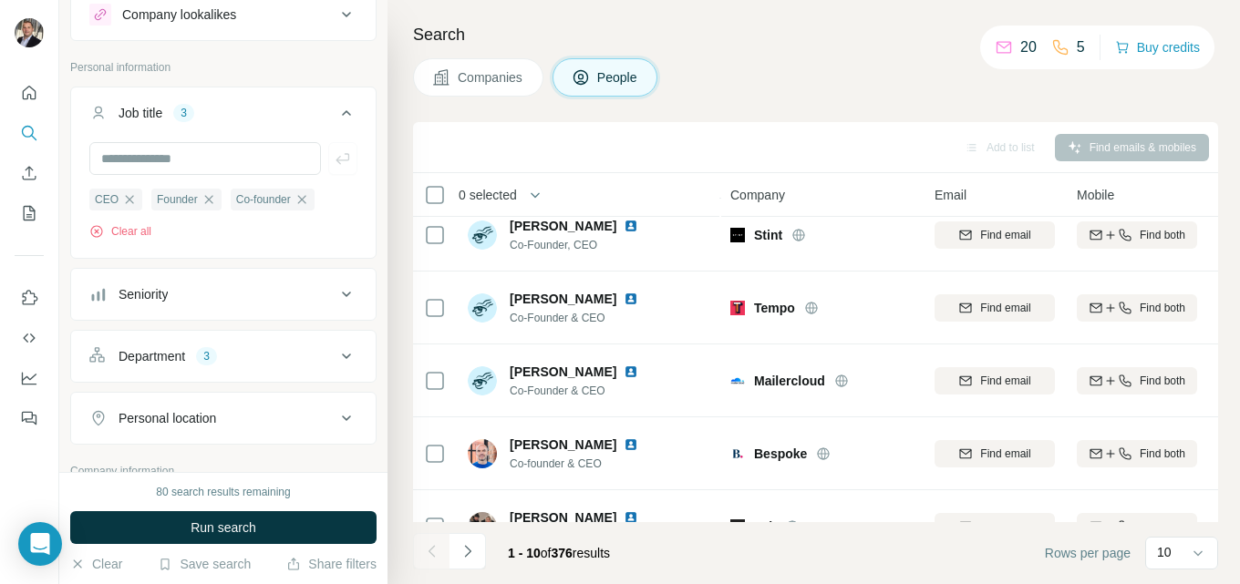
scroll to position [91, 0]
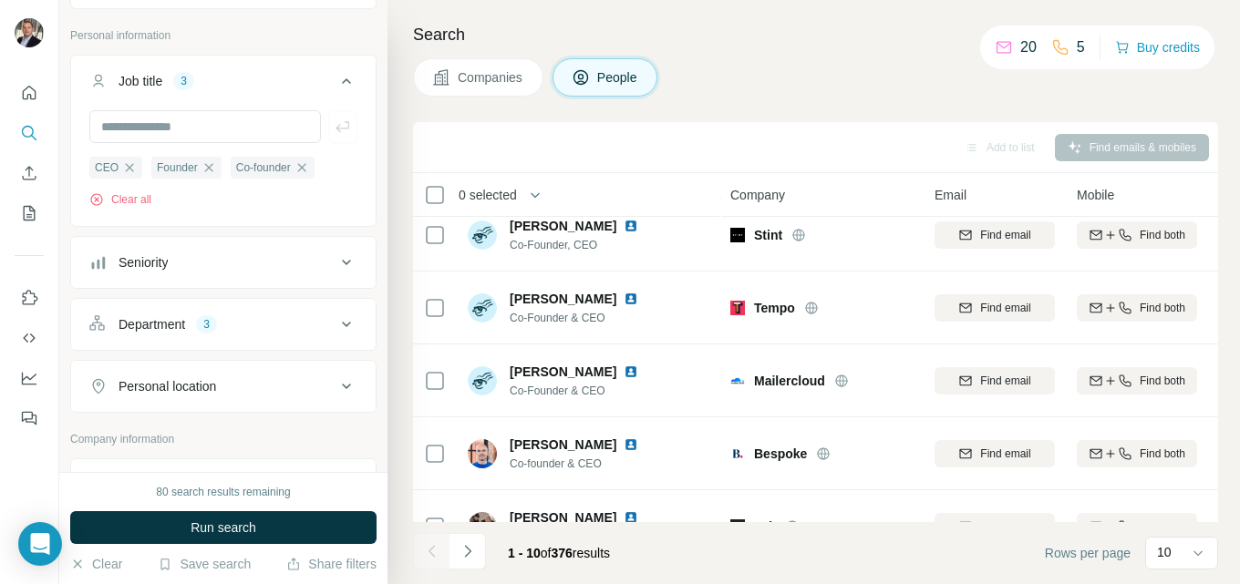
click at [335, 254] on icon at bounding box center [346, 263] width 22 height 22
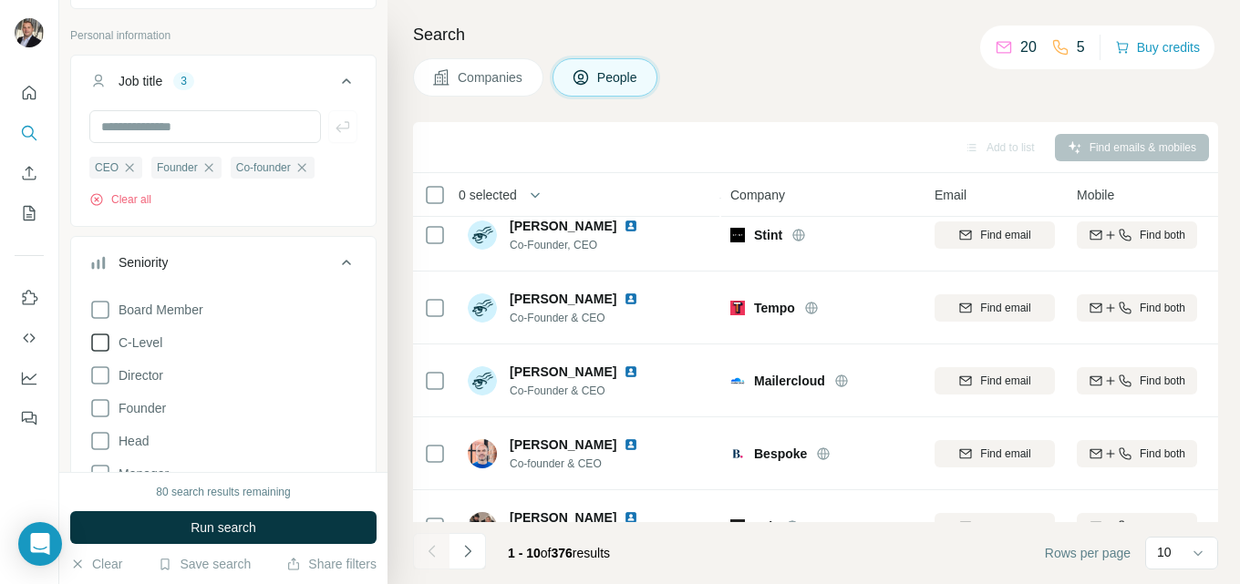
click at [98, 342] on icon at bounding box center [100, 343] width 22 height 22
click at [106, 311] on icon at bounding box center [100, 310] width 22 height 22
drag, startPoint x: 101, startPoint y: 378, endPoint x: 101, endPoint y: 399, distance: 21.0
click at [101, 378] on icon at bounding box center [100, 376] width 22 height 22
click at [101, 414] on icon at bounding box center [100, 408] width 22 height 22
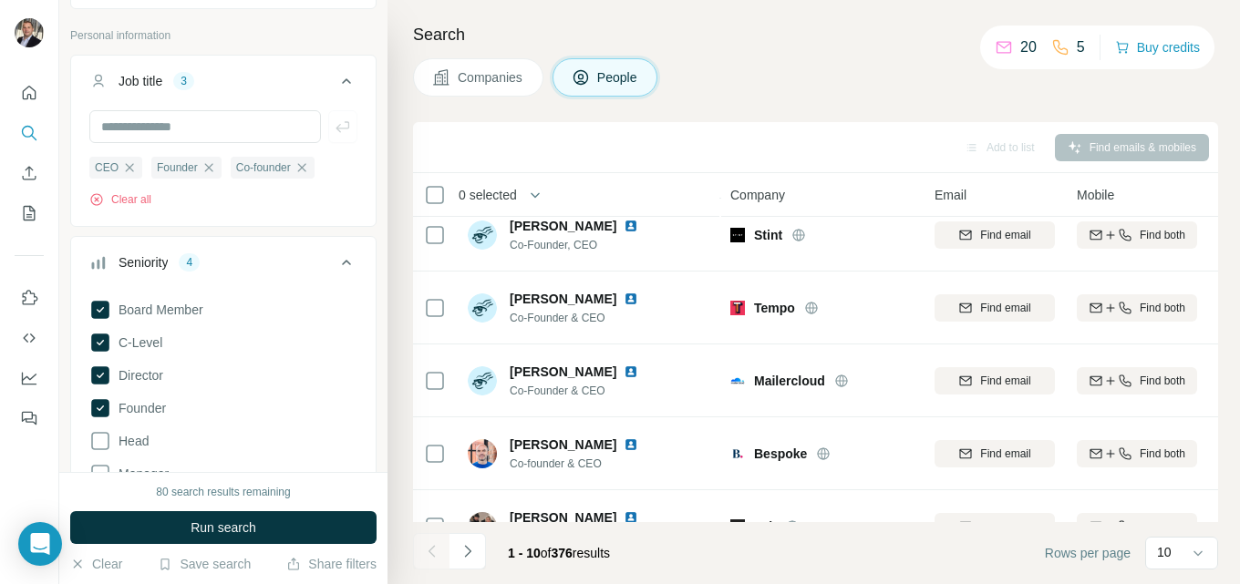
scroll to position [182, 0]
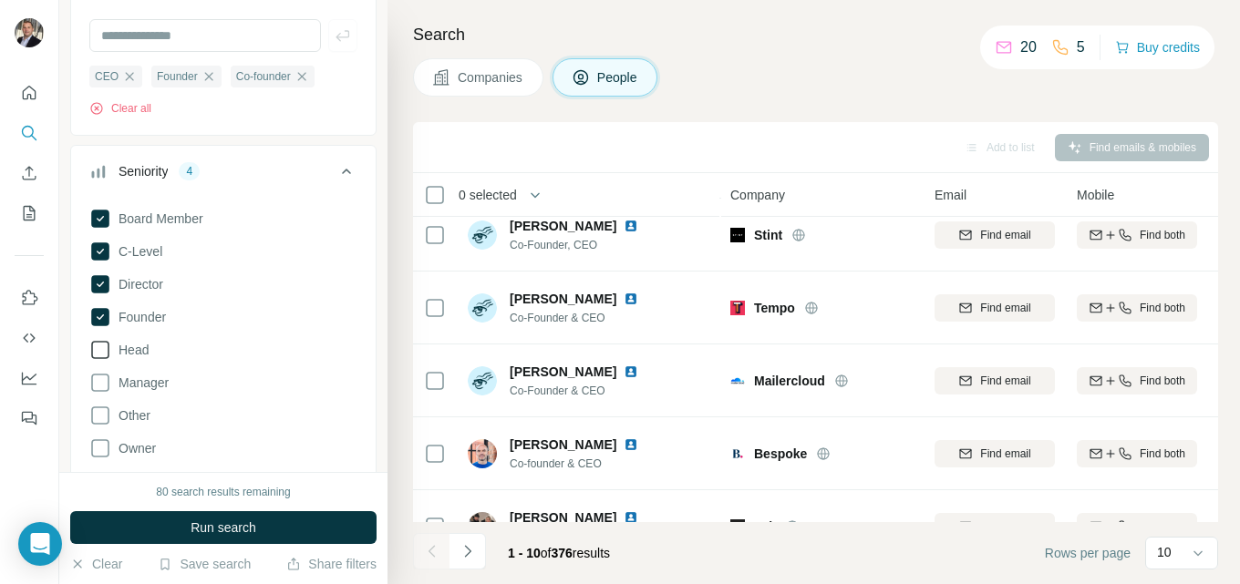
click at [96, 347] on icon at bounding box center [100, 350] width 22 height 22
click at [100, 385] on icon at bounding box center [100, 383] width 22 height 22
click at [106, 380] on icon at bounding box center [100, 383] width 18 height 18
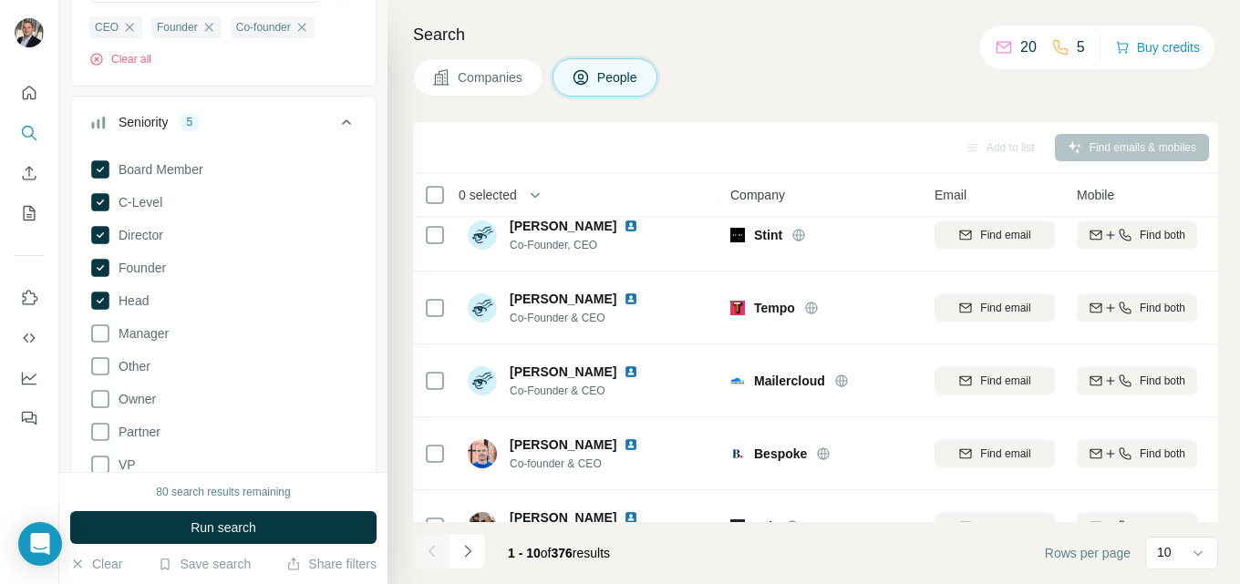
scroll to position [273, 0]
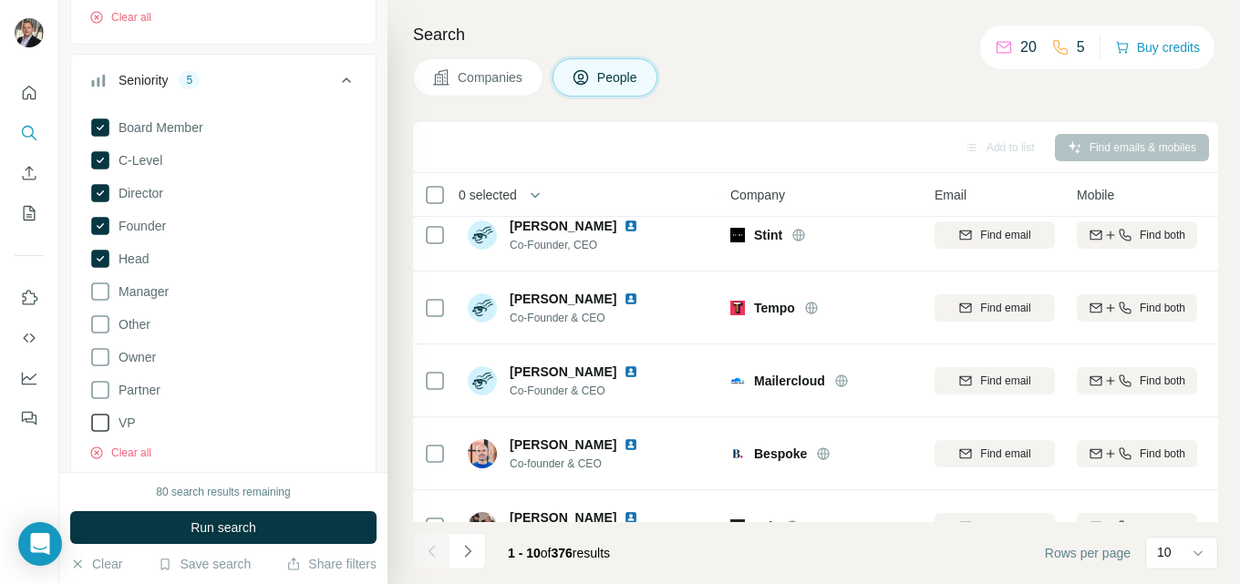
click at [101, 423] on icon at bounding box center [100, 423] width 22 height 22
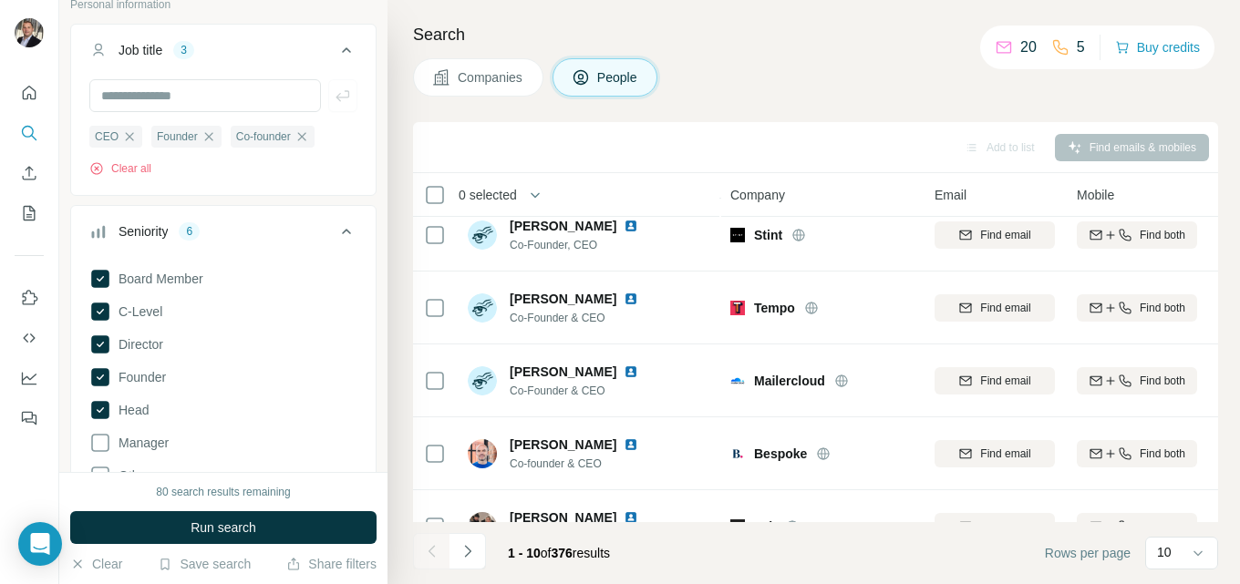
scroll to position [91, 0]
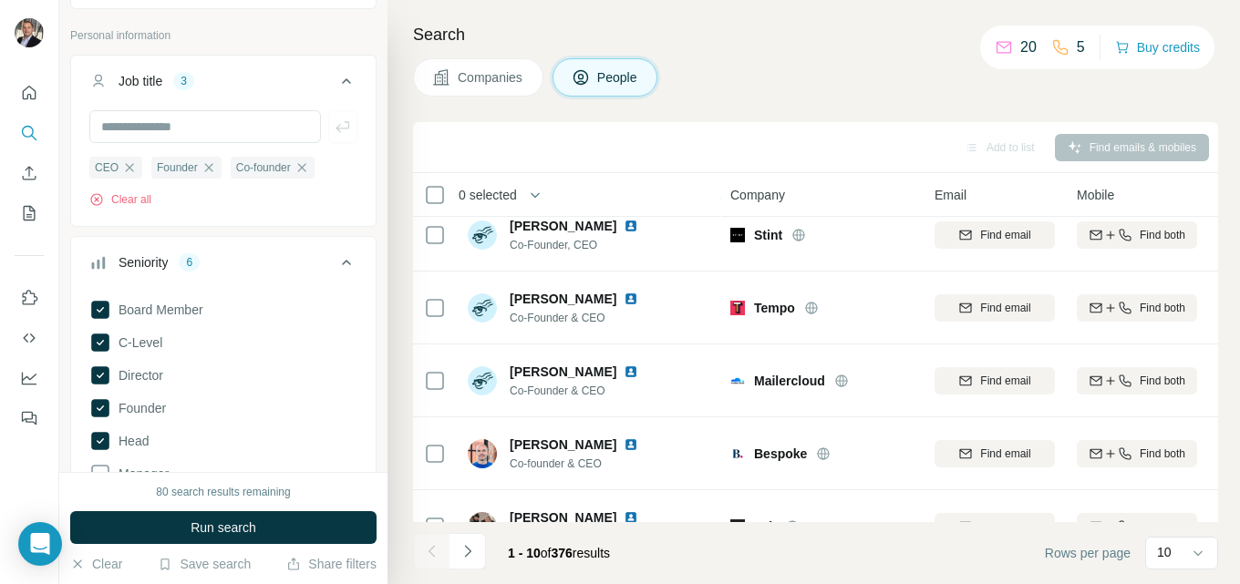
click at [336, 260] on icon at bounding box center [346, 263] width 22 height 22
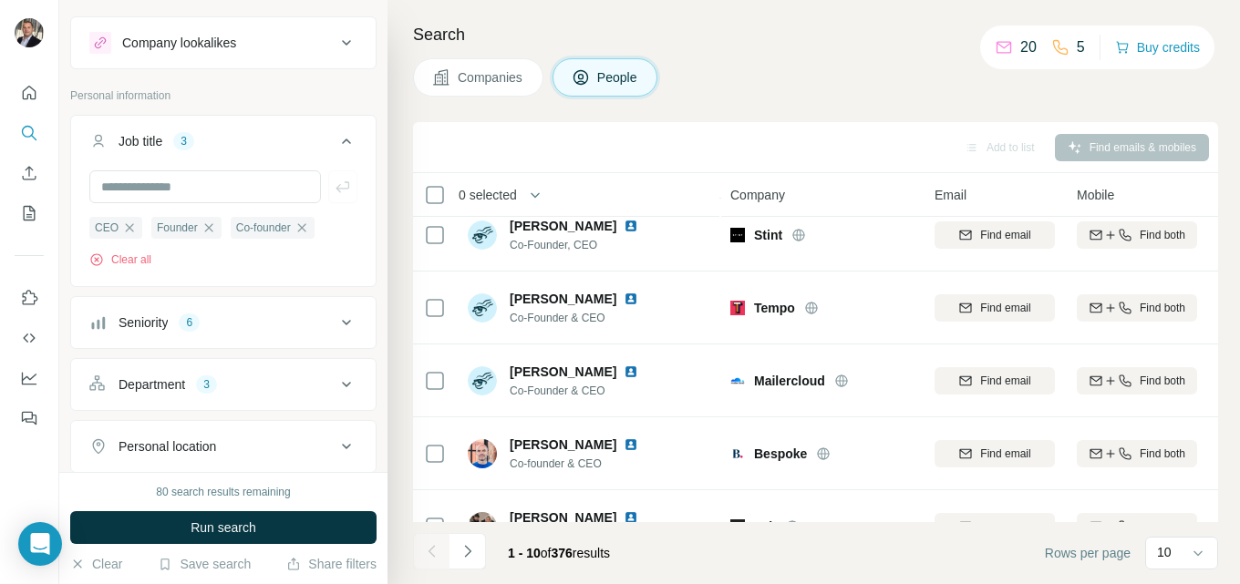
scroll to position [0, 0]
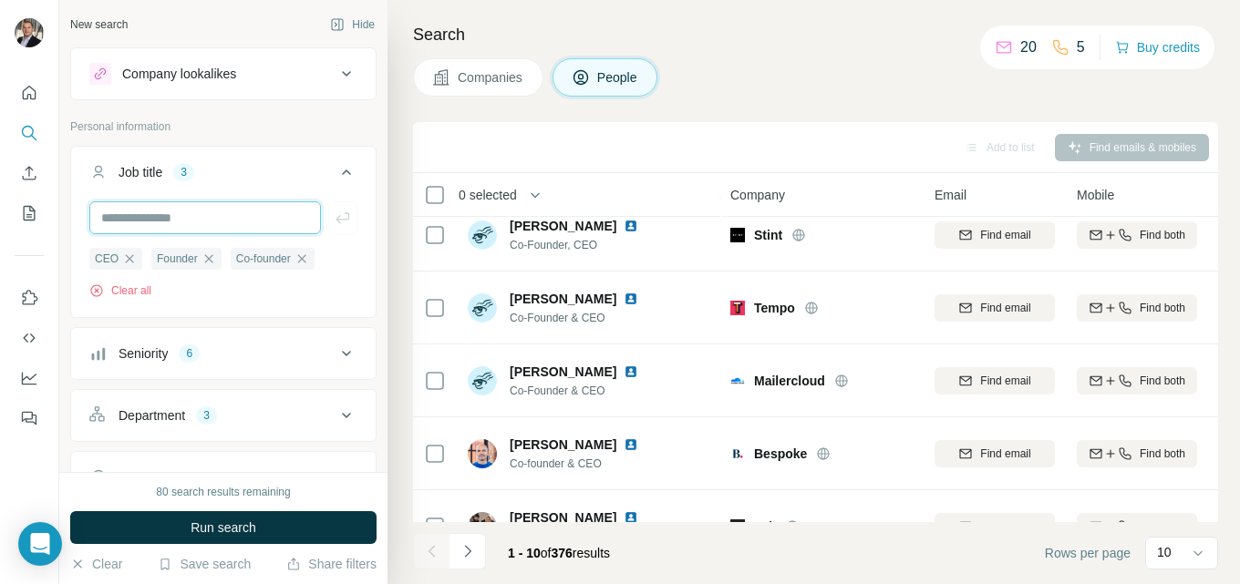
click at [171, 219] on input "text" at bounding box center [205, 217] width 232 height 33
type input "*"
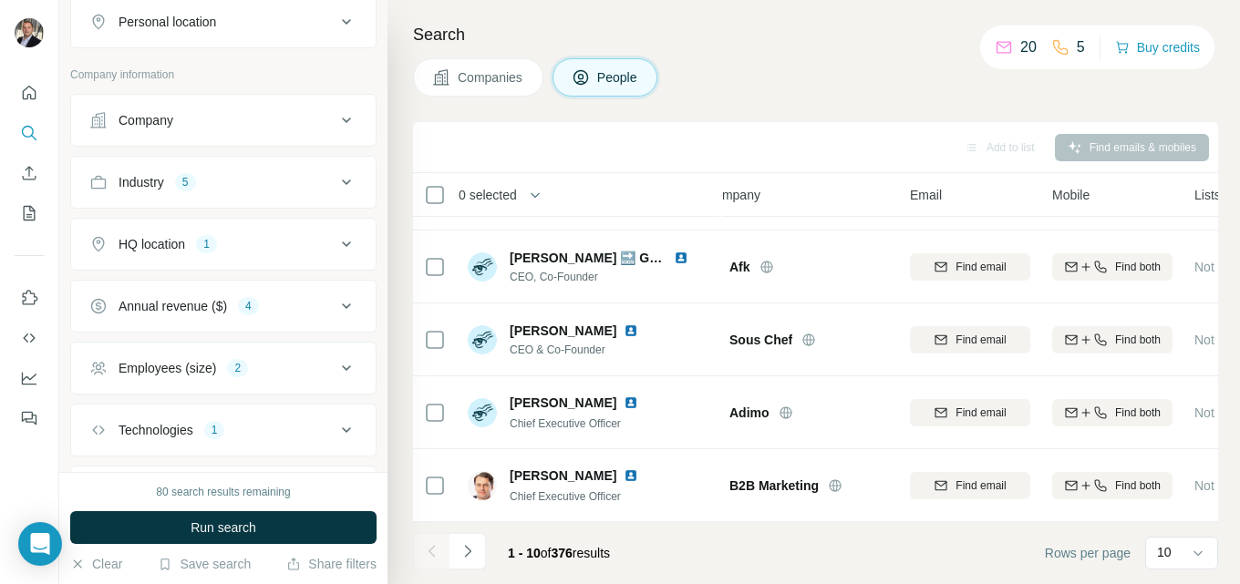
scroll to position [433, 0]
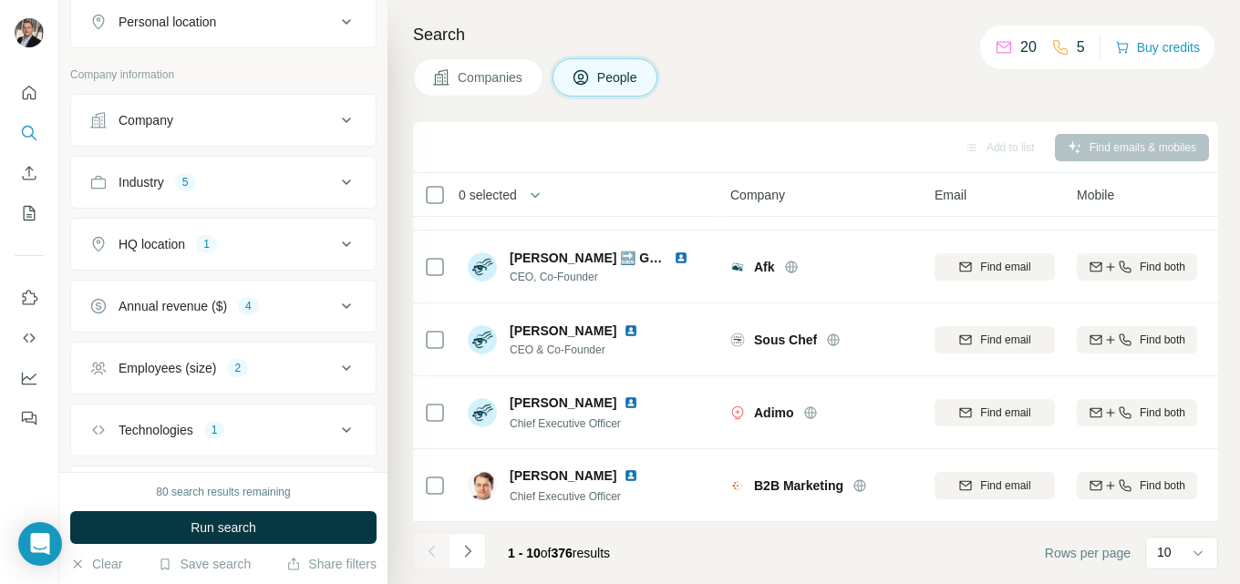
click at [337, 299] on icon at bounding box center [346, 306] width 22 height 22
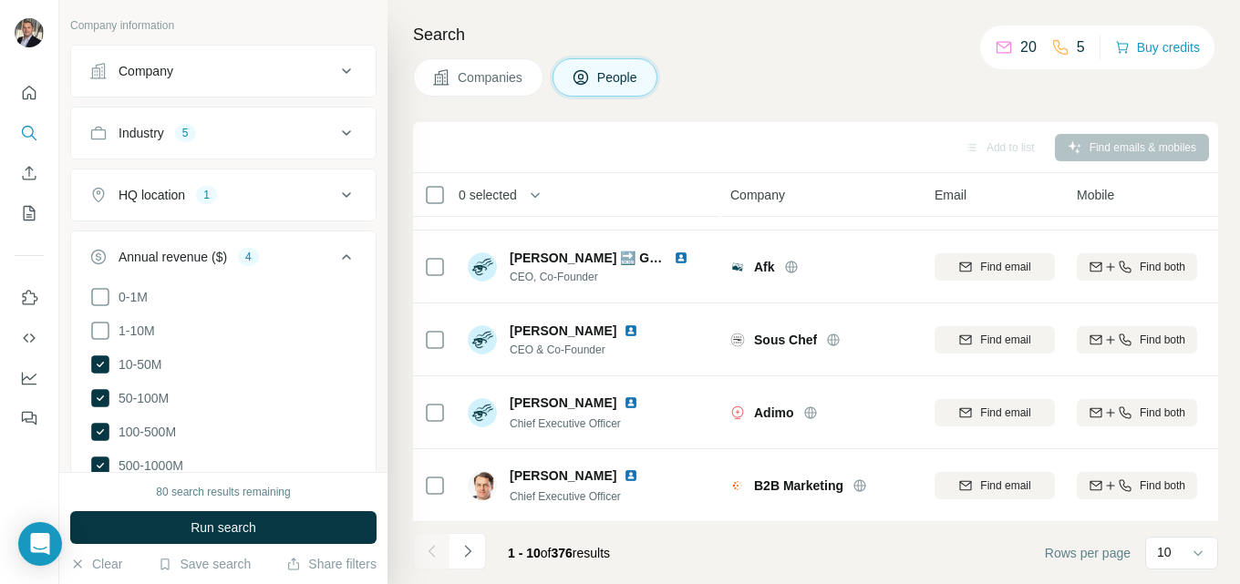
scroll to position [547, 0]
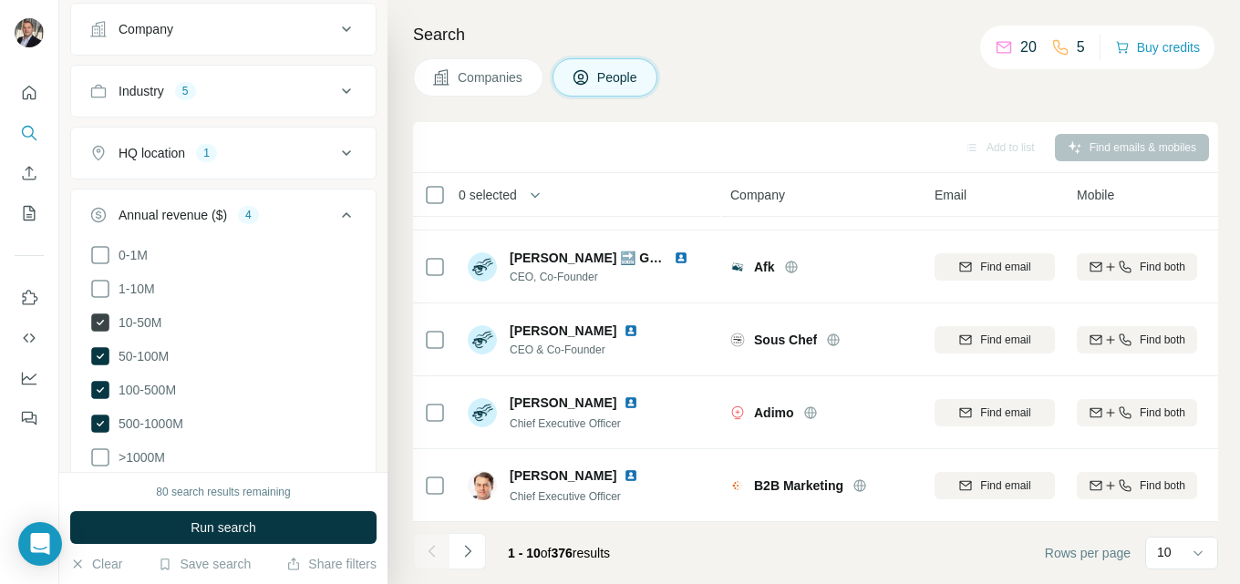
click at [97, 319] on icon at bounding box center [100, 323] width 18 height 18
click at [102, 356] on icon at bounding box center [100, 356] width 18 height 18
click at [102, 383] on icon at bounding box center [100, 390] width 18 height 18
click at [102, 415] on icon at bounding box center [100, 424] width 18 height 18
click at [102, 250] on icon at bounding box center [100, 255] width 22 height 22
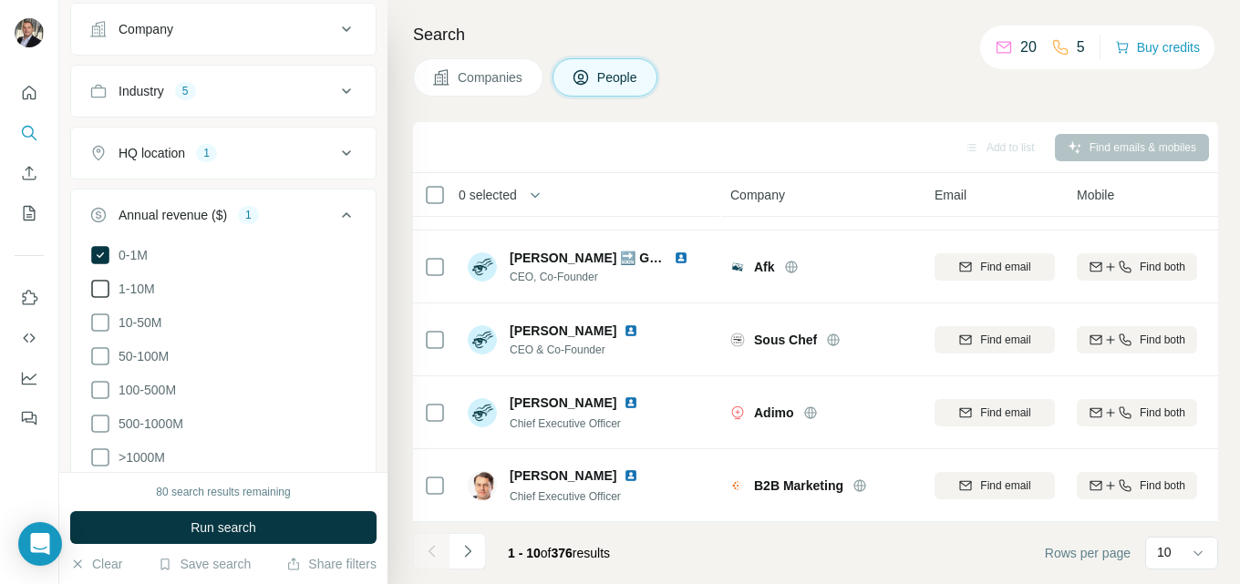
click at [102, 280] on icon at bounding box center [100, 289] width 22 height 22
click at [100, 323] on icon at bounding box center [100, 323] width 22 height 22
click at [99, 357] on icon at bounding box center [100, 356] width 22 height 22
click at [338, 212] on icon at bounding box center [346, 215] width 22 height 22
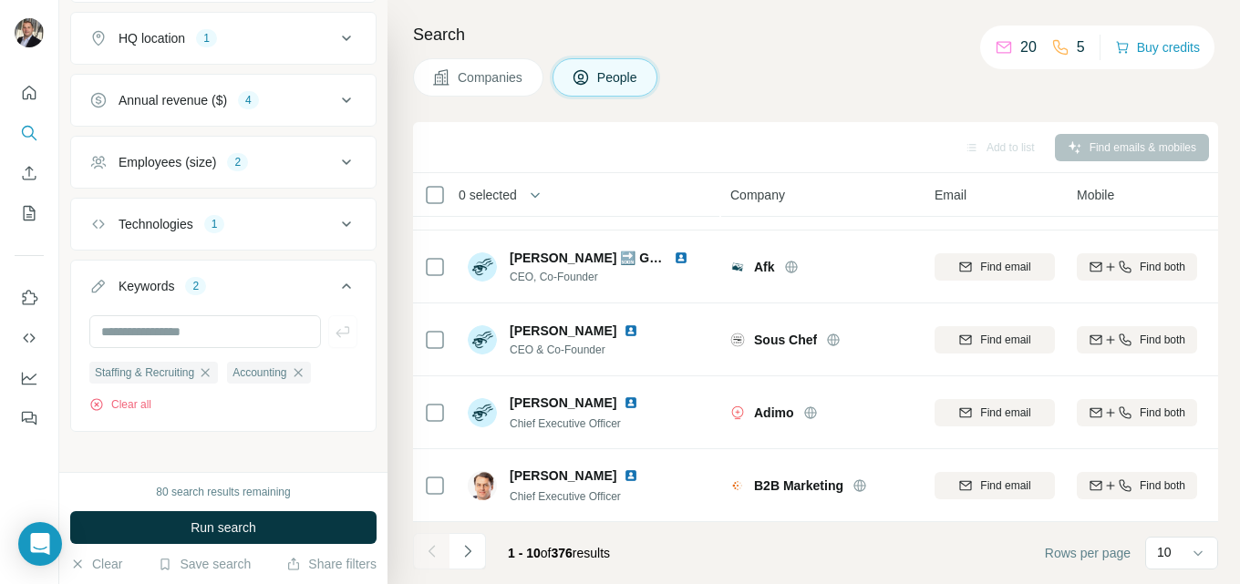
scroll to position [675, 0]
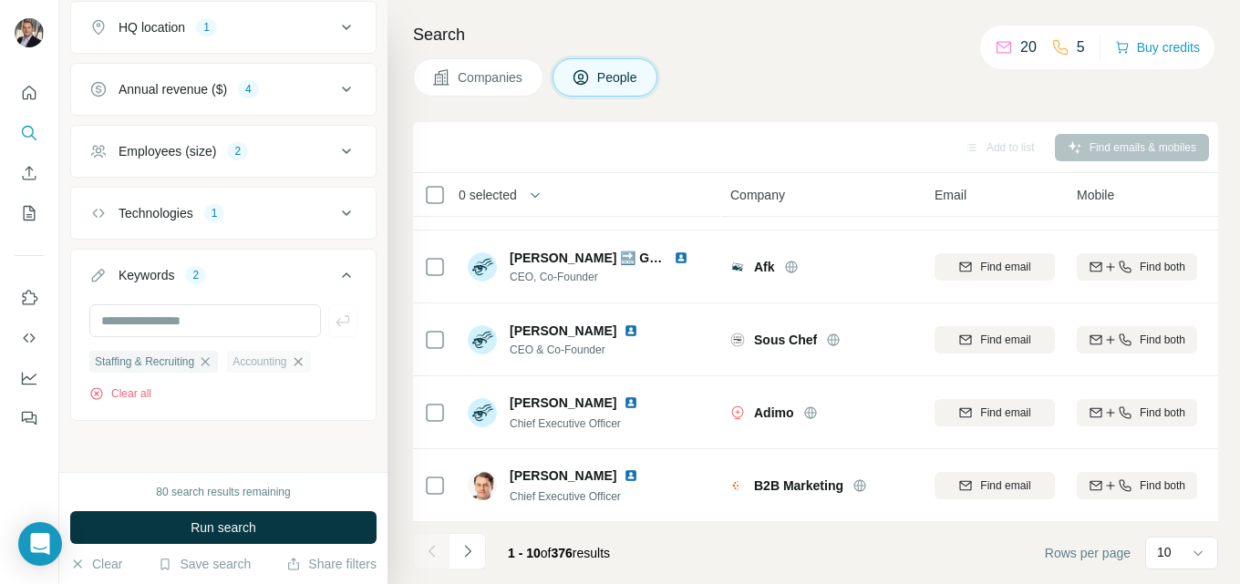
click at [305, 360] on icon "button" at bounding box center [298, 362] width 15 height 15
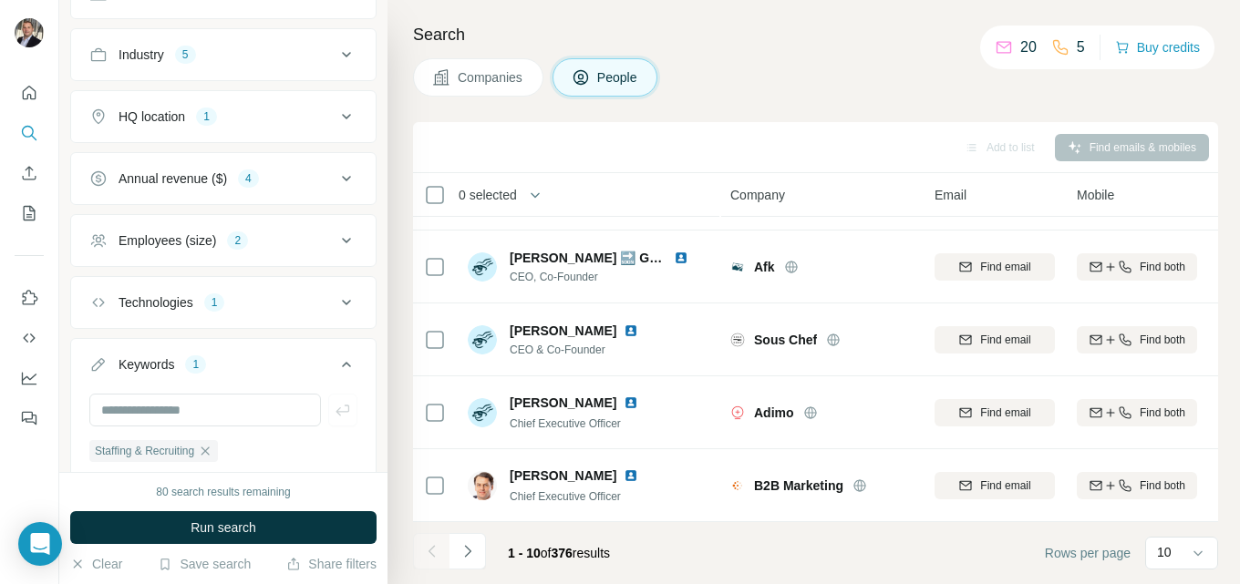
scroll to position [675, 0]
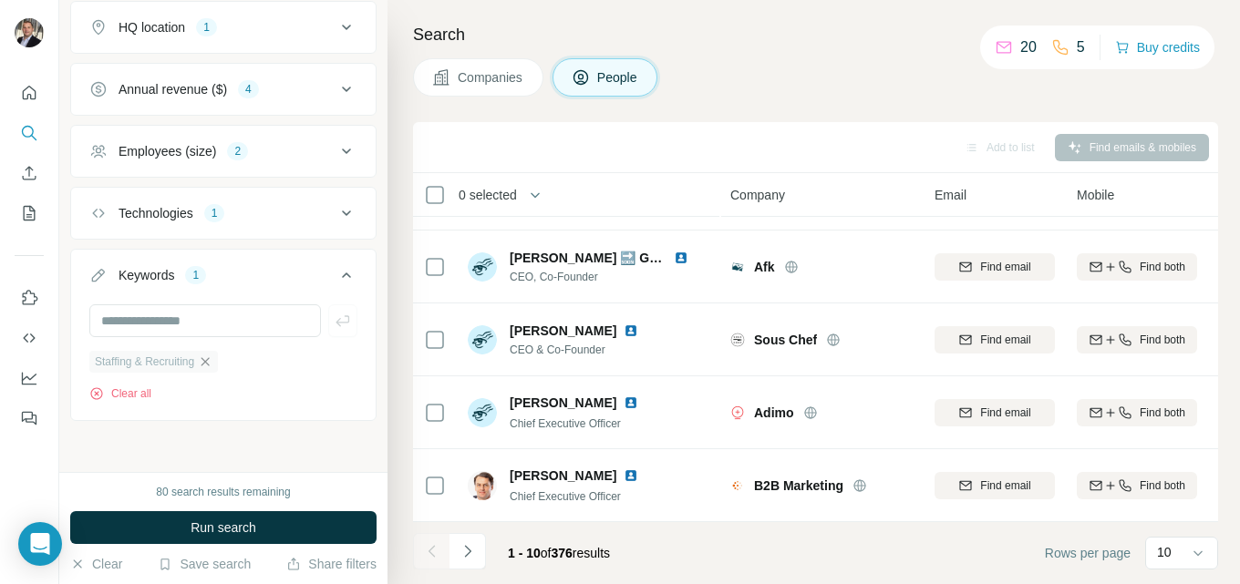
click at [212, 357] on icon "button" at bounding box center [205, 362] width 15 height 15
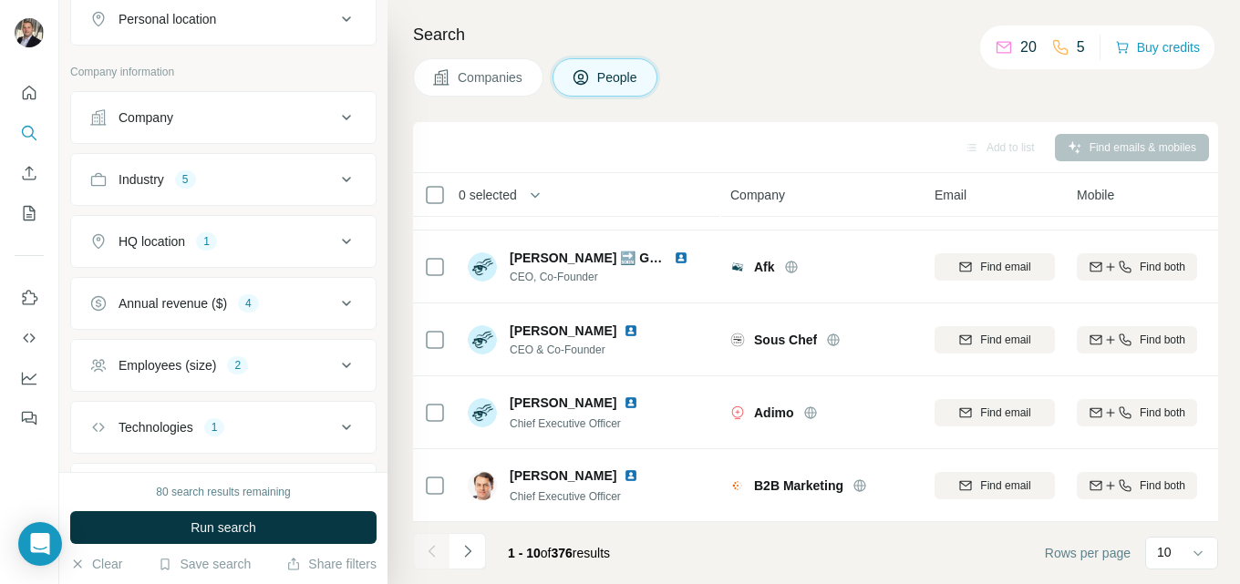
scroll to position [427, 0]
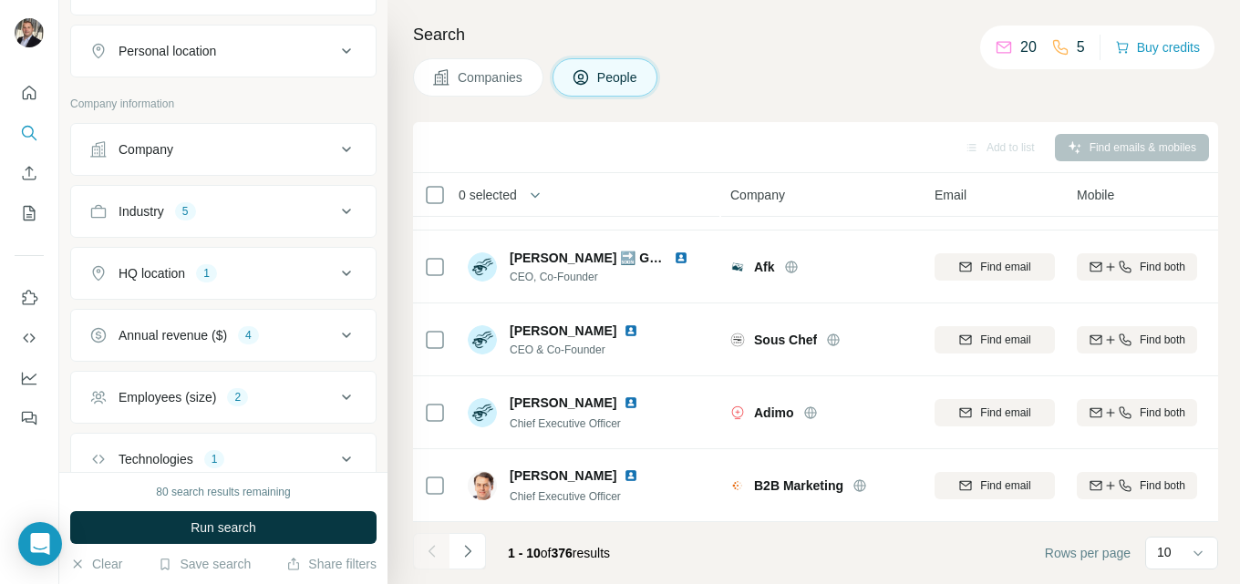
click at [335, 209] on icon at bounding box center [346, 212] width 22 height 22
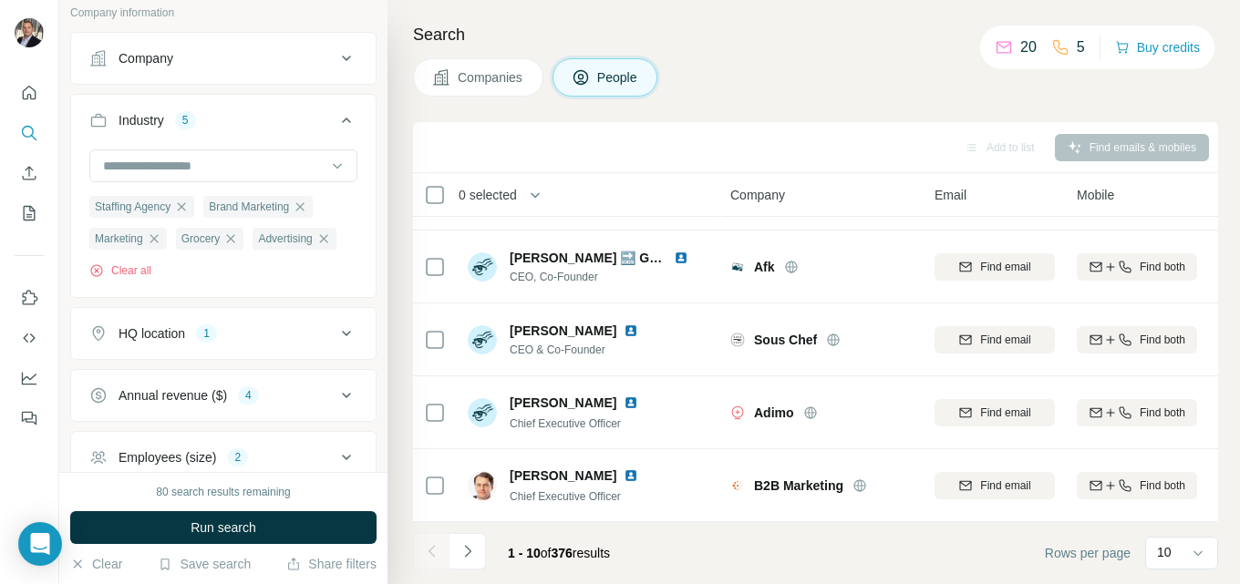
scroll to position [609, 0]
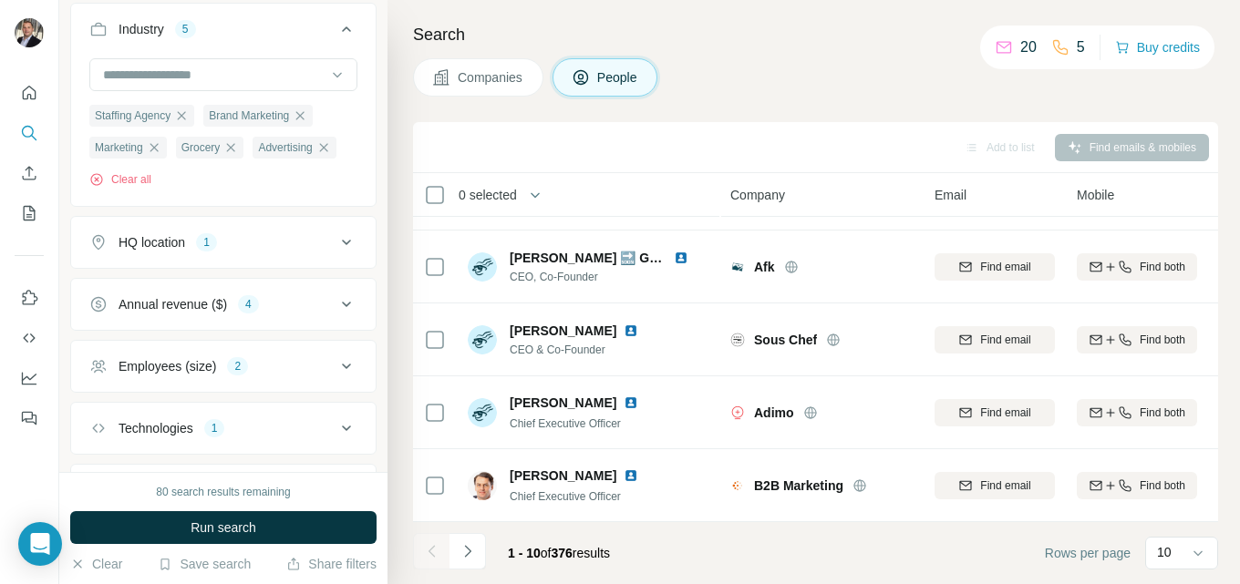
click at [335, 253] on icon at bounding box center [346, 243] width 22 height 22
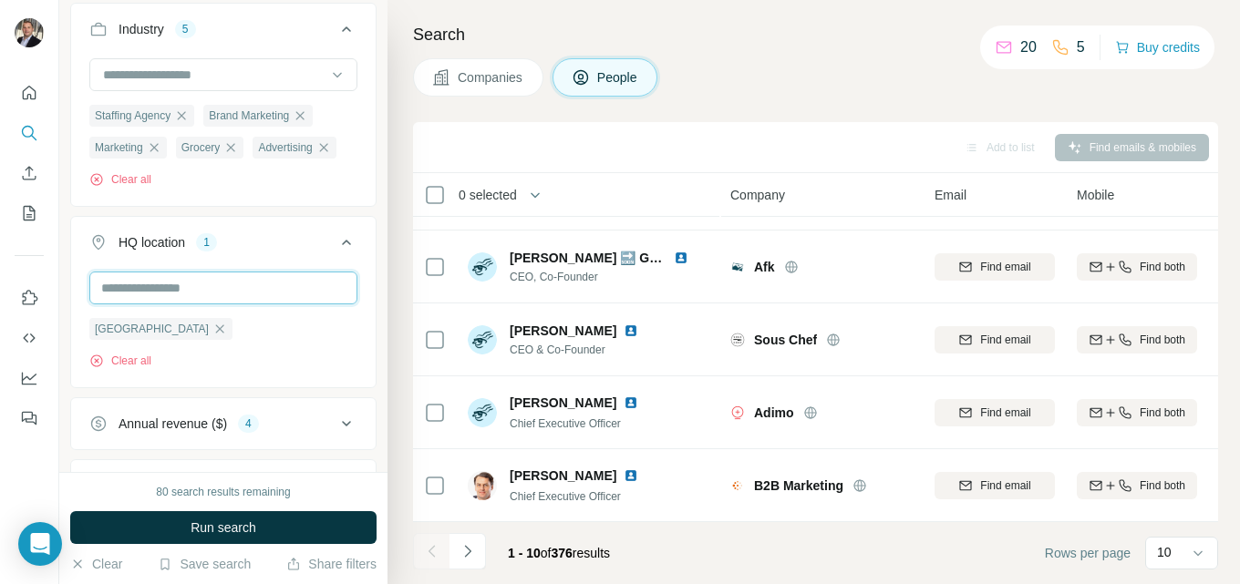
click at [189, 304] on input "text" at bounding box center [223, 288] width 268 height 33
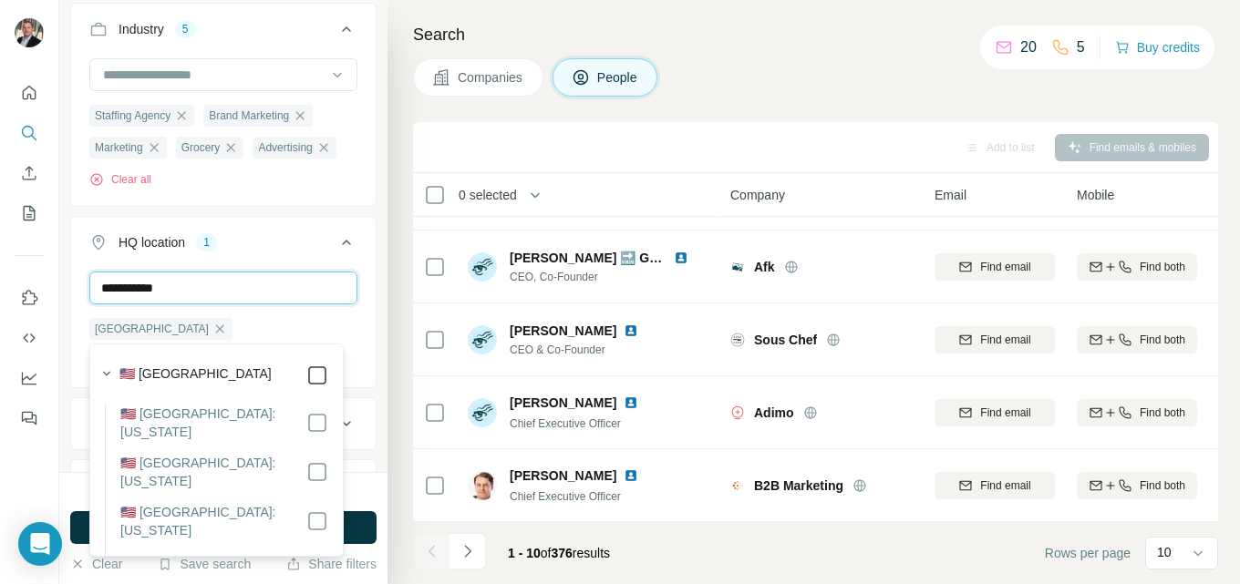
type input "**********"
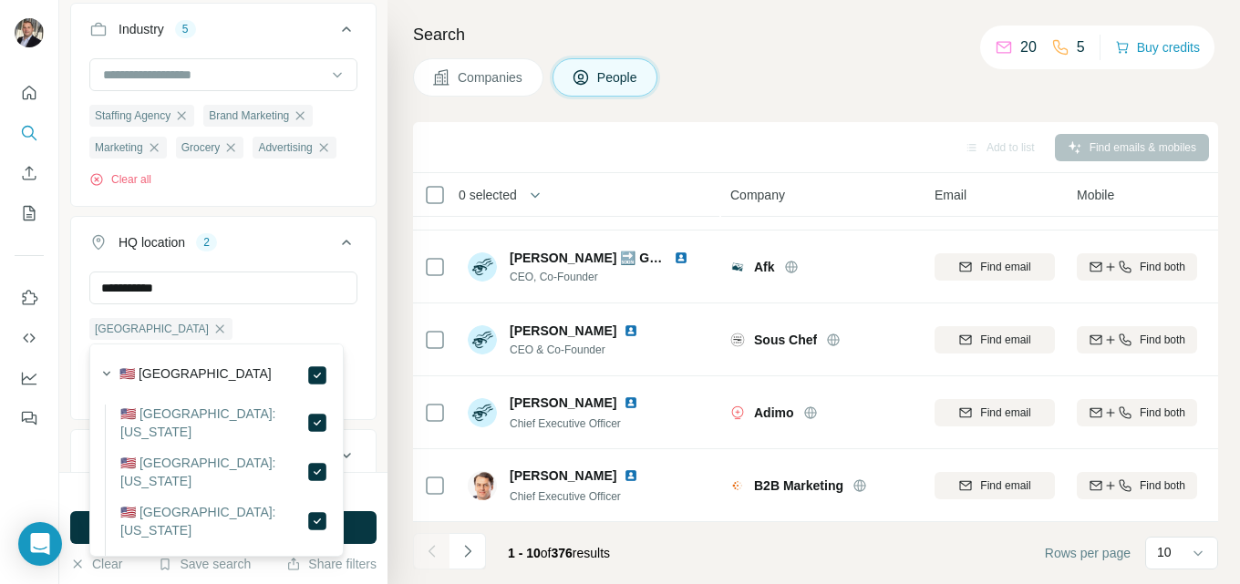
click at [368, 305] on div "**********" at bounding box center [223, 236] width 328 height 472
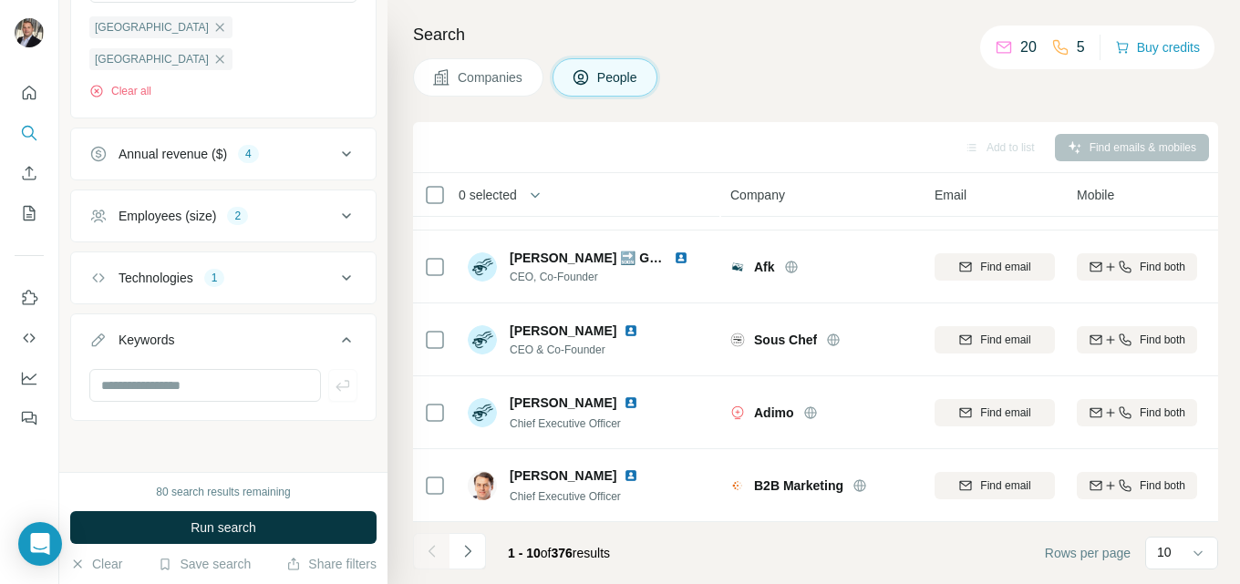
scroll to position [915, 0]
click at [335, 271] on icon at bounding box center [346, 278] width 22 height 22
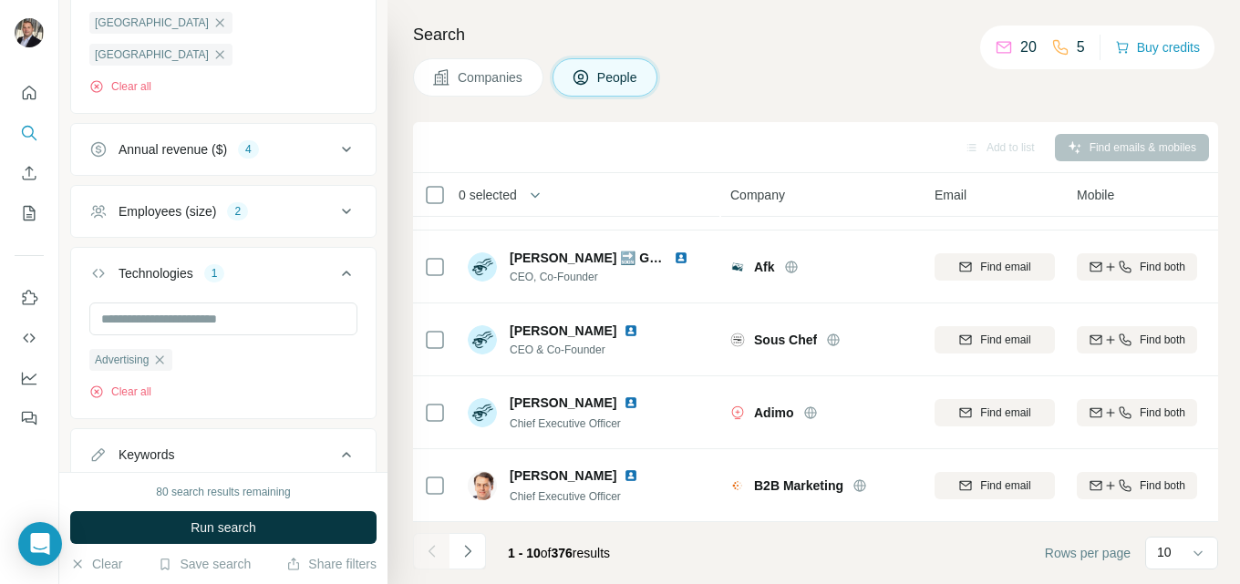
click at [335, 271] on icon at bounding box center [346, 274] width 22 height 22
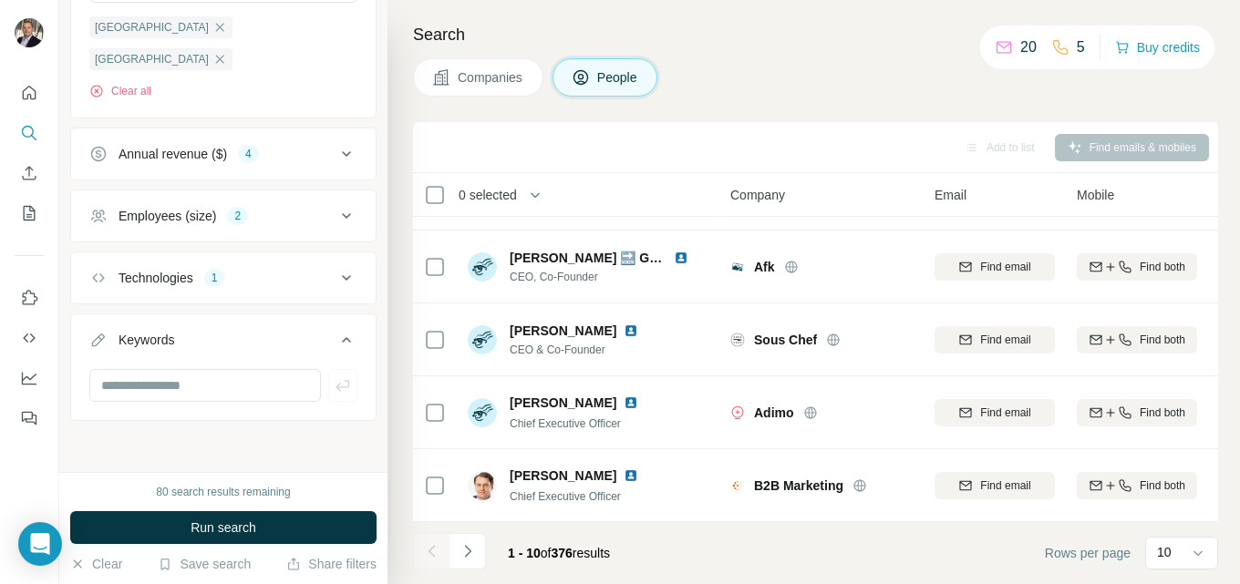
click at [335, 273] on icon at bounding box center [346, 278] width 22 height 22
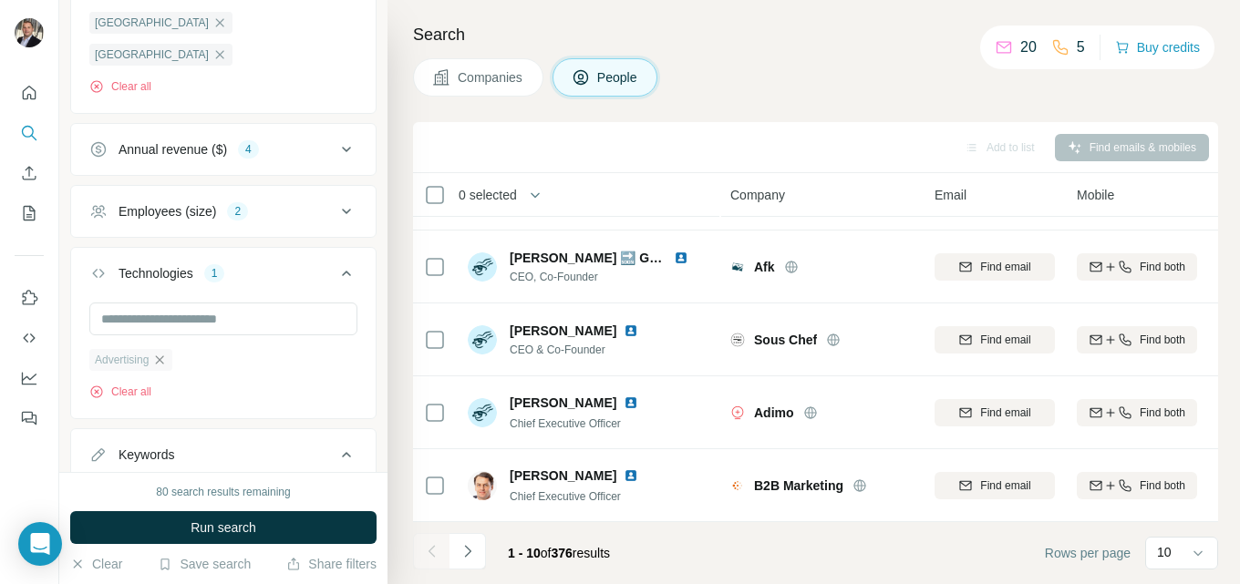
click at [164, 364] on icon "button" at bounding box center [160, 360] width 8 height 8
click at [337, 273] on icon at bounding box center [346, 274] width 22 height 22
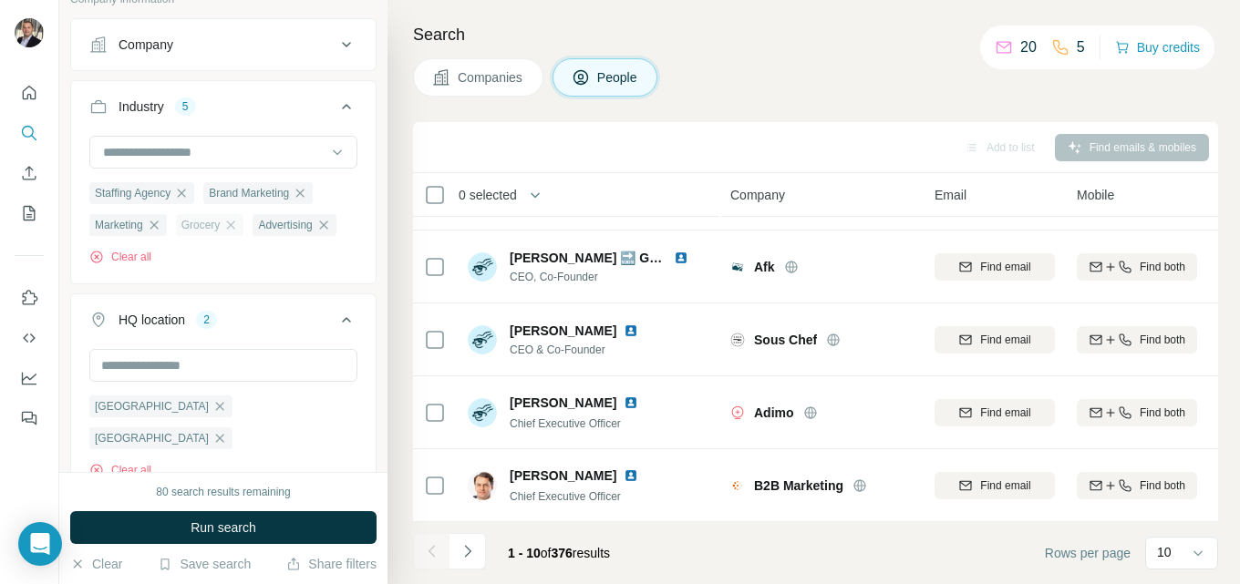
scroll to position [459, 0]
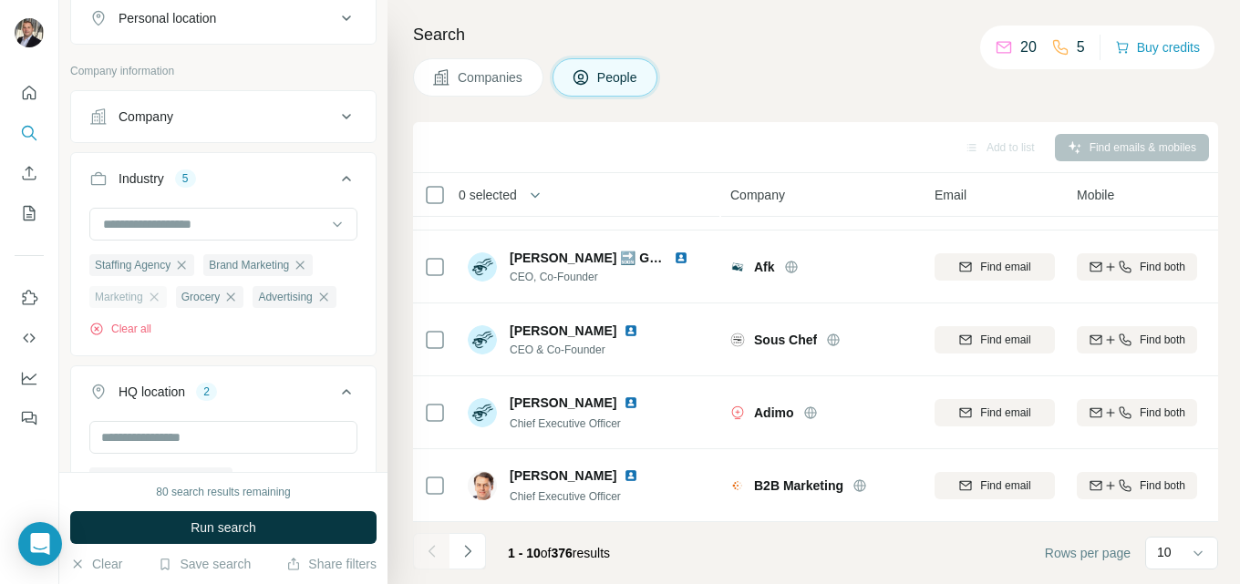
click at [160, 292] on div "Marketing" at bounding box center [127, 297] width 77 height 22
click at [160, 300] on icon "button" at bounding box center [154, 297] width 15 height 15
click at [307, 264] on icon "button" at bounding box center [300, 265] width 15 height 15
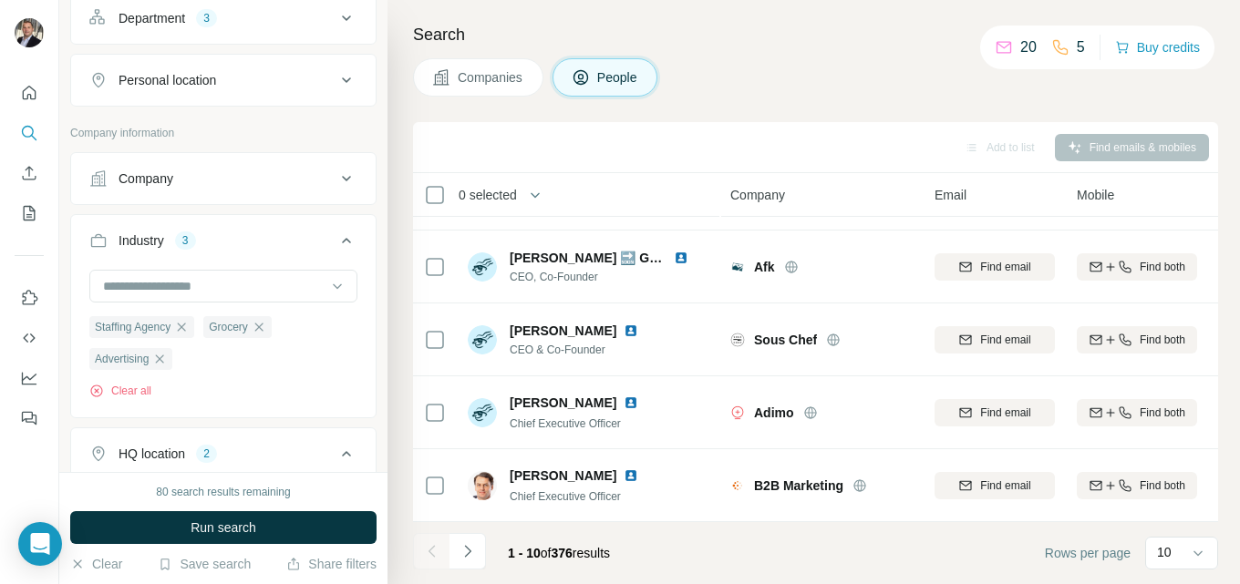
scroll to position [368, 0]
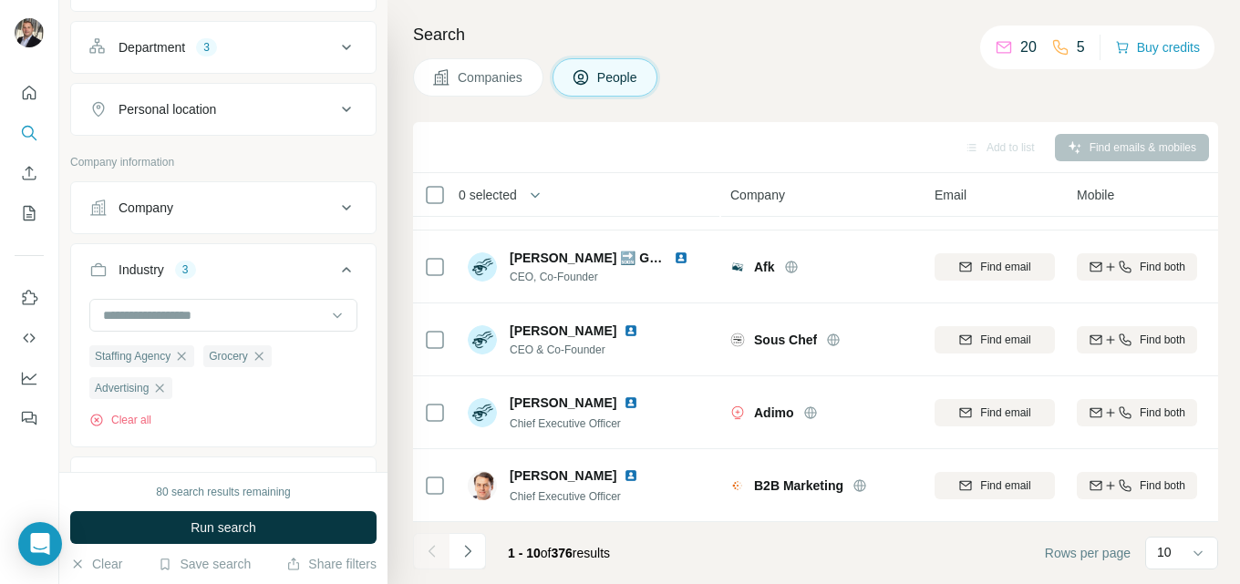
click at [342, 270] on icon at bounding box center [346, 269] width 9 height 5
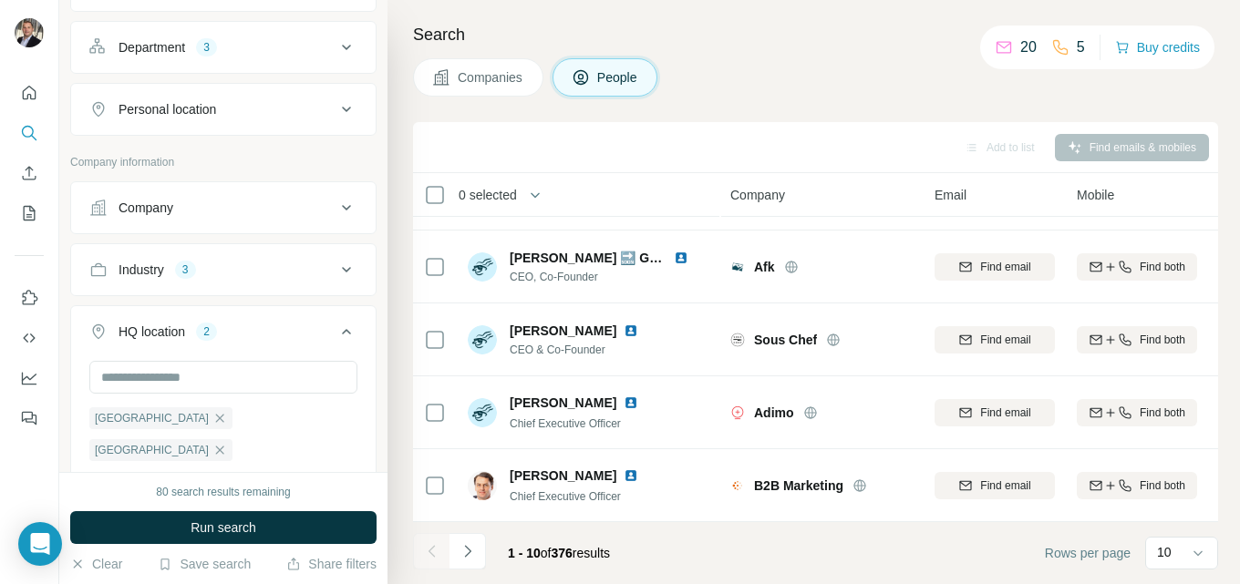
click at [343, 328] on icon at bounding box center [346, 332] width 22 height 22
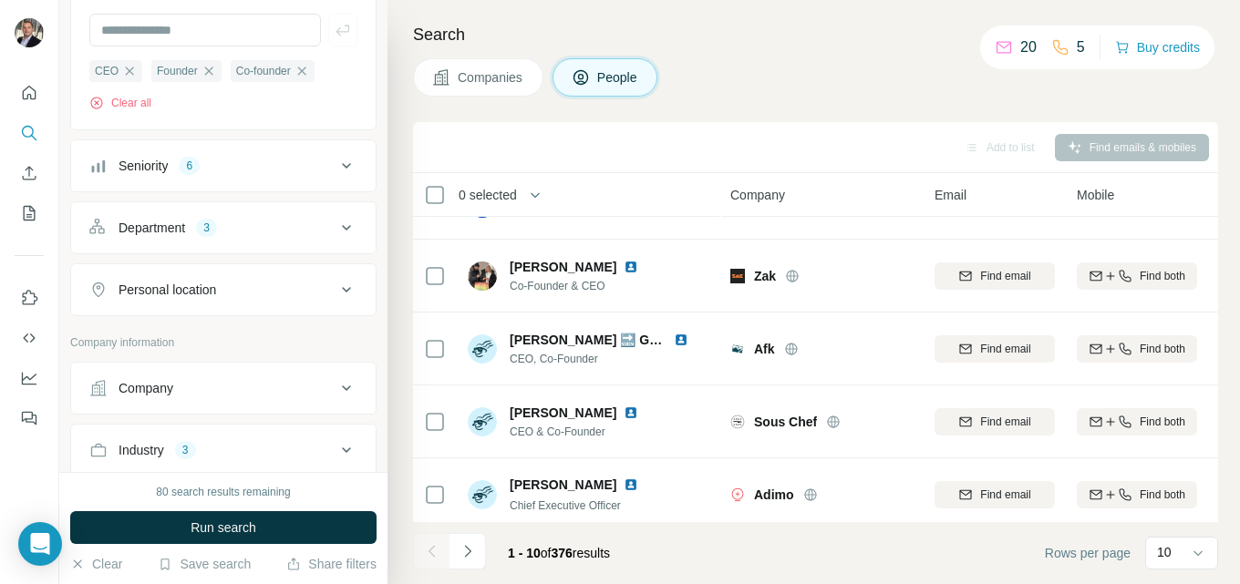
scroll to position [4, 0]
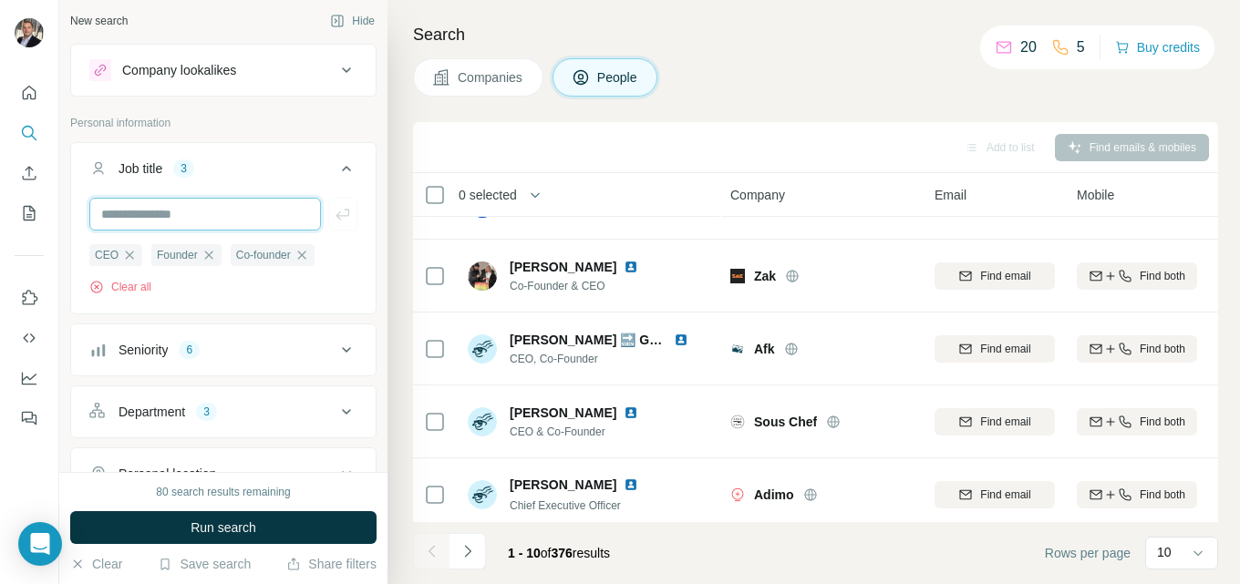
click at [217, 214] on input "text" at bounding box center [205, 214] width 232 height 33
paste input "*****"
click at [167, 219] on input "*****" at bounding box center [205, 214] width 232 height 33
type input "*****"
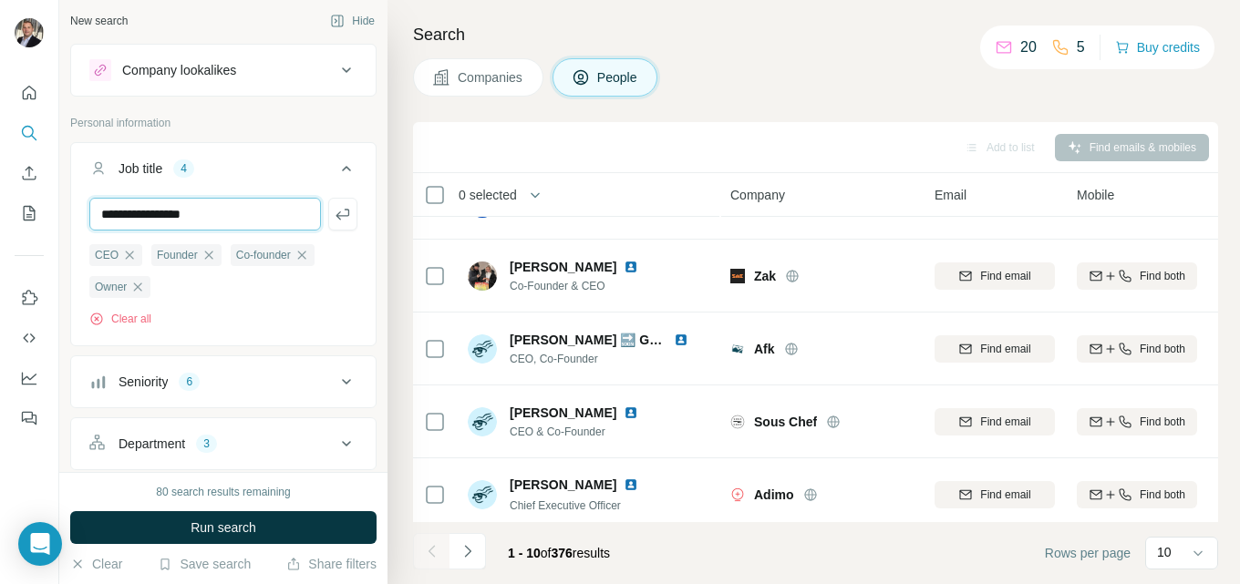
type input "**********"
type input "********"
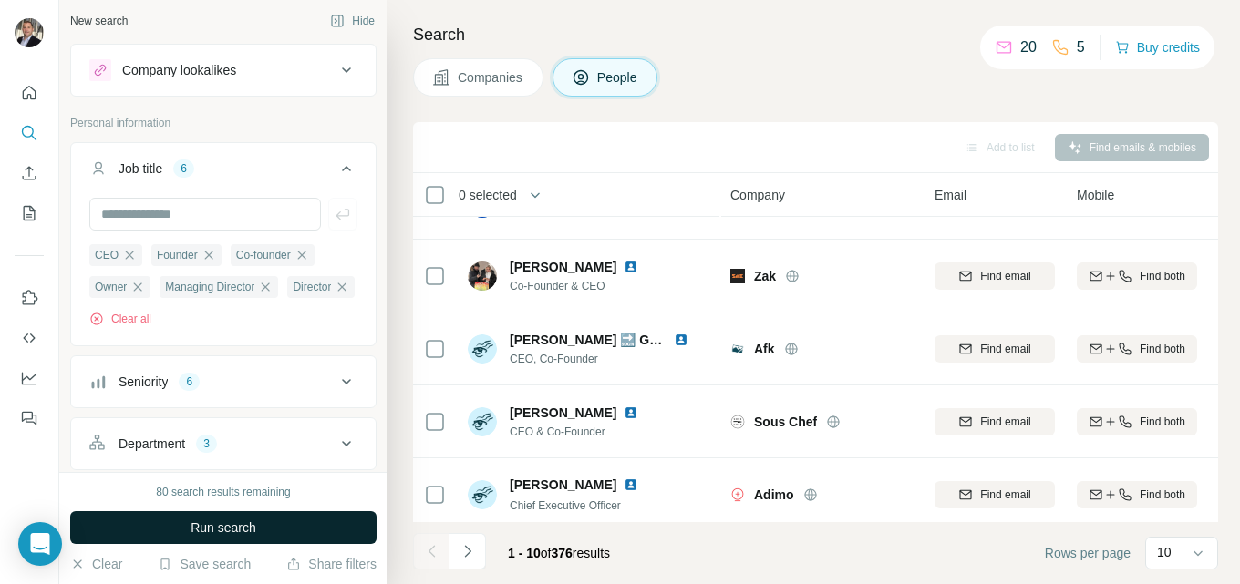
click at [297, 531] on button "Run search" at bounding box center [223, 527] width 306 height 33
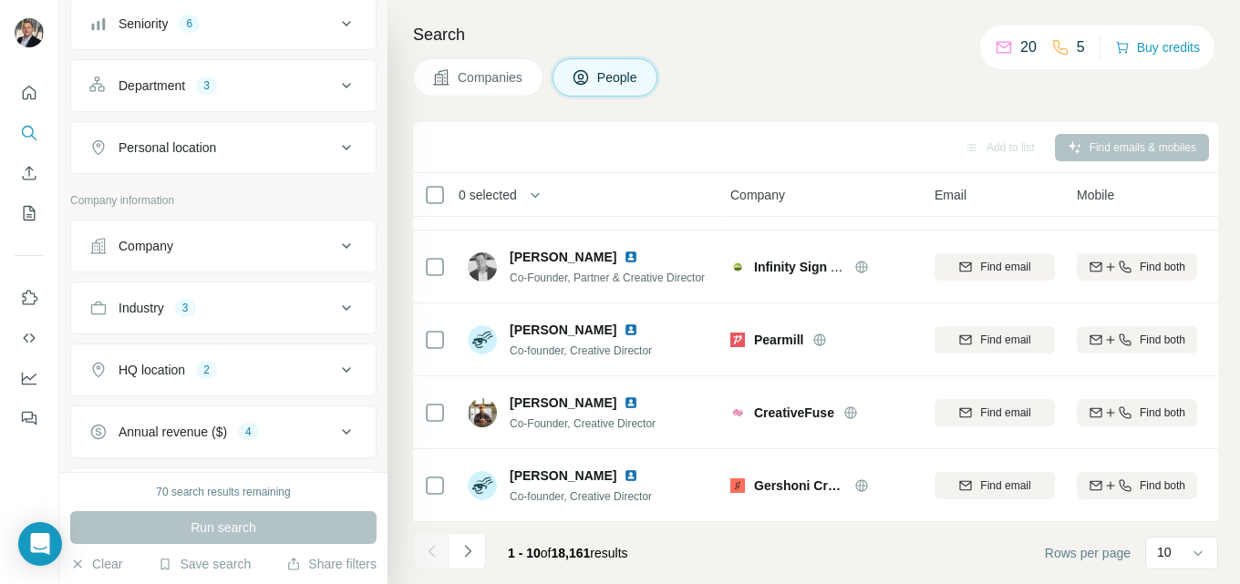
scroll to position [459, 0]
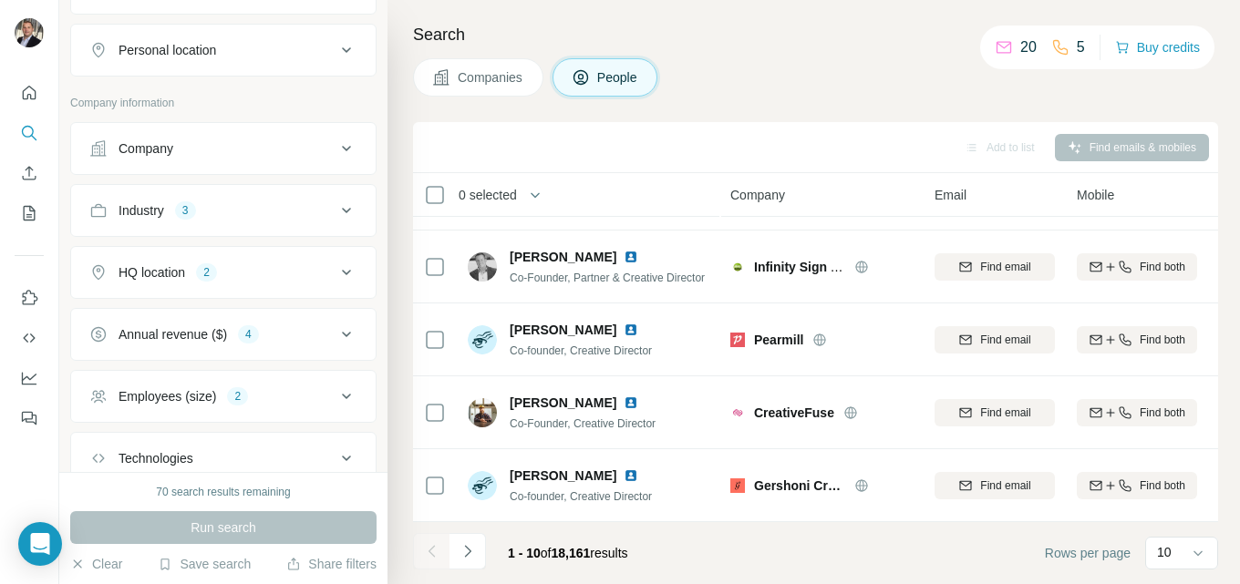
click at [335, 283] on icon at bounding box center [346, 273] width 22 height 22
click at [227, 396] on icon "button" at bounding box center [219, 391] width 15 height 15
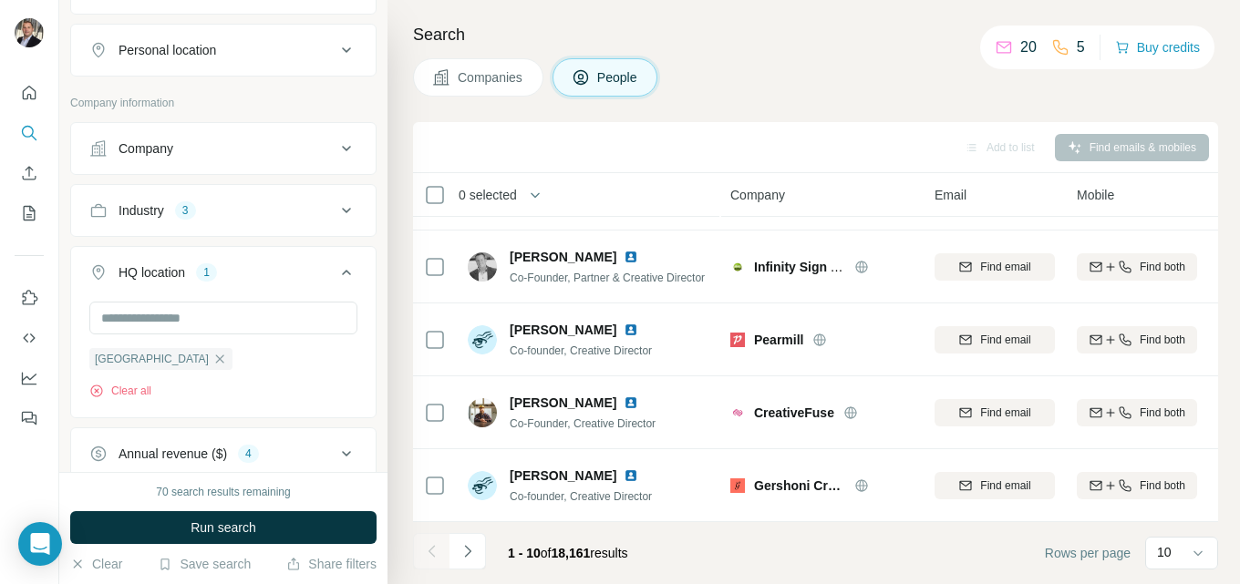
click at [278, 527] on button "Run search" at bounding box center [223, 527] width 306 height 33
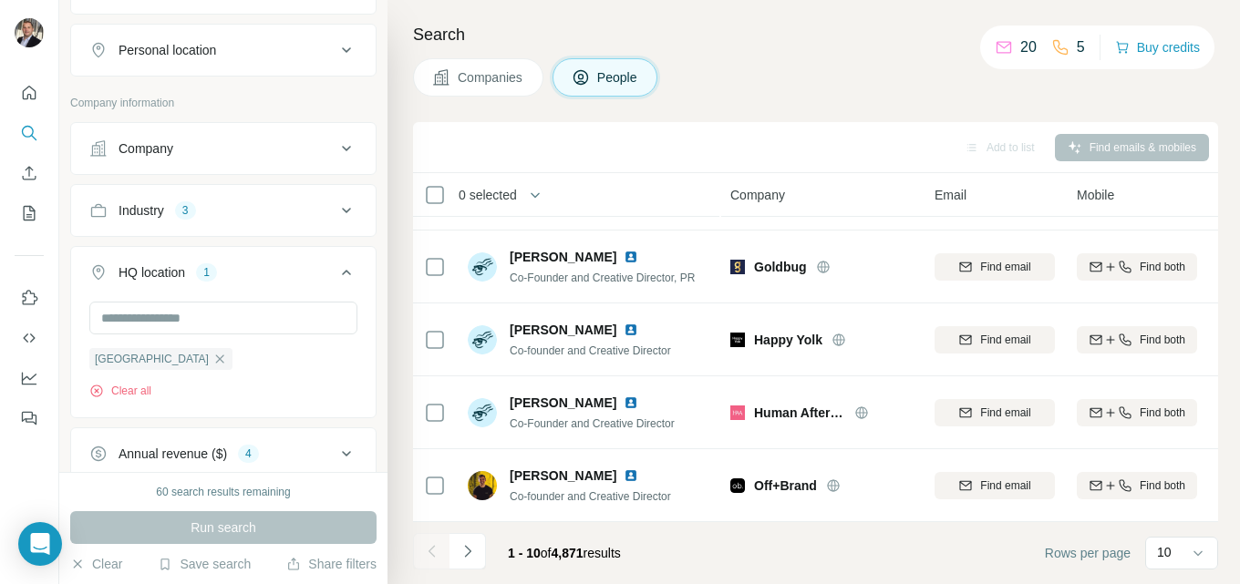
click at [335, 283] on icon at bounding box center [346, 273] width 22 height 22
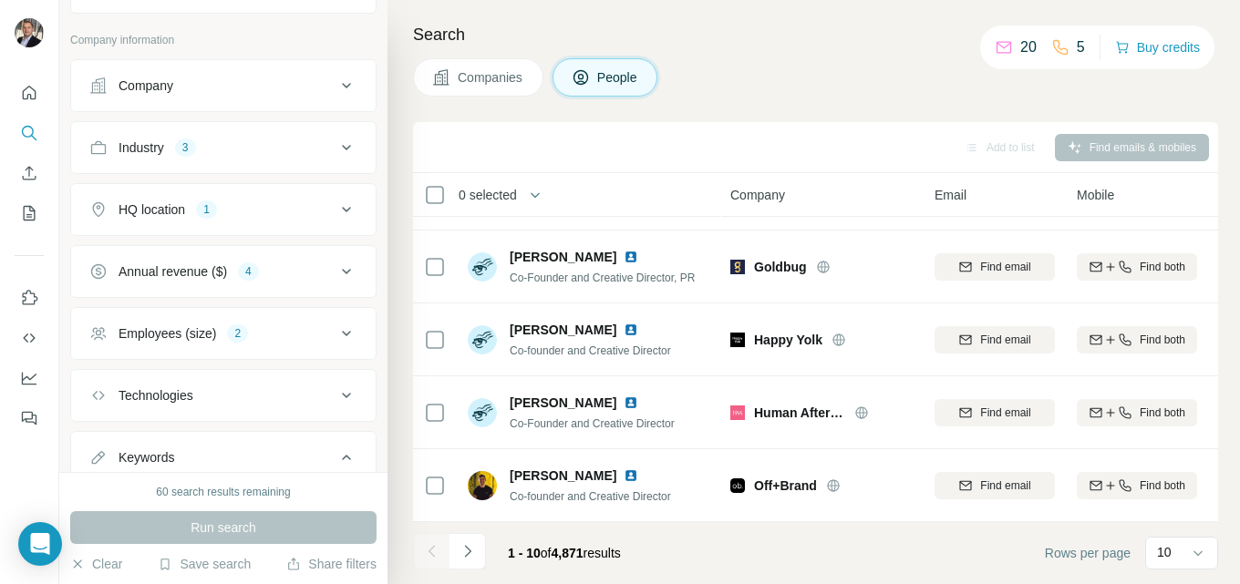
scroll to position [551, 0]
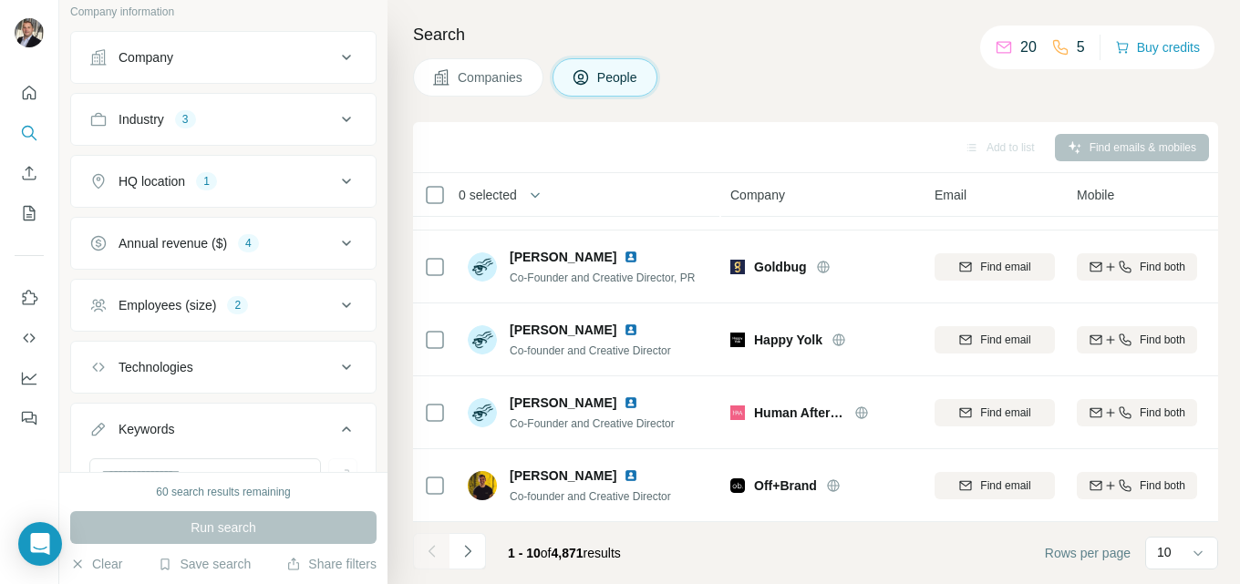
click at [335, 316] on icon at bounding box center [346, 305] width 22 height 22
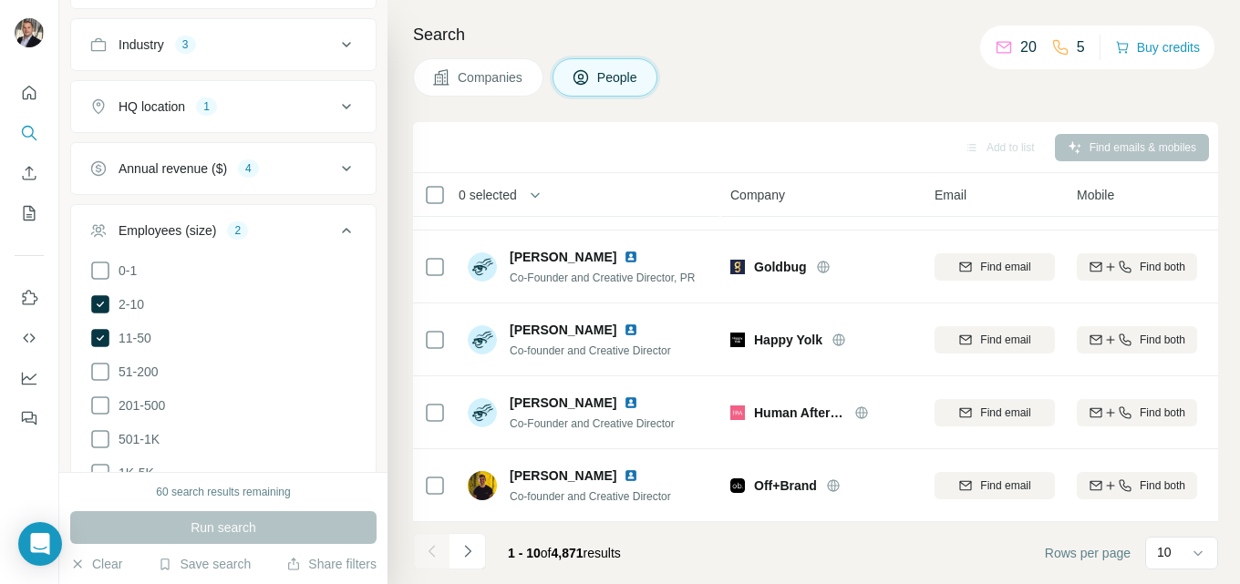
scroll to position [642, 0]
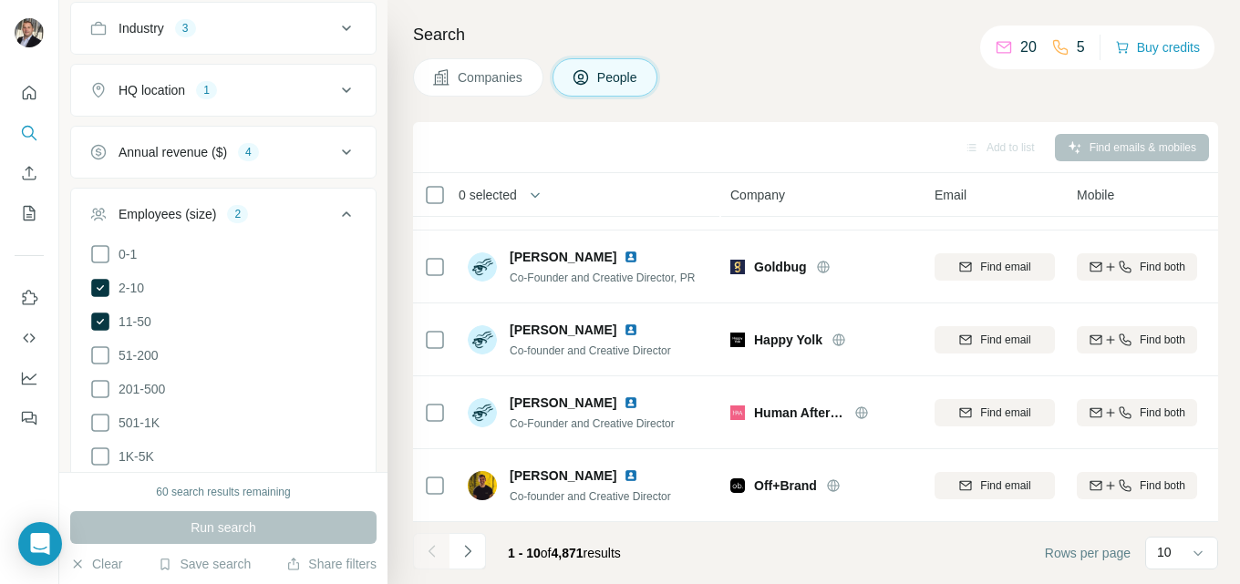
click at [335, 225] on icon at bounding box center [346, 214] width 22 height 22
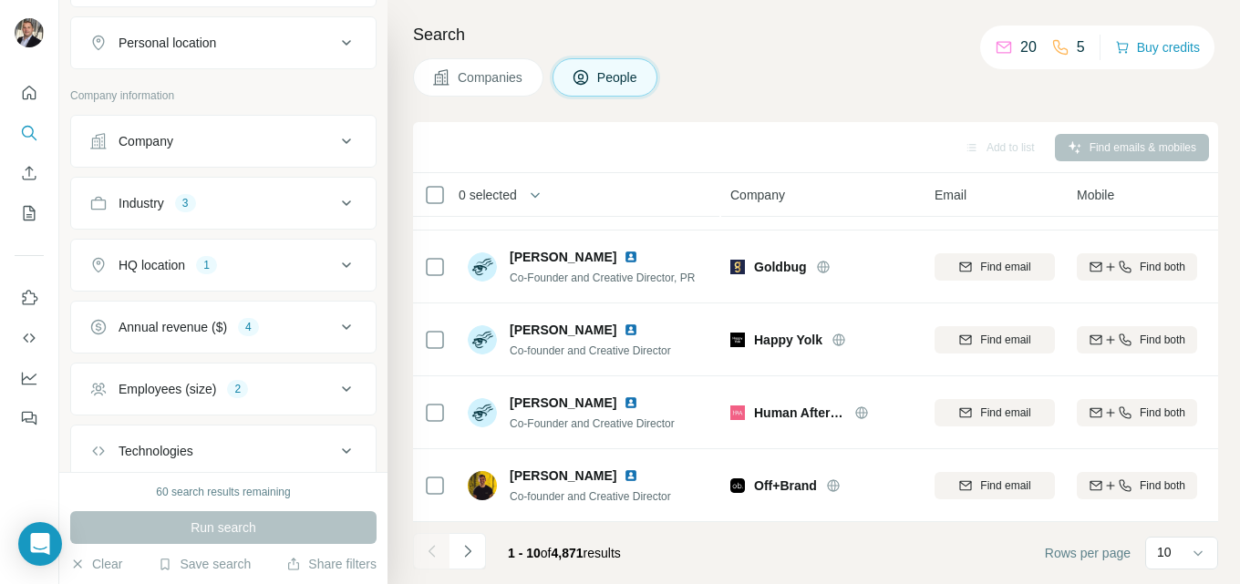
scroll to position [459, 0]
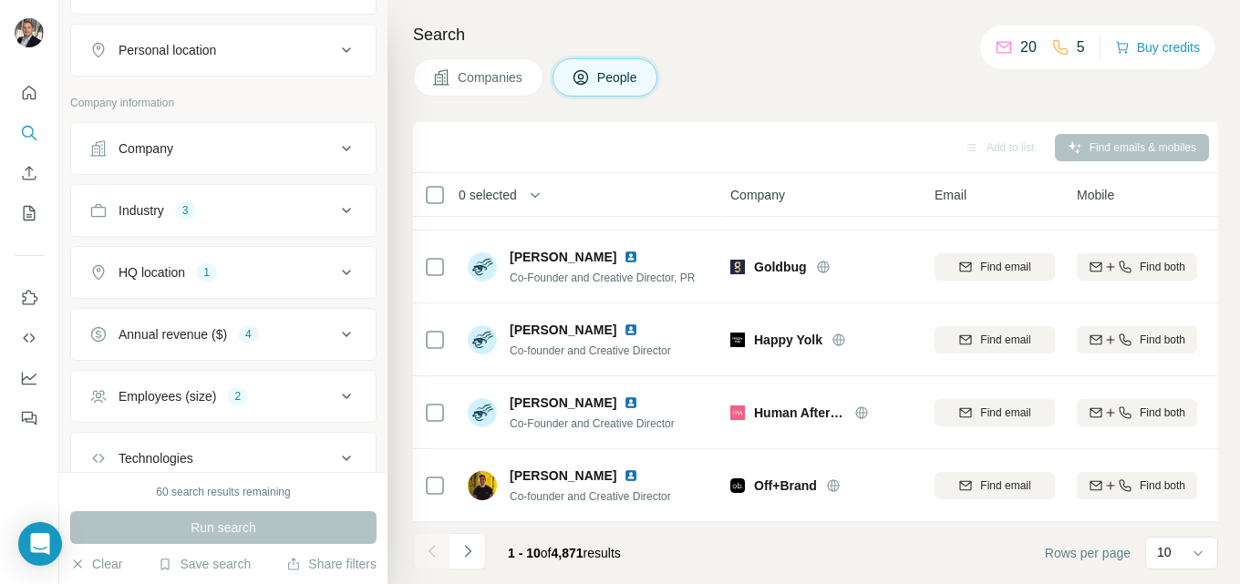
click at [335, 345] on icon at bounding box center [346, 335] width 22 height 22
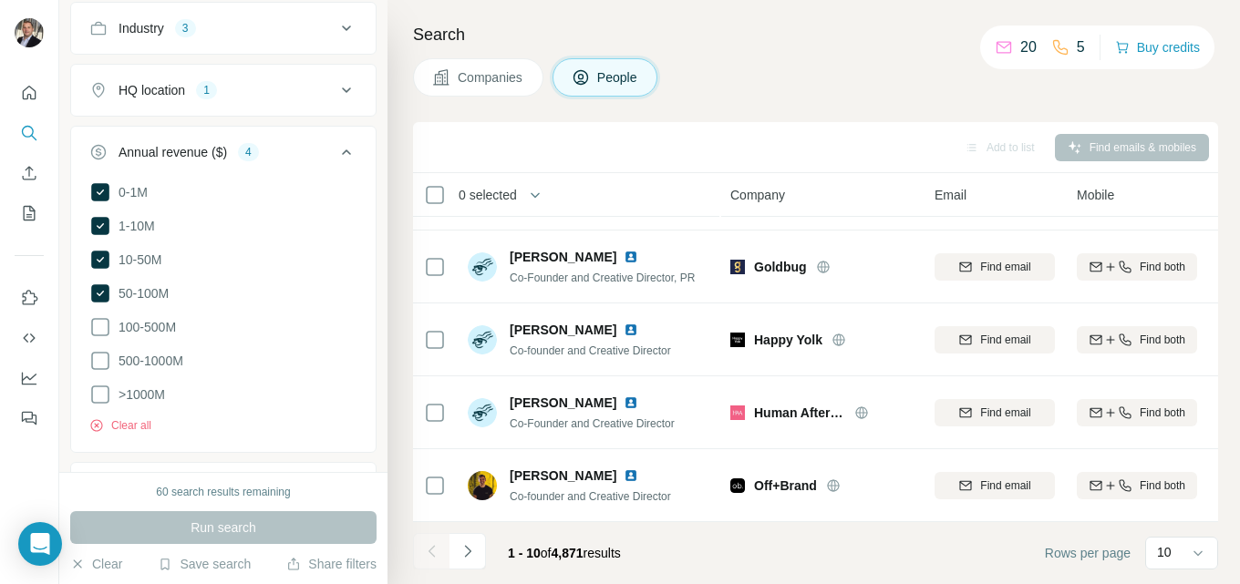
scroll to position [551, 0]
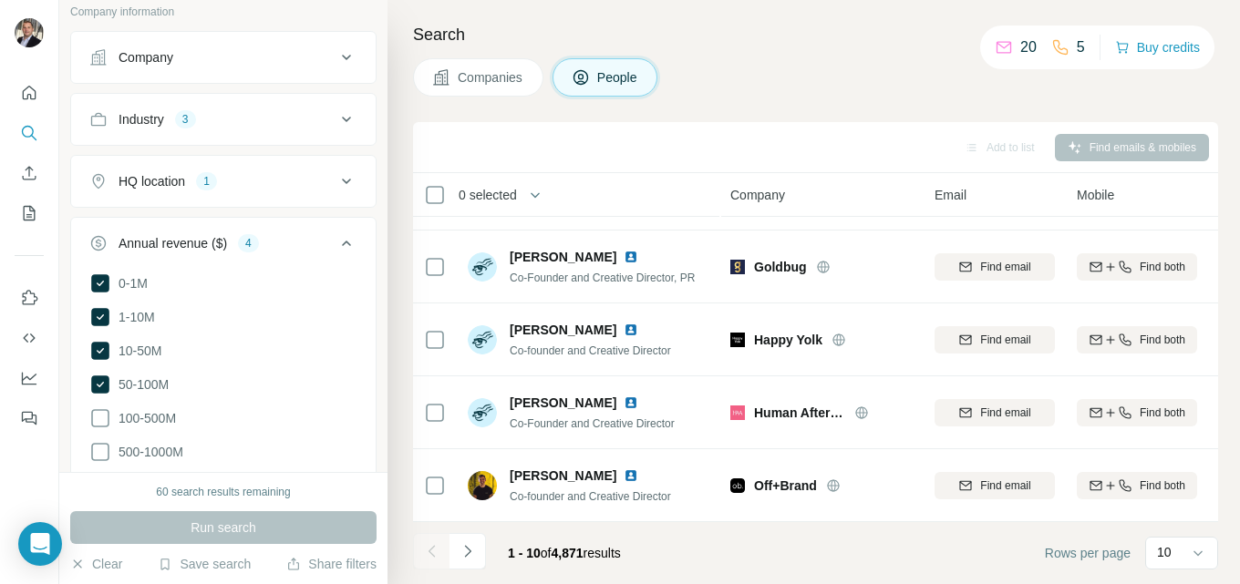
click at [335, 254] on icon at bounding box center [346, 243] width 22 height 22
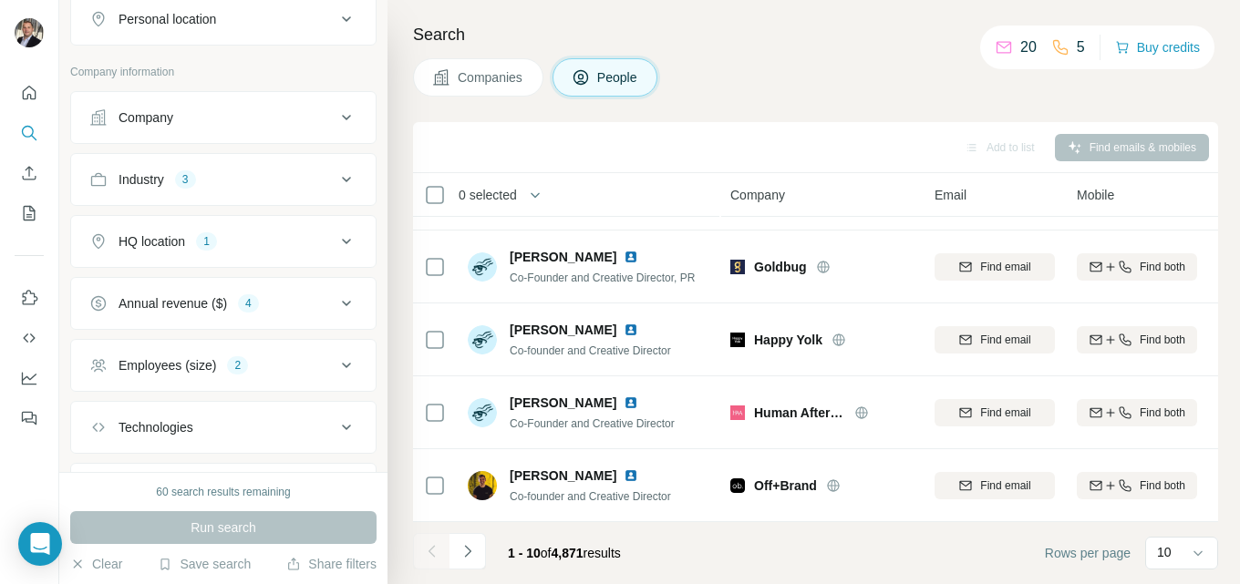
scroll to position [459, 0]
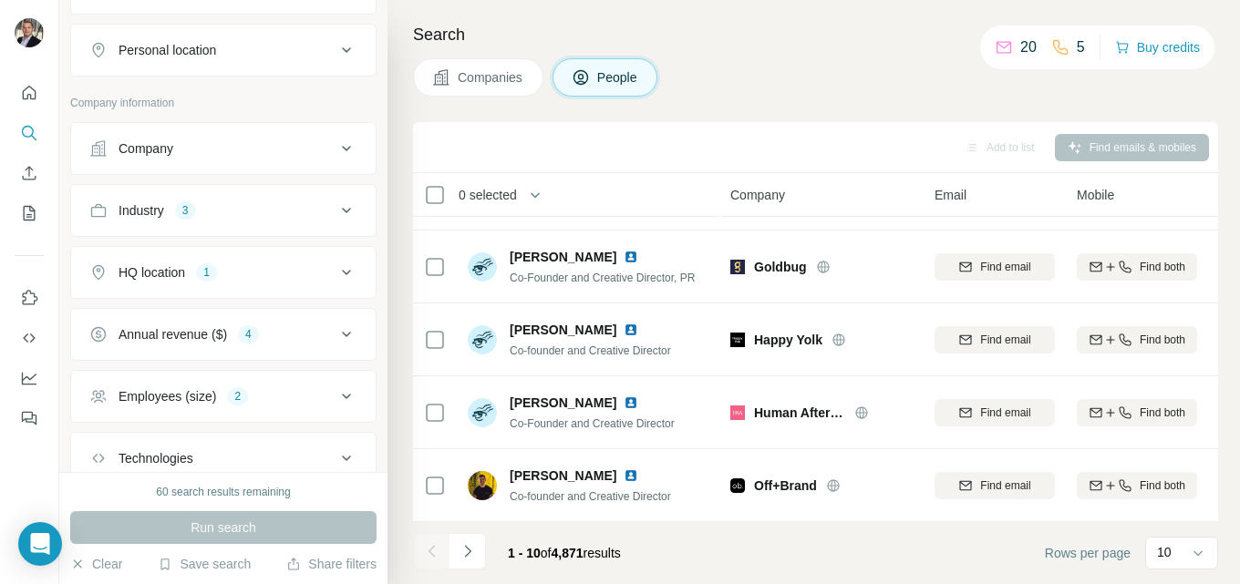
click at [335, 283] on icon at bounding box center [346, 273] width 22 height 22
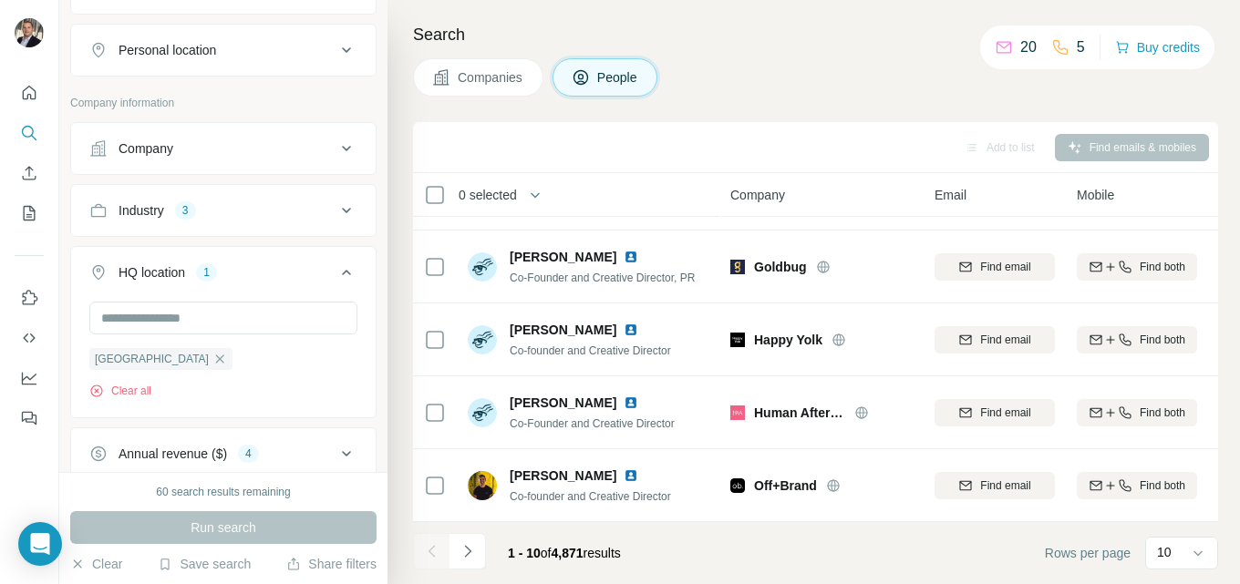
click at [335, 283] on icon at bounding box center [346, 273] width 22 height 22
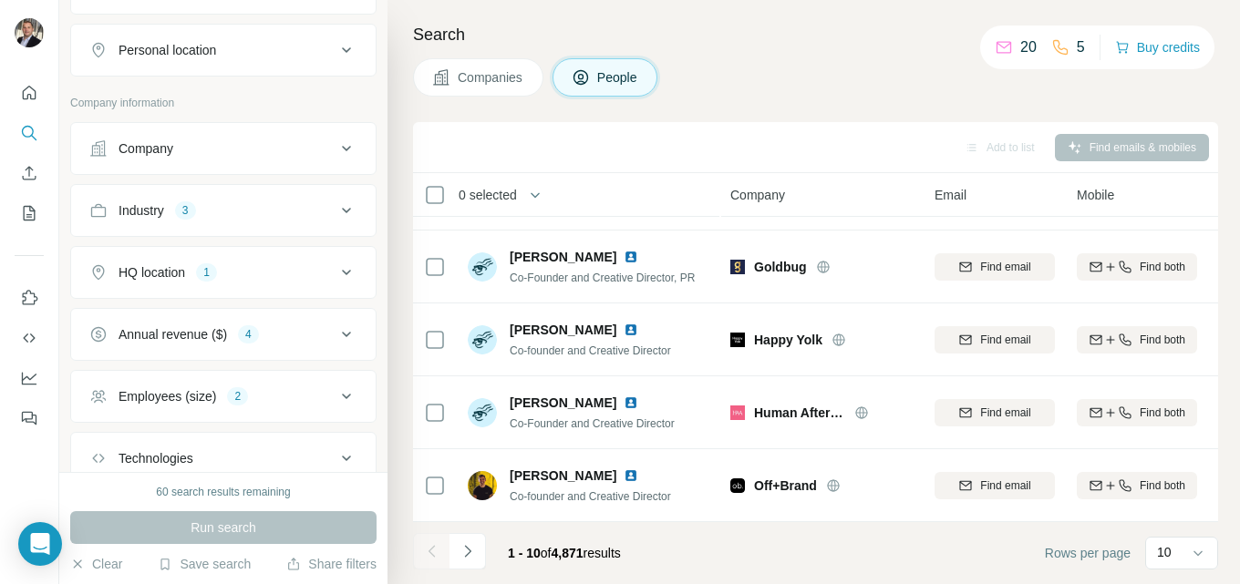
click at [335, 222] on icon at bounding box center [346, 211] width 22 height 22
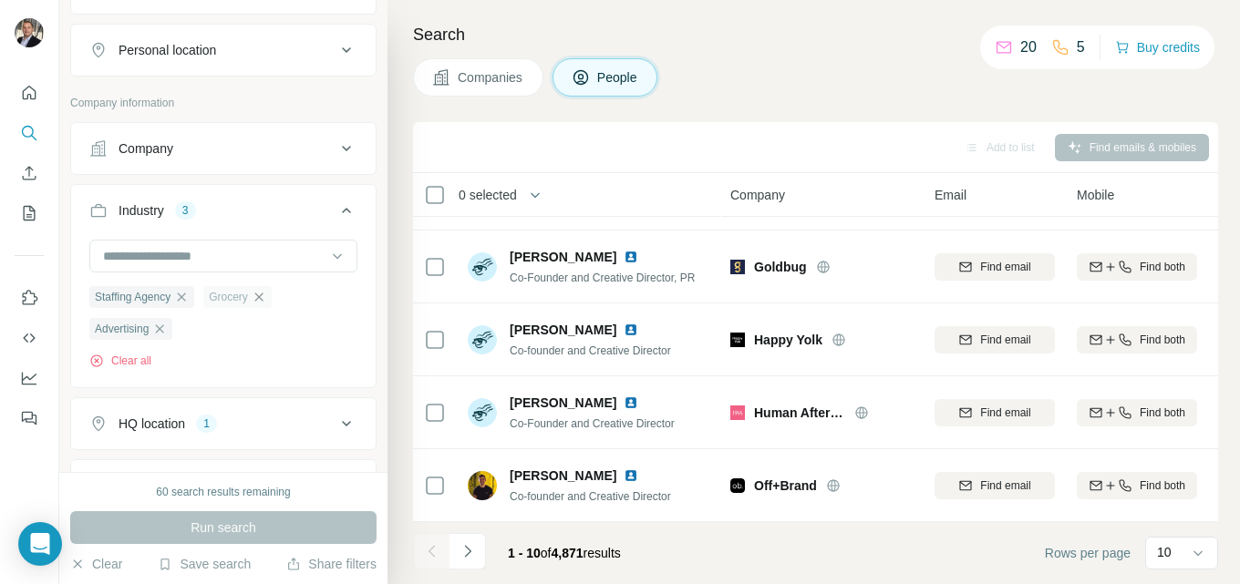
click at [266, 304] on icon "button" at bounding box center [259, 297] width 15 height 15
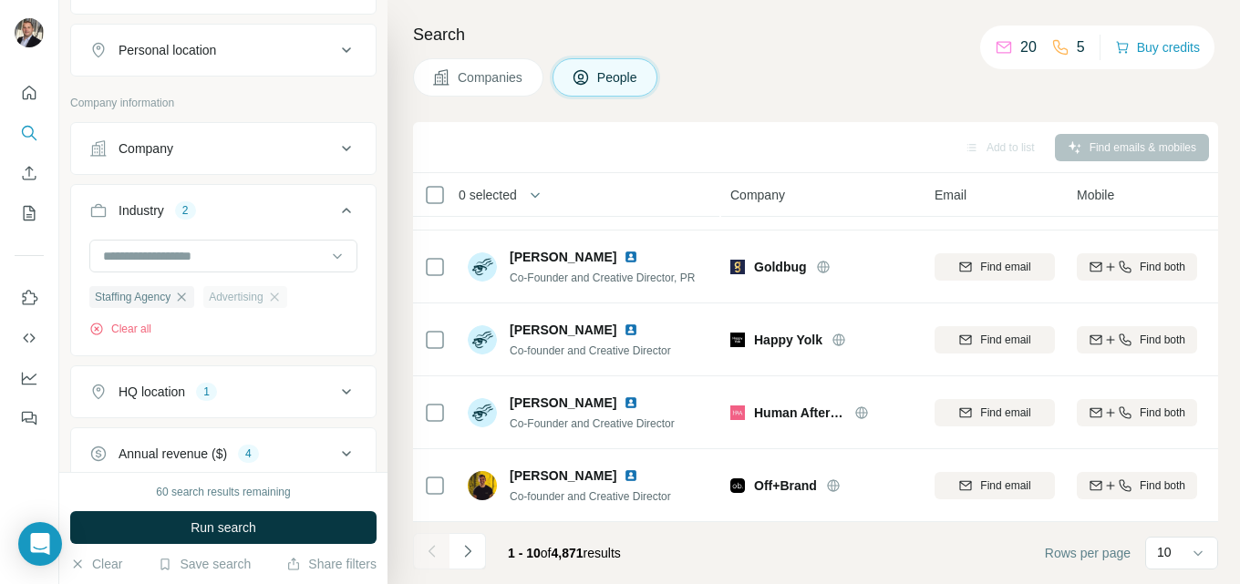
click at [282, 304] on icon "button" at bounding box center [274, 297] width 15 height 15
click at [335, 222] on icon at bounding box center [346, 211] width 22 height 22
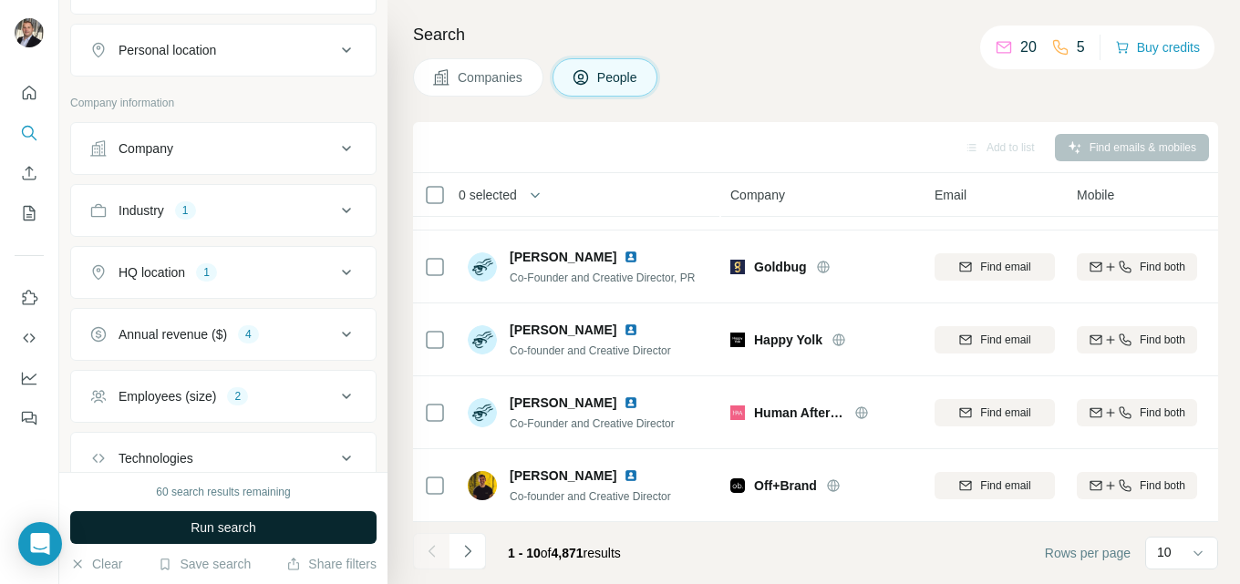
click at [281, 521] on button "Run search" at bounding box center [223, 527] width 306 height 33
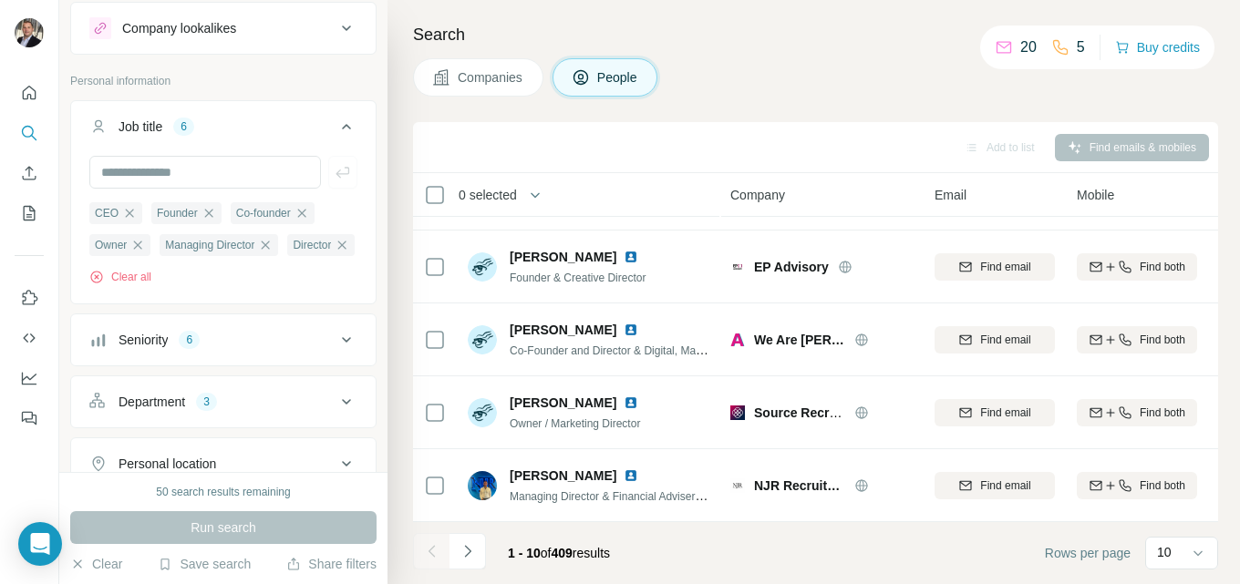
scroll to position [4, 0]
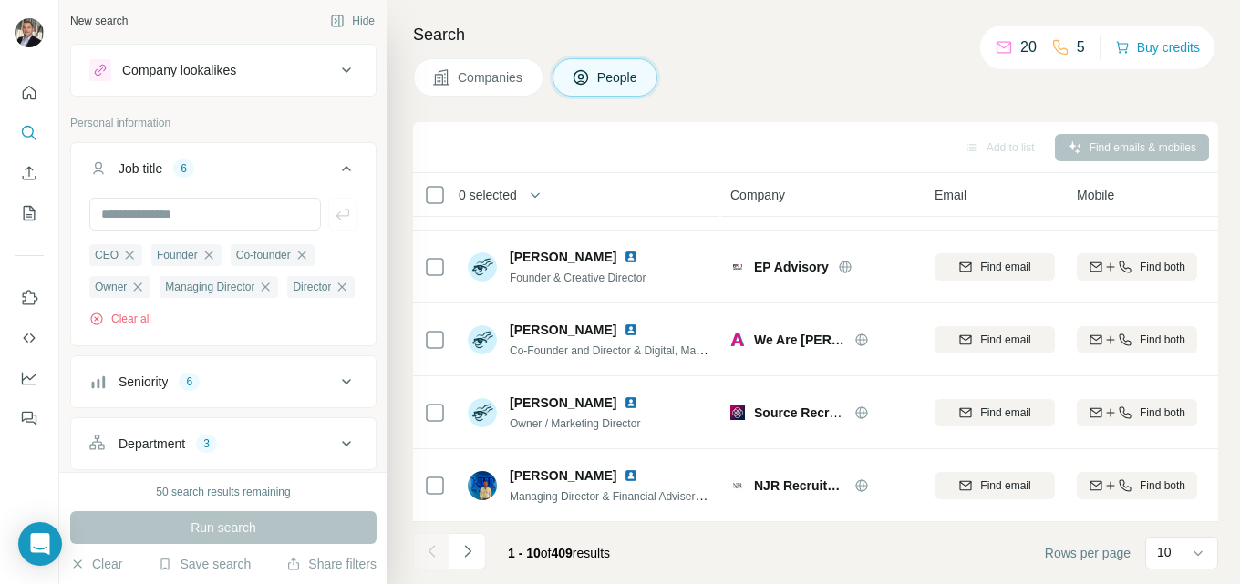
click at [339, 159] on icon at bounding box center [346, 169] width 22 height 22
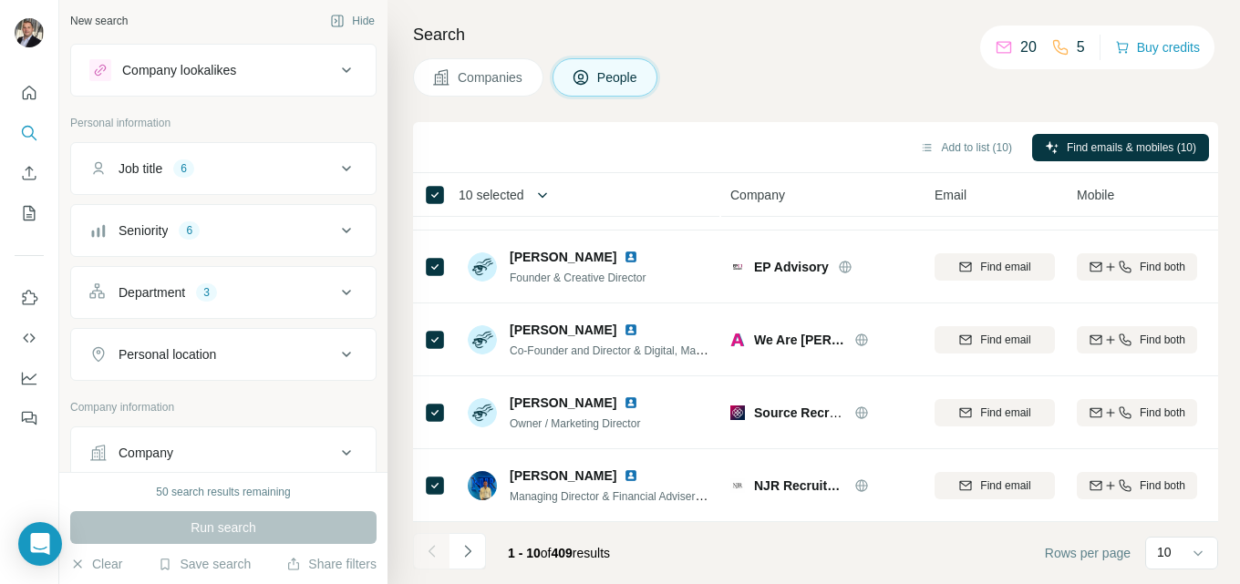
click at [542, 194] on icon "button" at bounding box center [542, 195] width 18 height 18
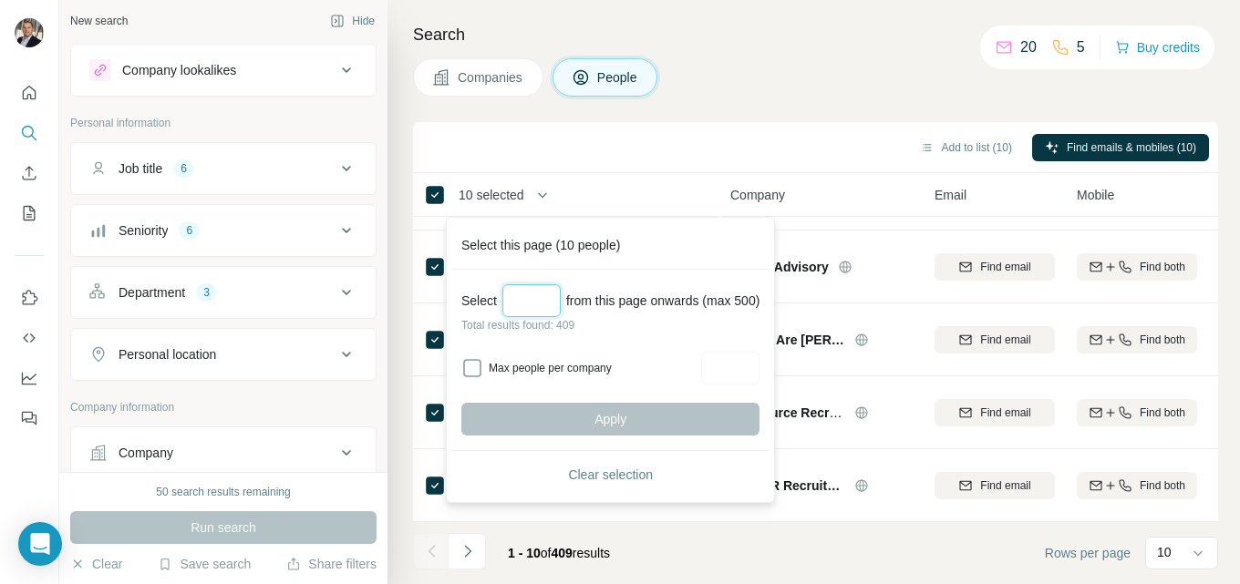
click at [542, 302] on input "Select a number (up to 500)" at bounding box center [531, 300] width 58 height 33
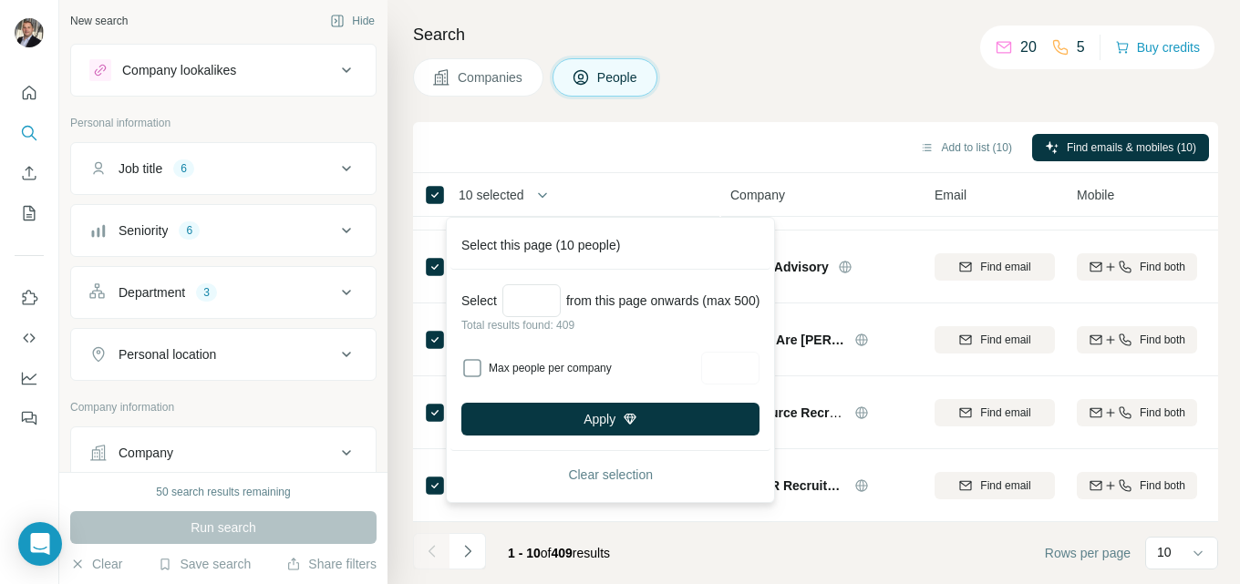
click at [483, 364] on div "Max people per company" at bounding box center [610, 368] width 298 height 33
click at [547, 297] on input "***" at bounding box center [531, 300] width 58 height 33
type input "*"
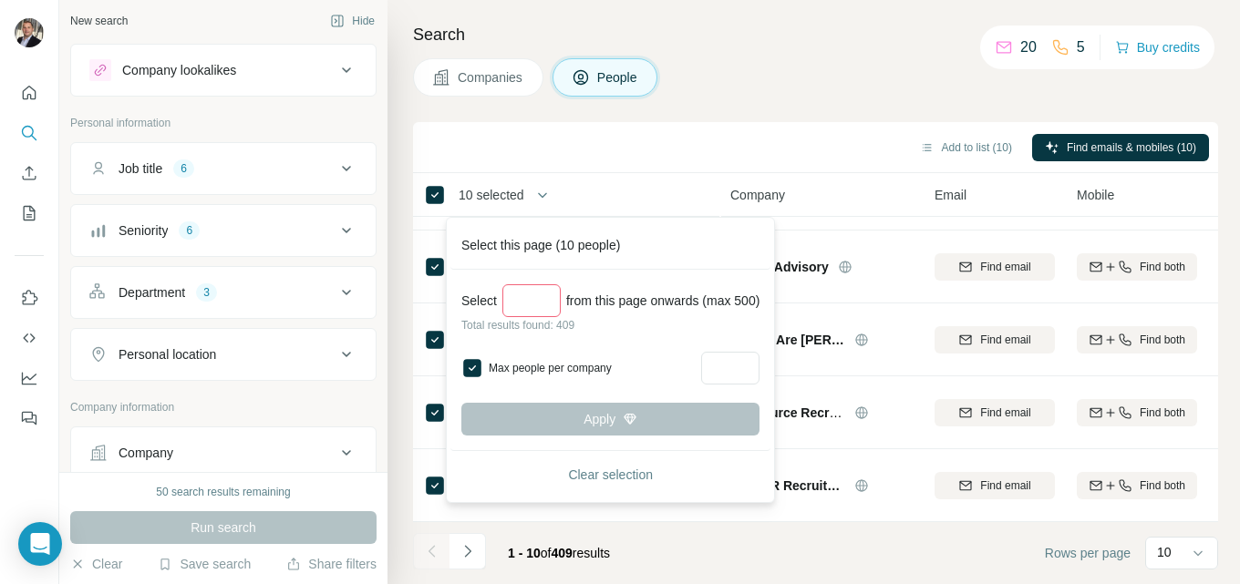
scroll to position [0, 0]
type input "*"
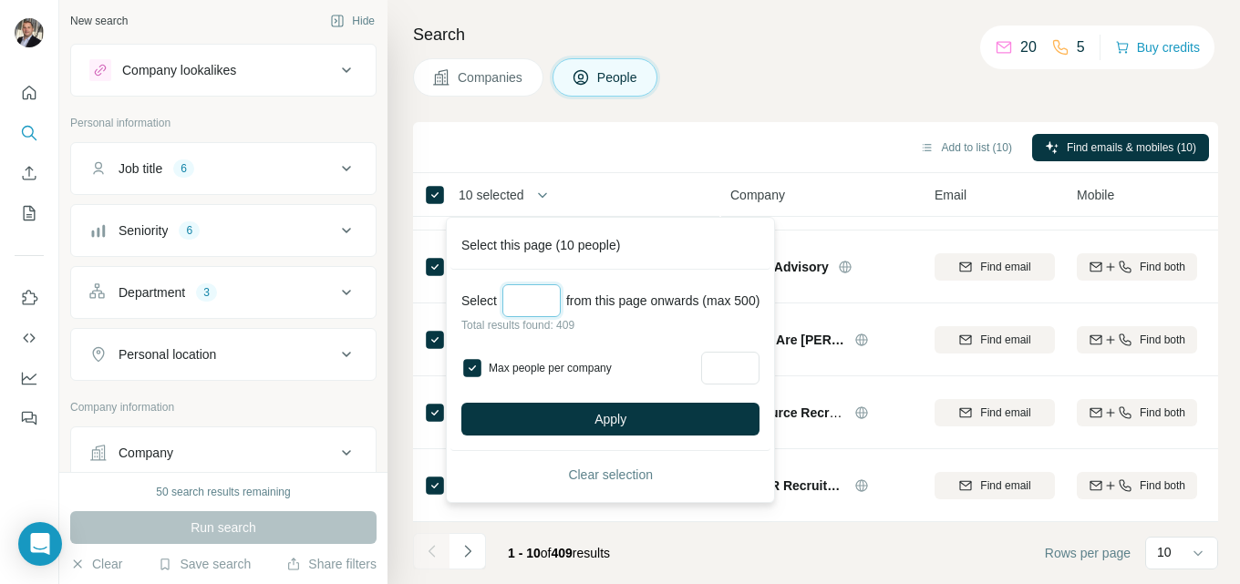
type input "*"
type input "***"
click at [838, 88] on div "Companies People" at bounding box center [815, 77] width 805 height 38
